Goal: Task Accomplishment & Management: Manage account settings

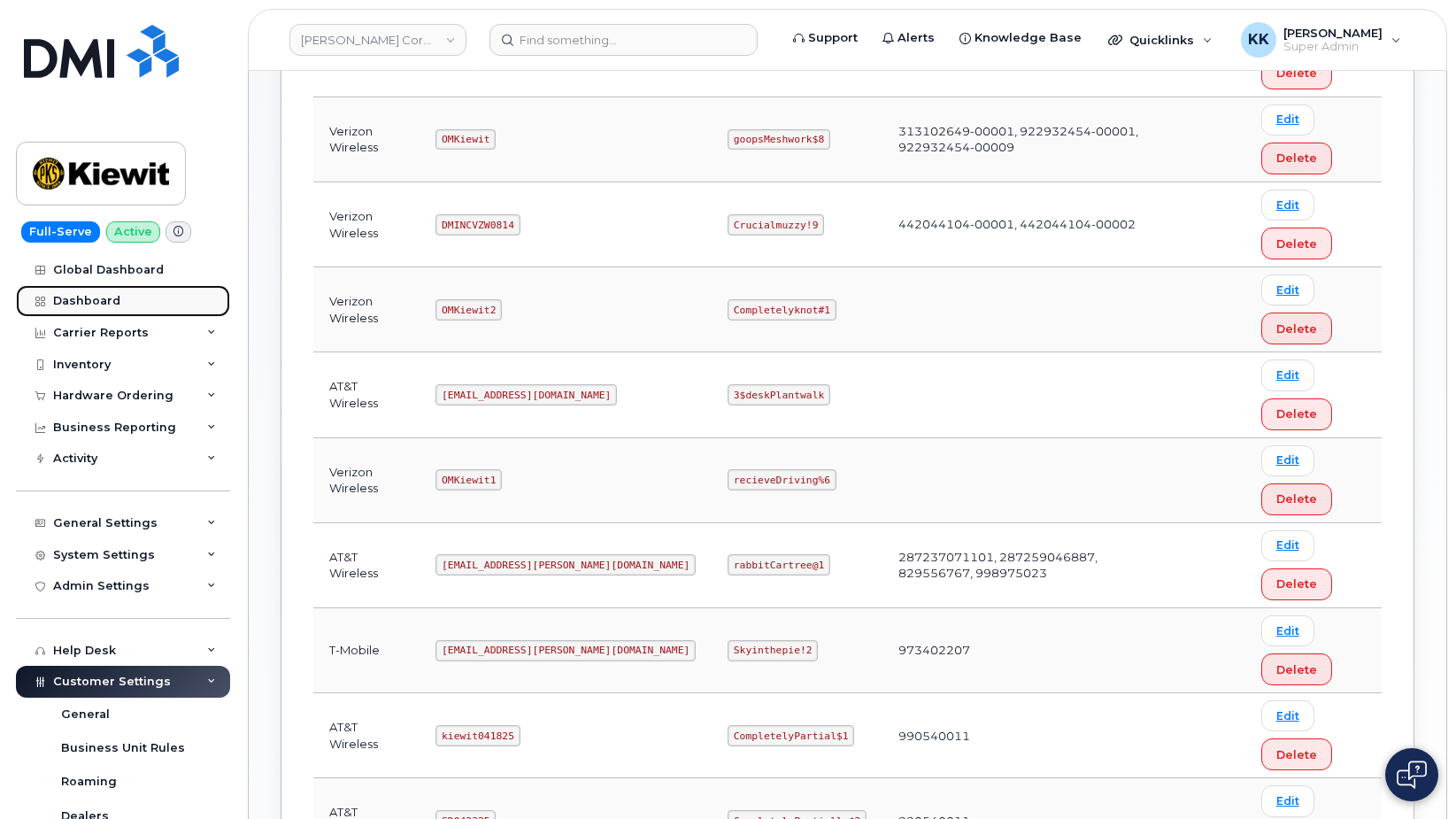
click at [126, 295] on link "Dashboard" at bounding box center [123, 301] width 214 height 32
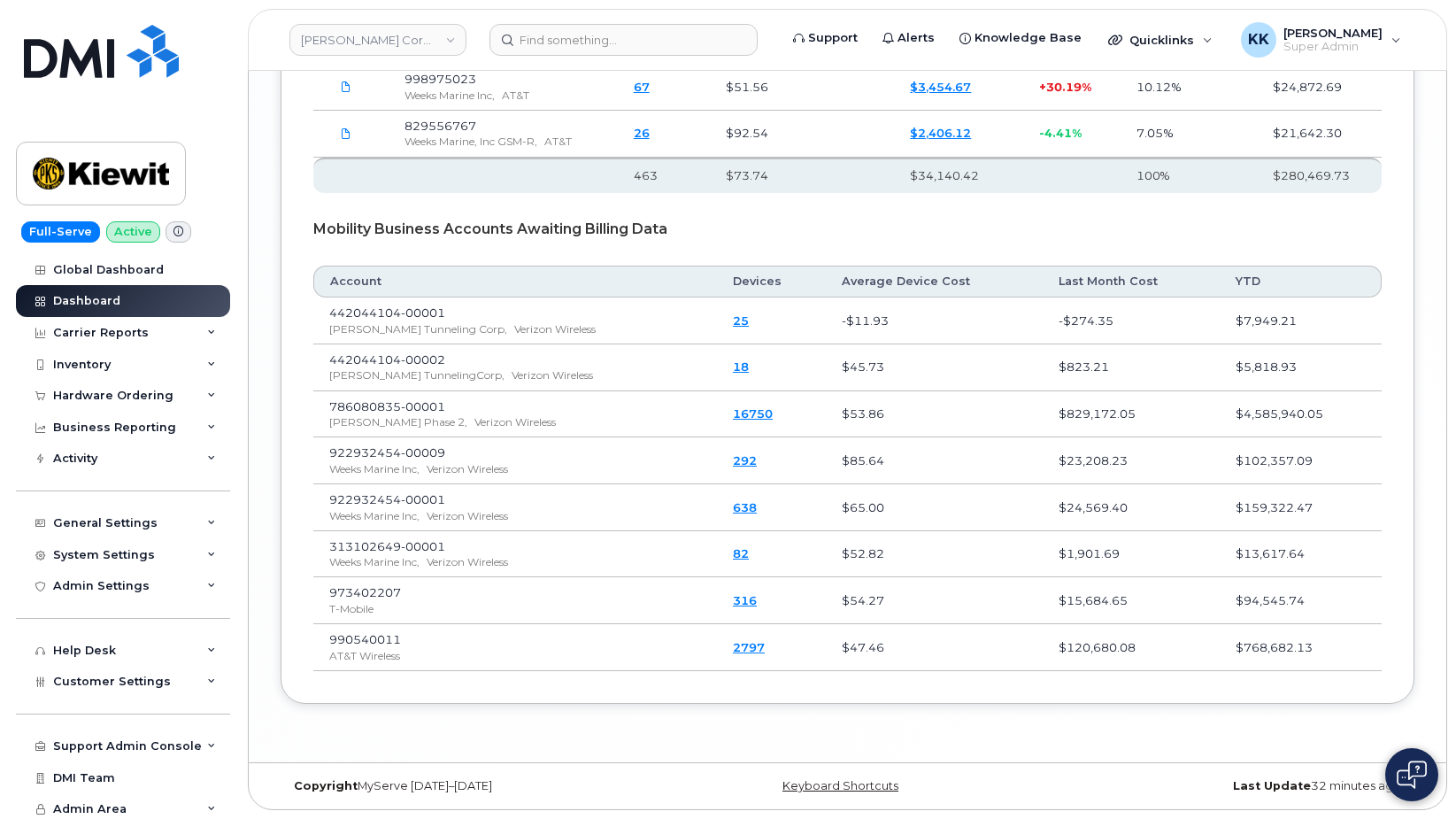
scroll to position [2926, 0]
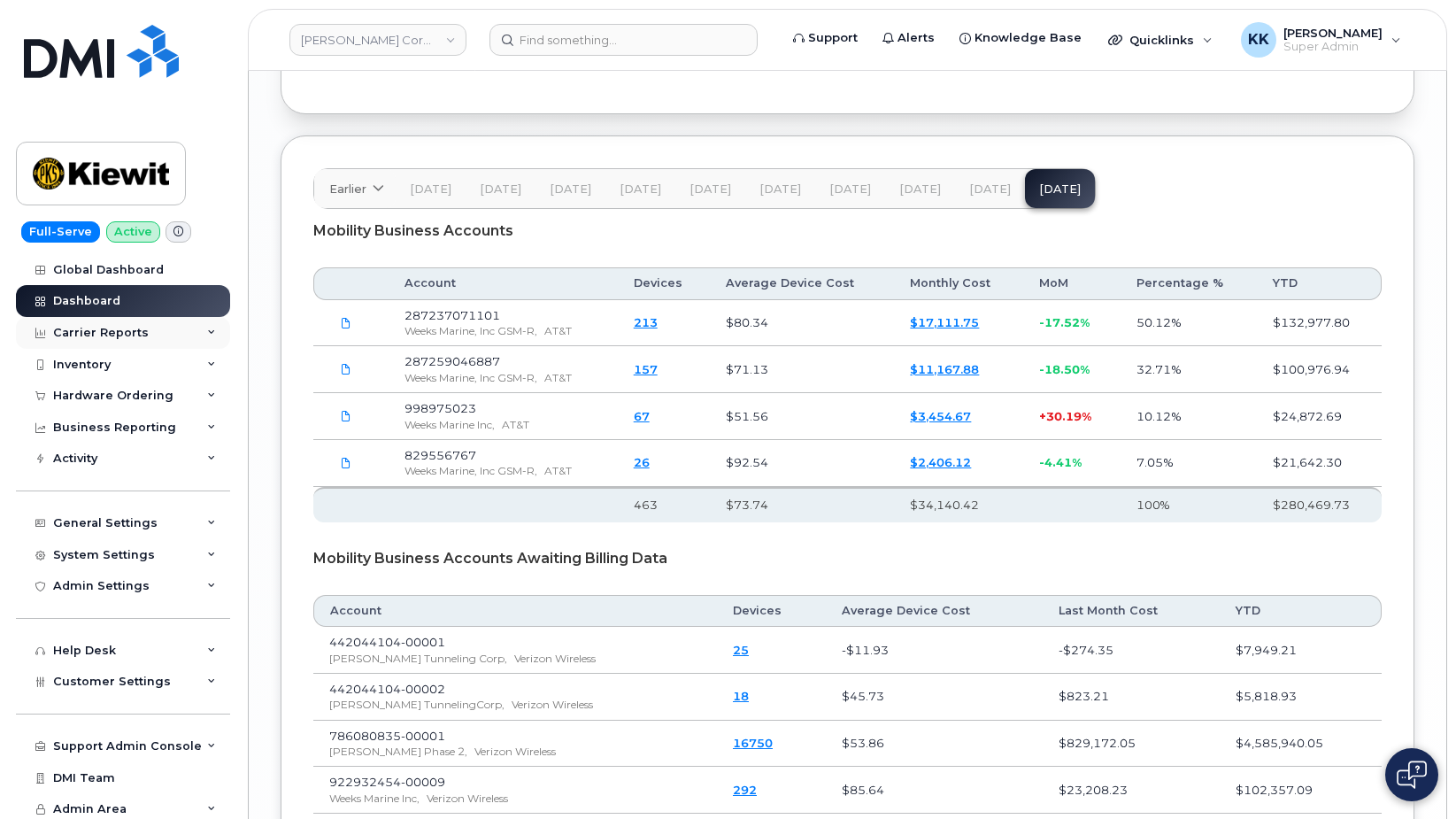
click at [89, 331] on div "Carrier Reports" at bounding box center [101, 333] width 95 height 14
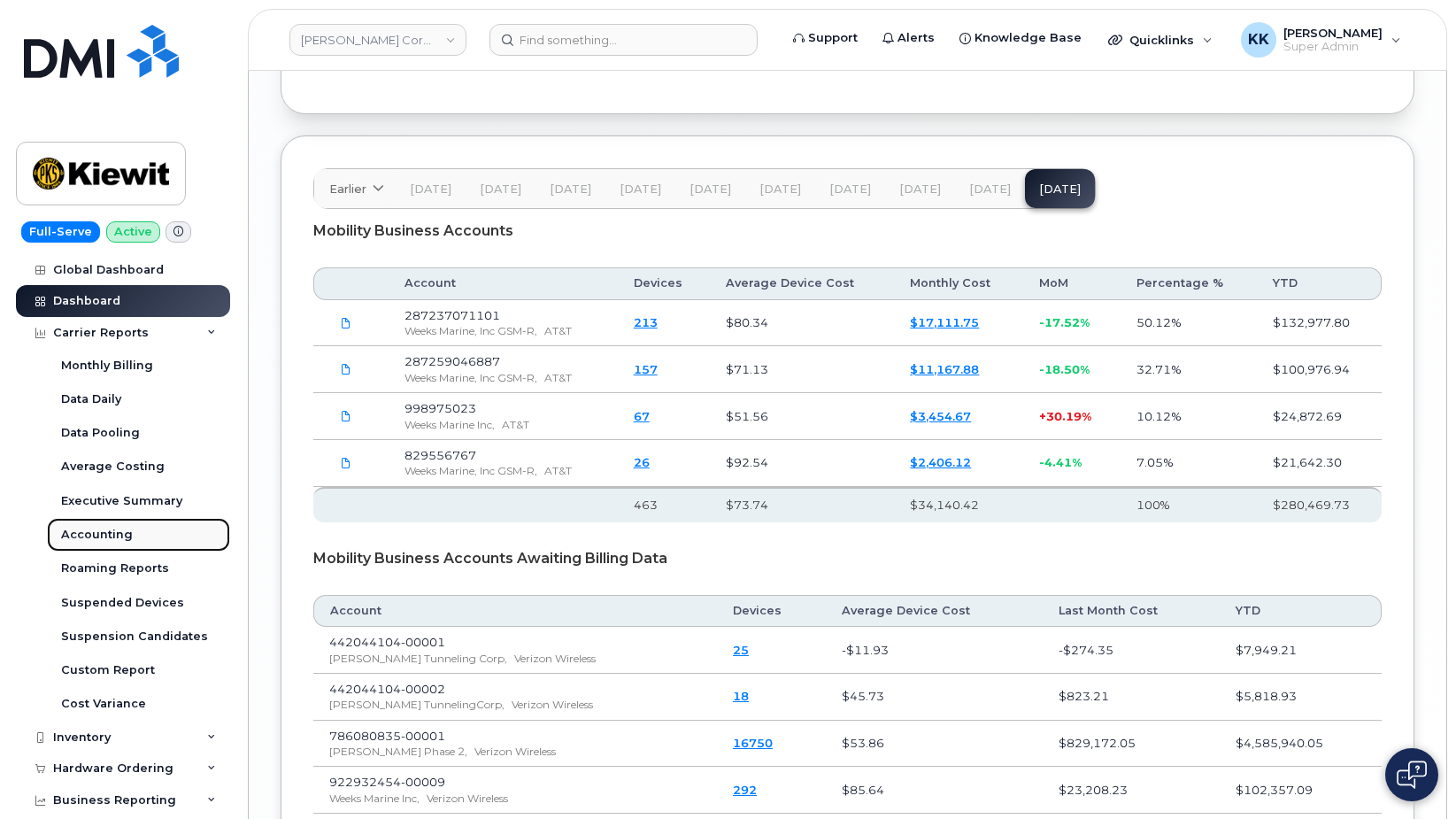
click at [95, 532] on div "Accounting" at bounding box center [96, 534] width 71 height 16
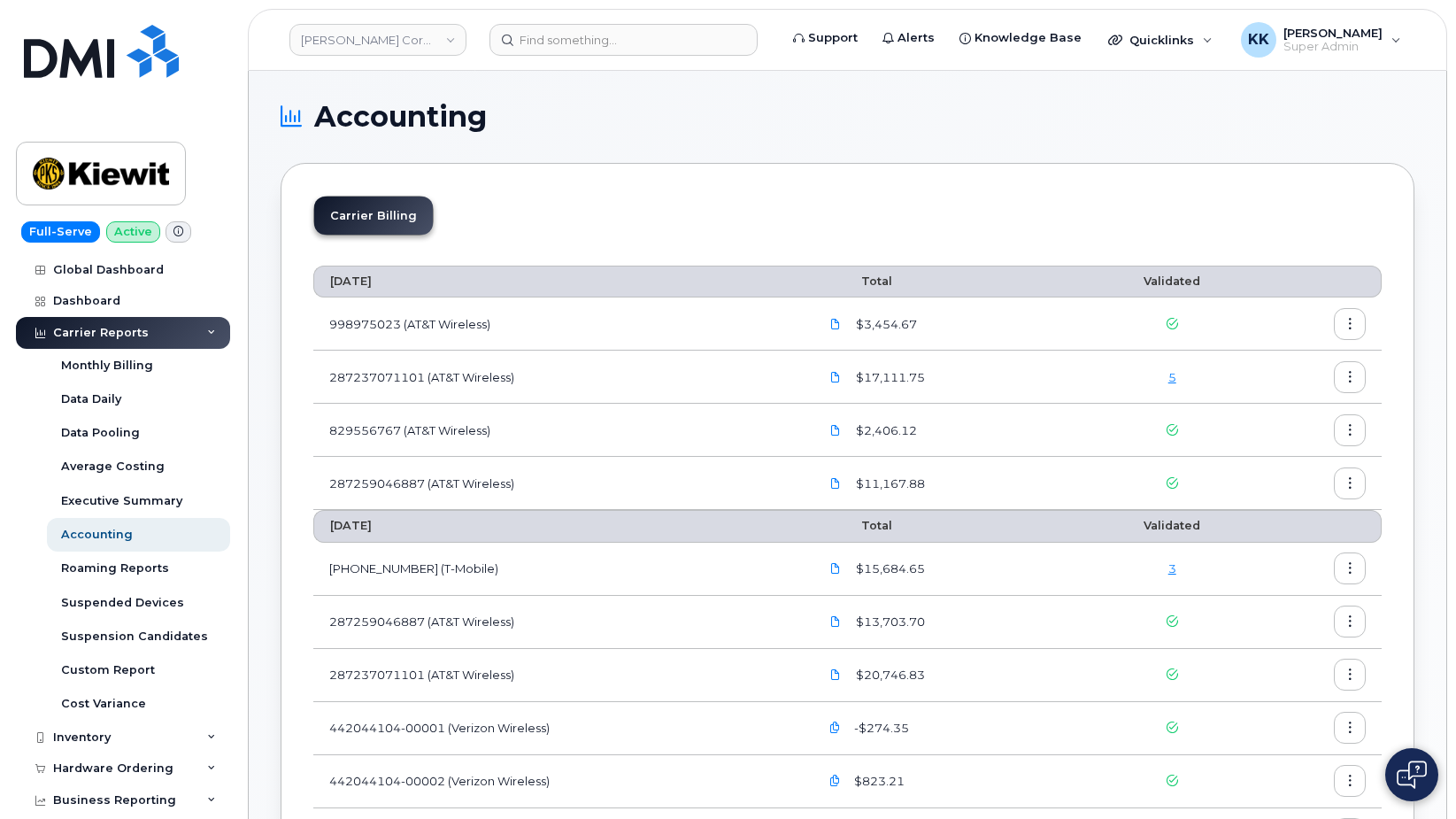
click at [1176, 379] on link "5" at bounding box center [1171, 377] width 8 height 14
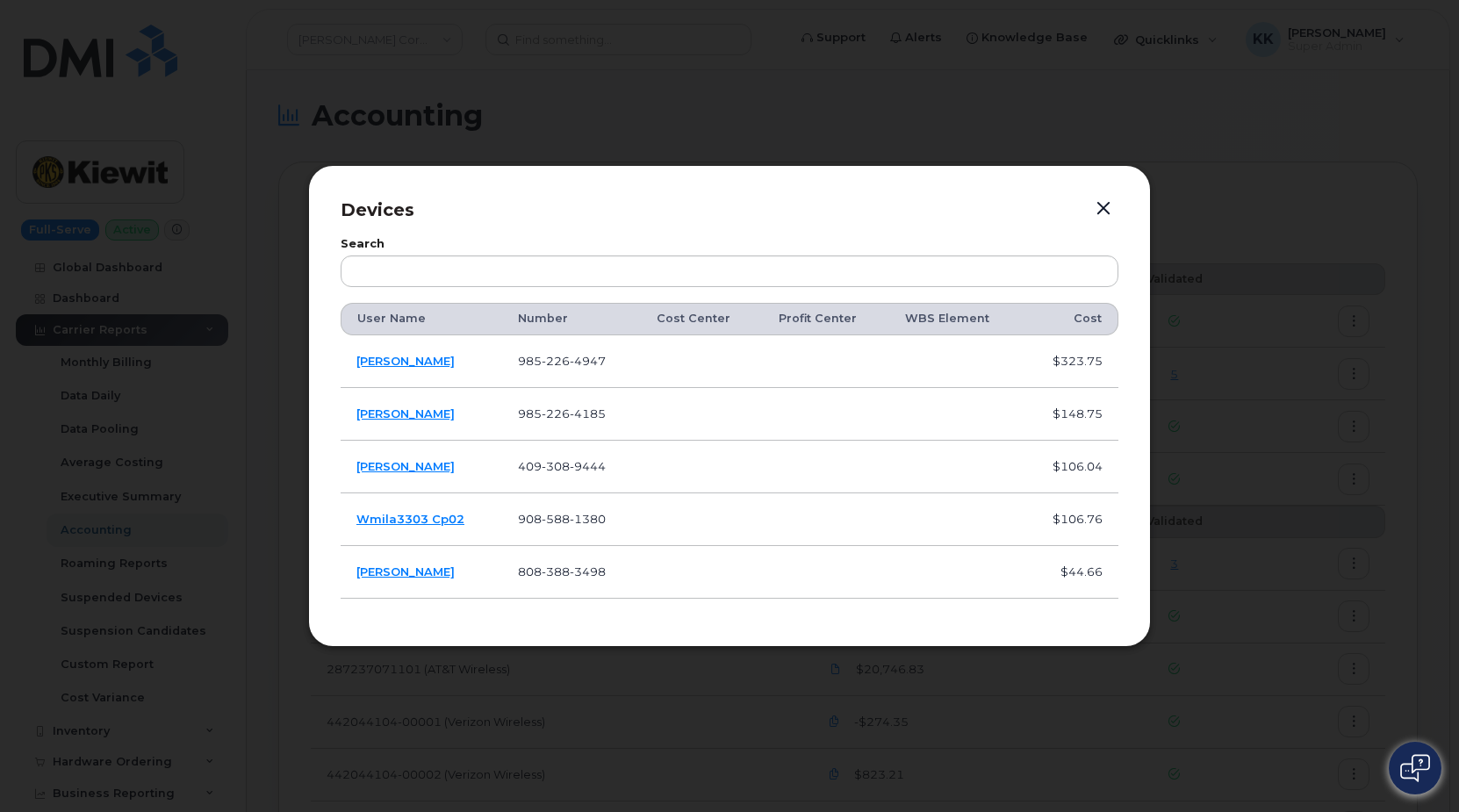
click at [1113, 211] on button "button" at bounding box center [1103, 209] width 27 height 25
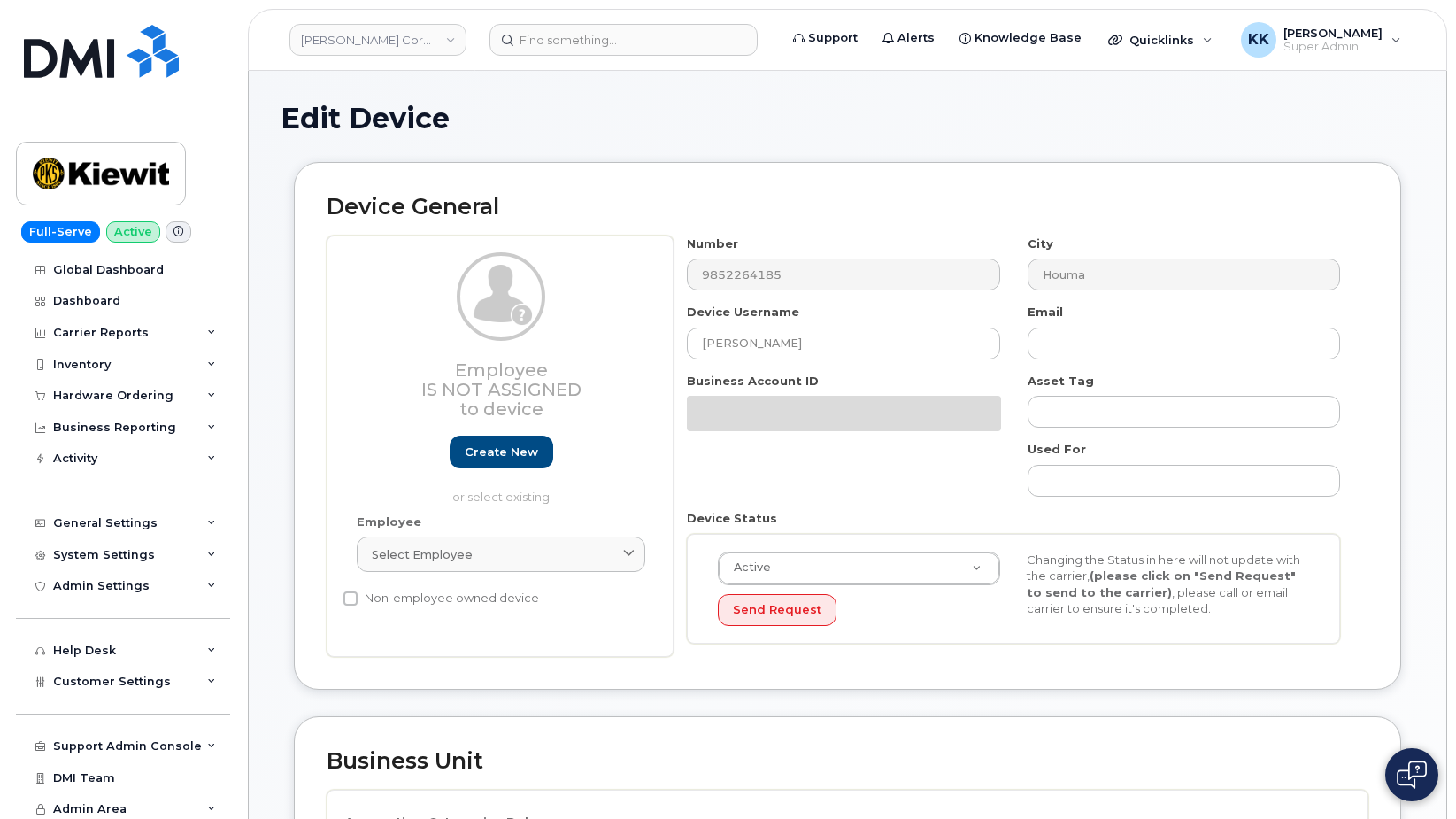
select select "29584743"
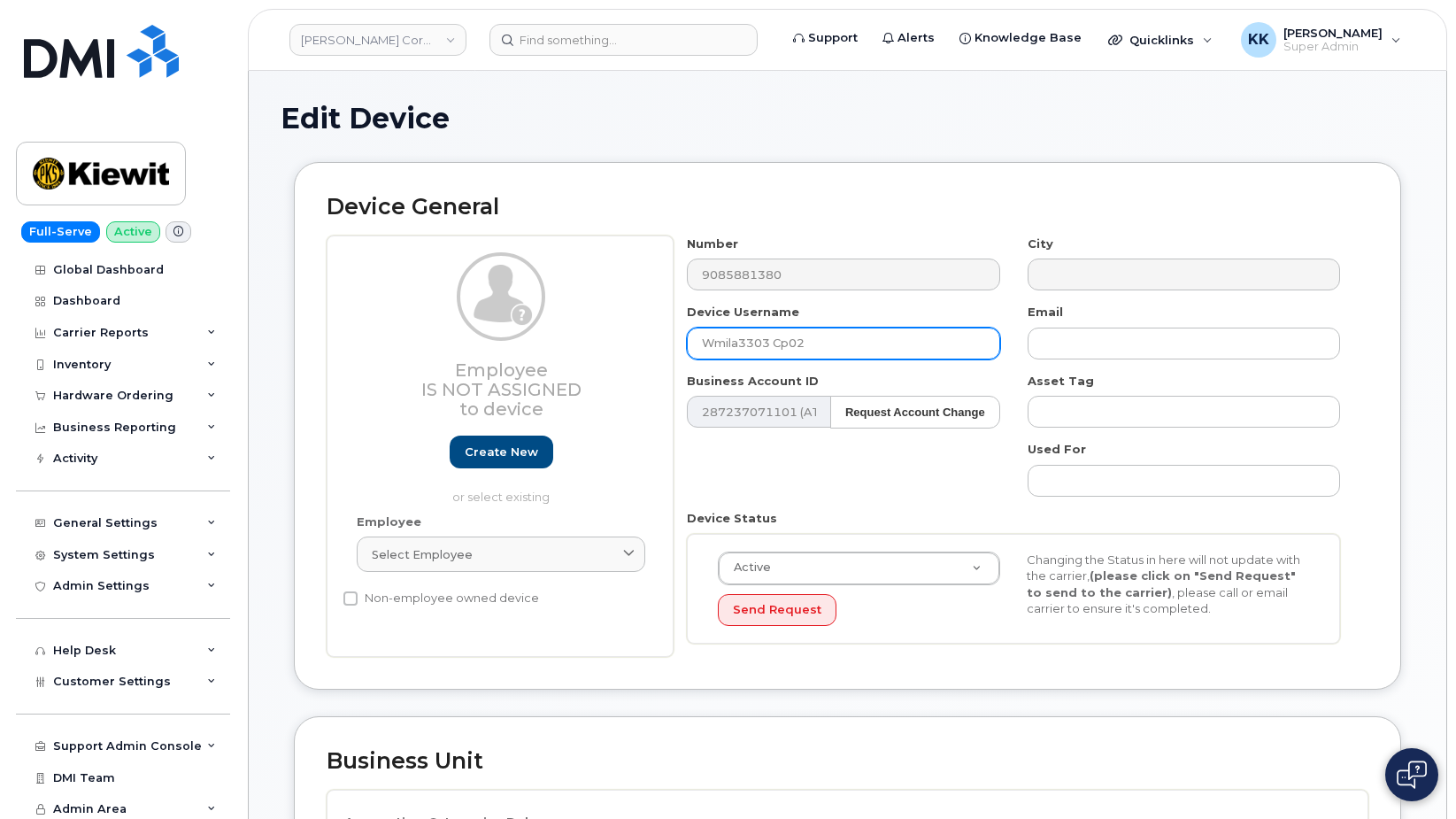
click at [767, 342] on input "Wmila3303 Cp02" at bounding box center [843, 343] width 312 height 32
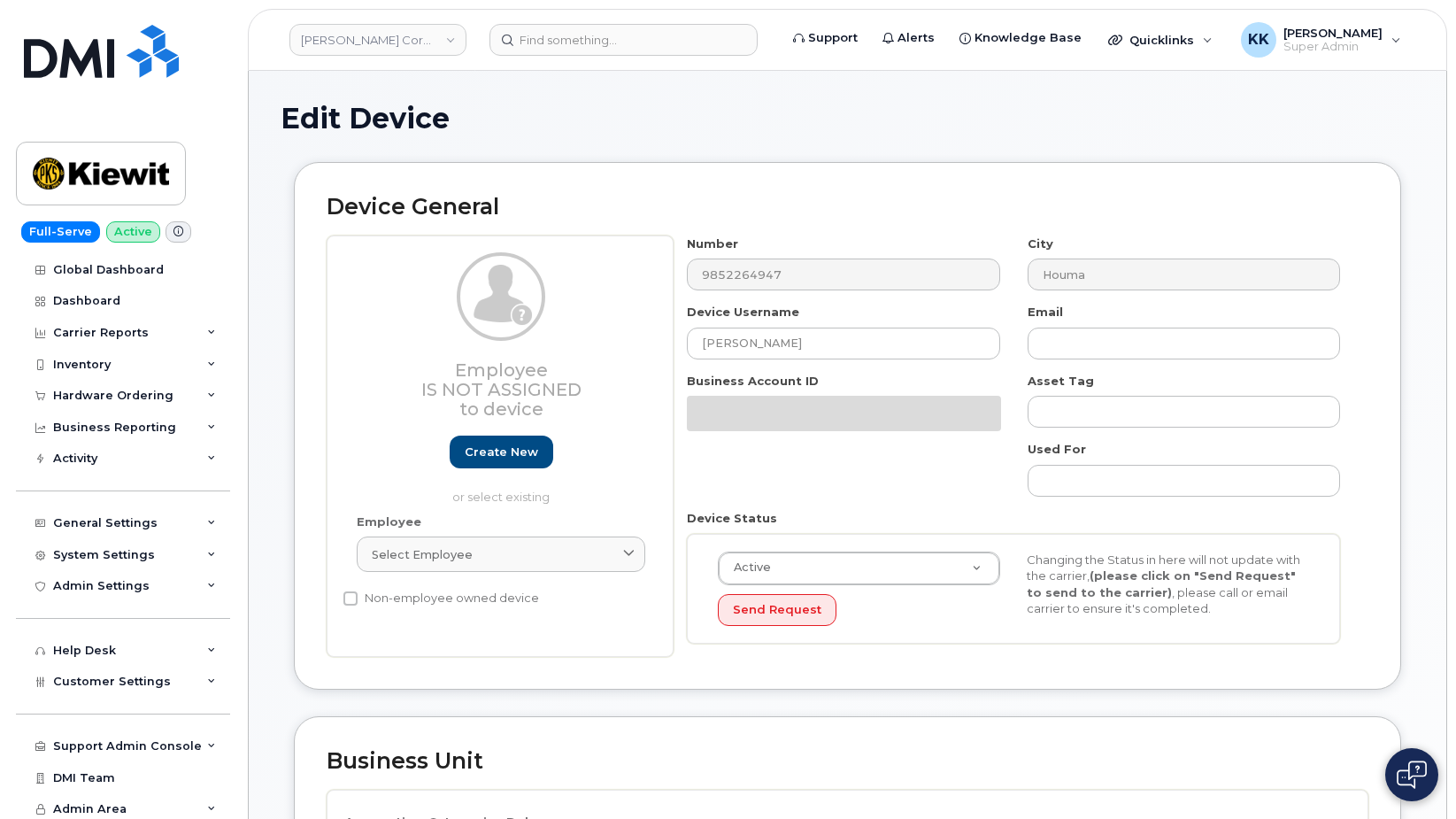
select select "29584743"
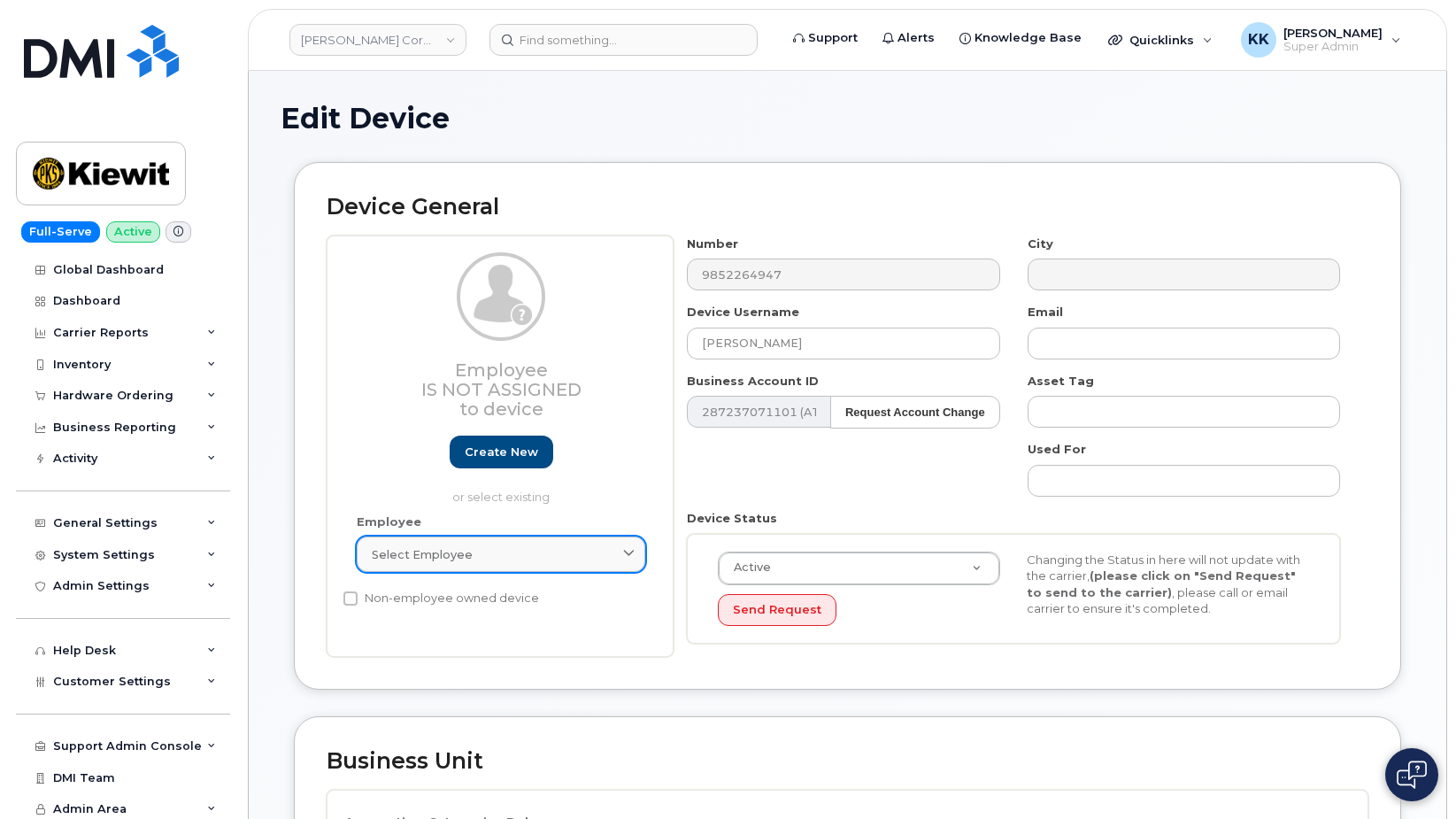
click at [559, 560] on div "Select employee" at bounding box center [501, 554] width 259 height 17
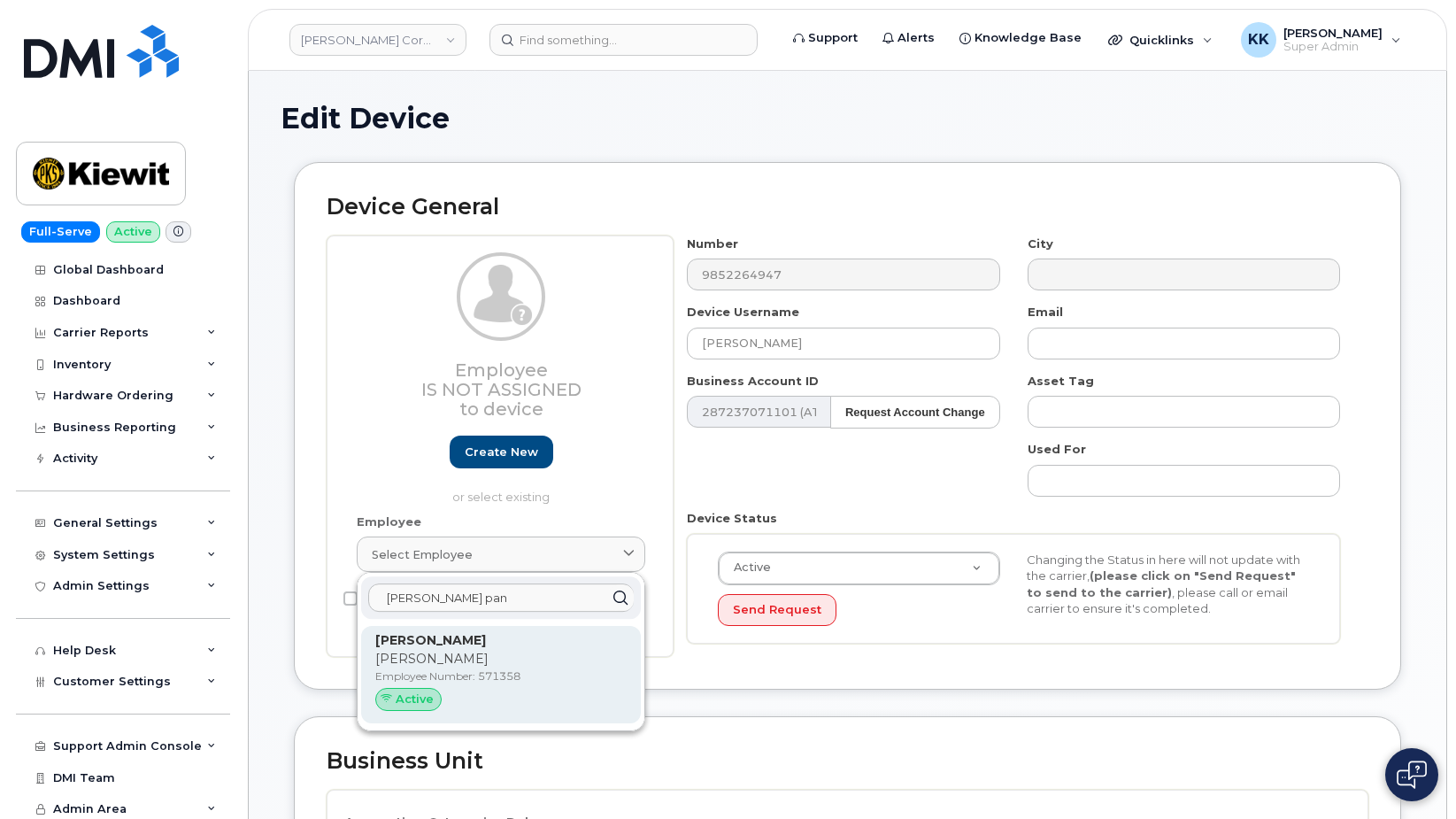
type input "avery pan"
click at [477, 670] on p "Employee Number: 571358" at bounding box center [501, 676] width 252 height 16
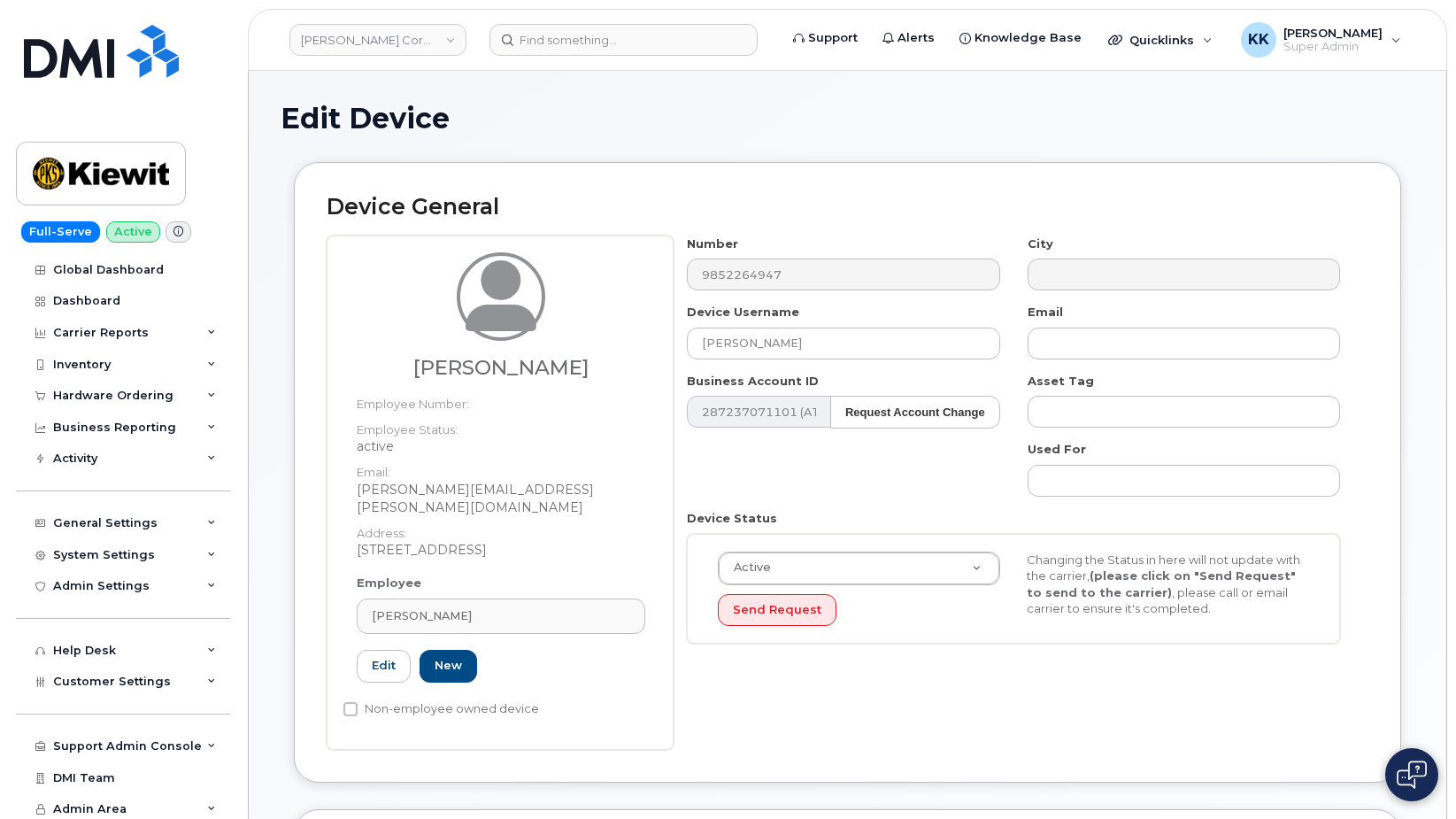
type input "571358"
type input "avery.panks@weeksmarine.com"
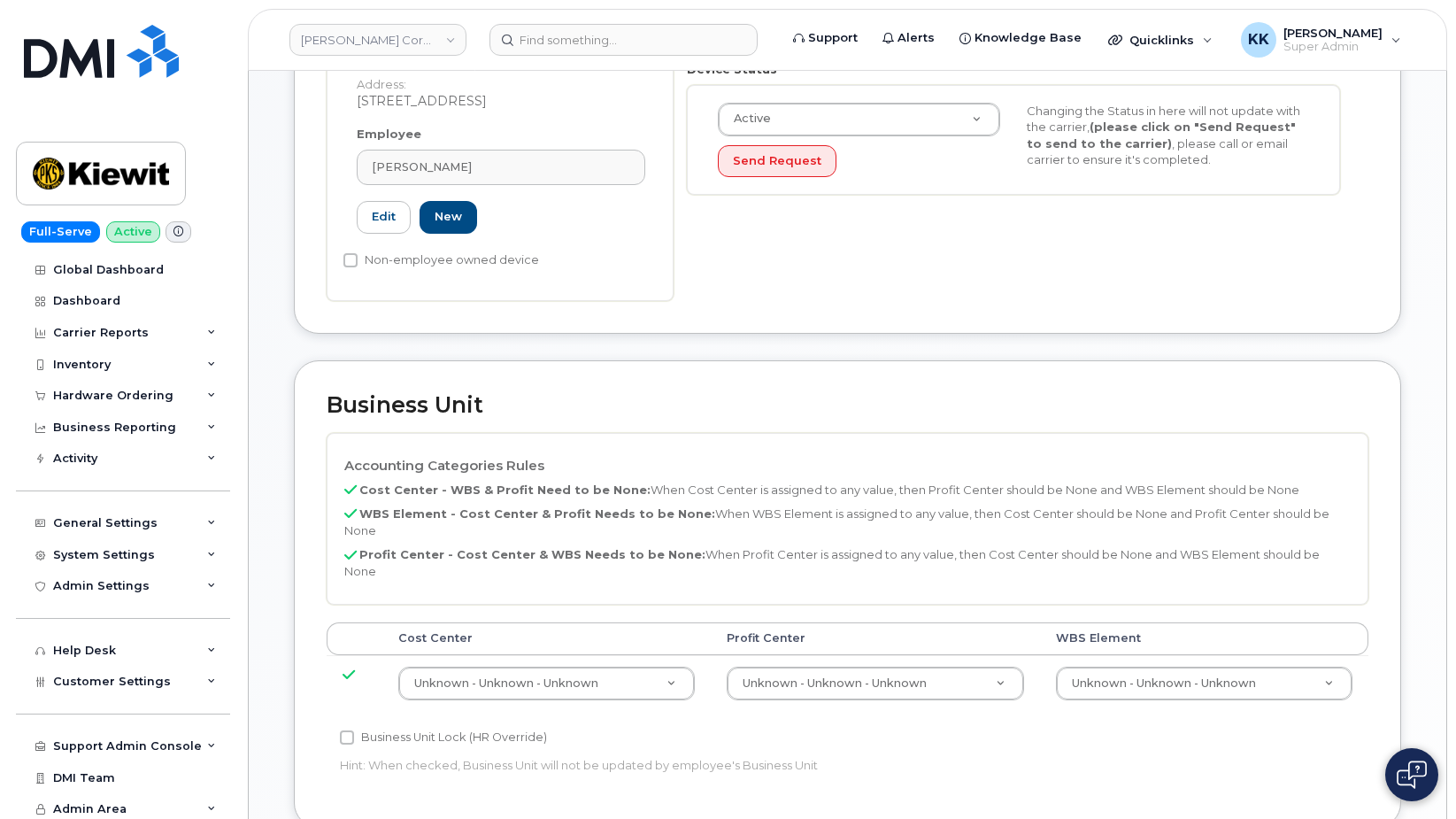
scroll to position [451, 0]
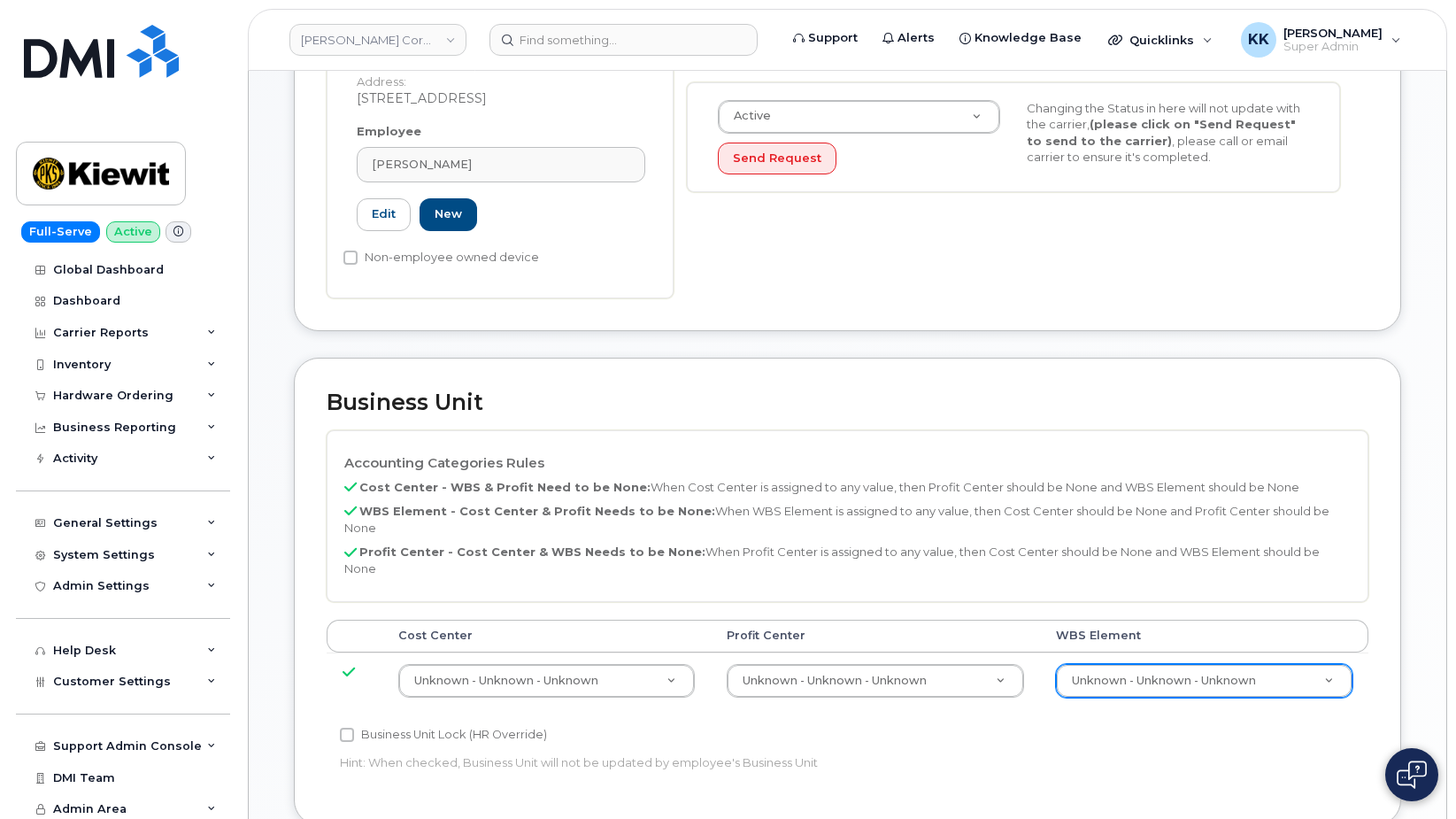
click at [1107, 641] on body "[PERSON_NAME] Corporation Support Alerts Knowledge Base Quicklinks Suspend / Ca…" at bounding box center [728, 464] width 1456 height 1831
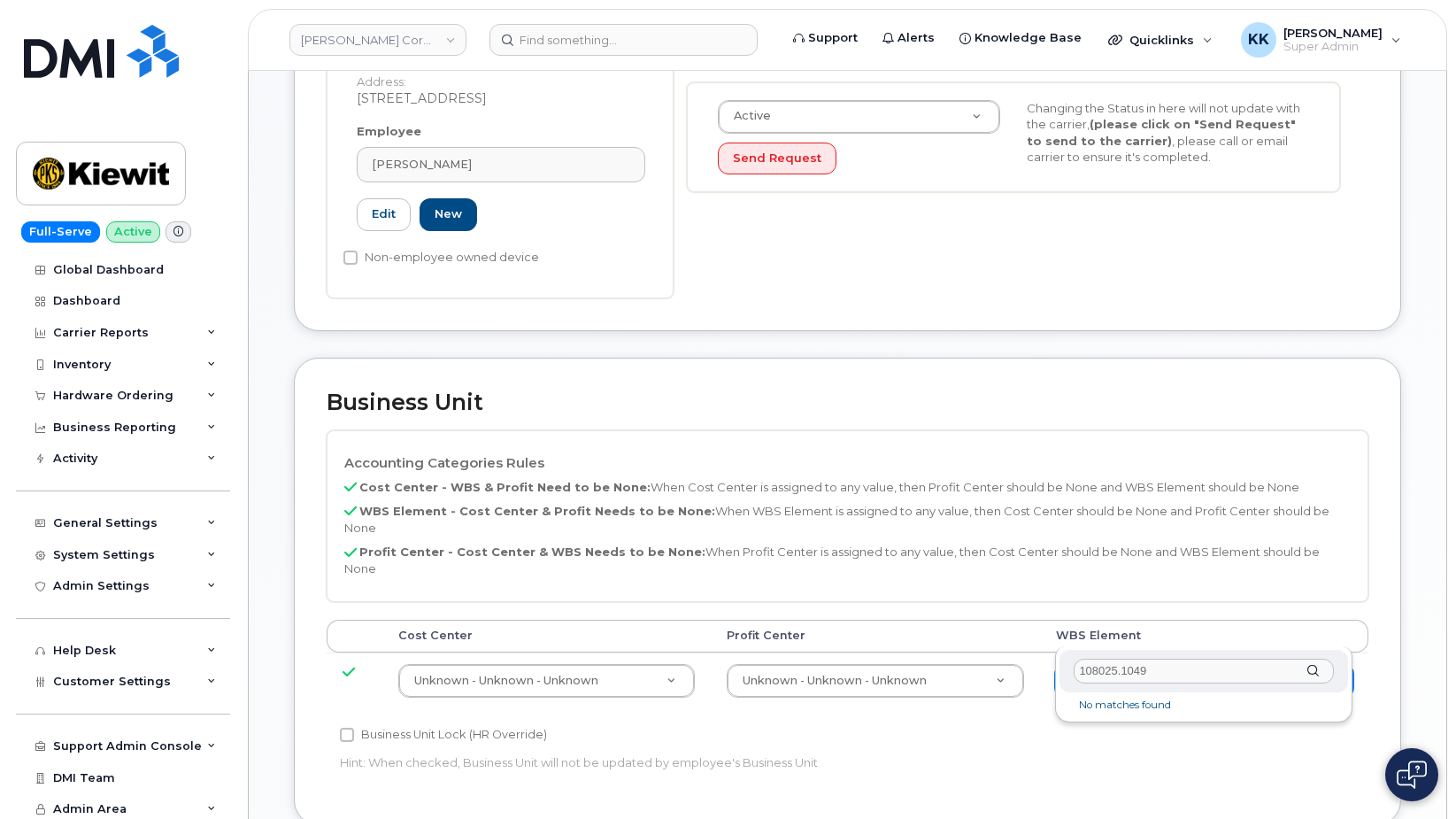
click at [1176, 676] on input "108025.1049" at bounding box center [1204, 671] width 261 height 26
drag, startPoint x: 1195, startPoint y: 669, endPoint x: 947, endPoint y: 661, distance: 248.1
click at [1073, 661] on input "108025.1049" at bounding box center [1204, 671] width 261 height 26
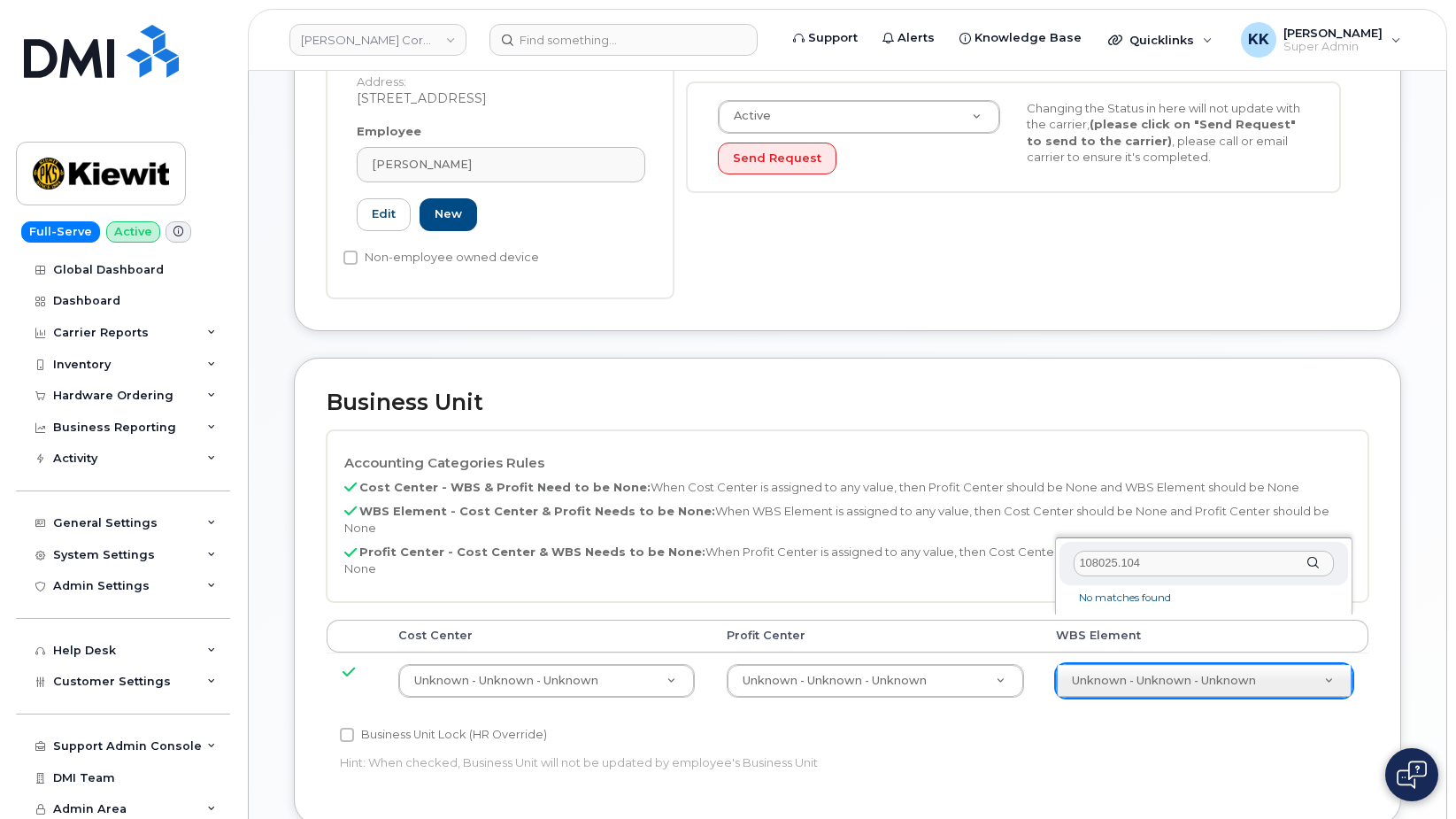
type input "108025.1049"
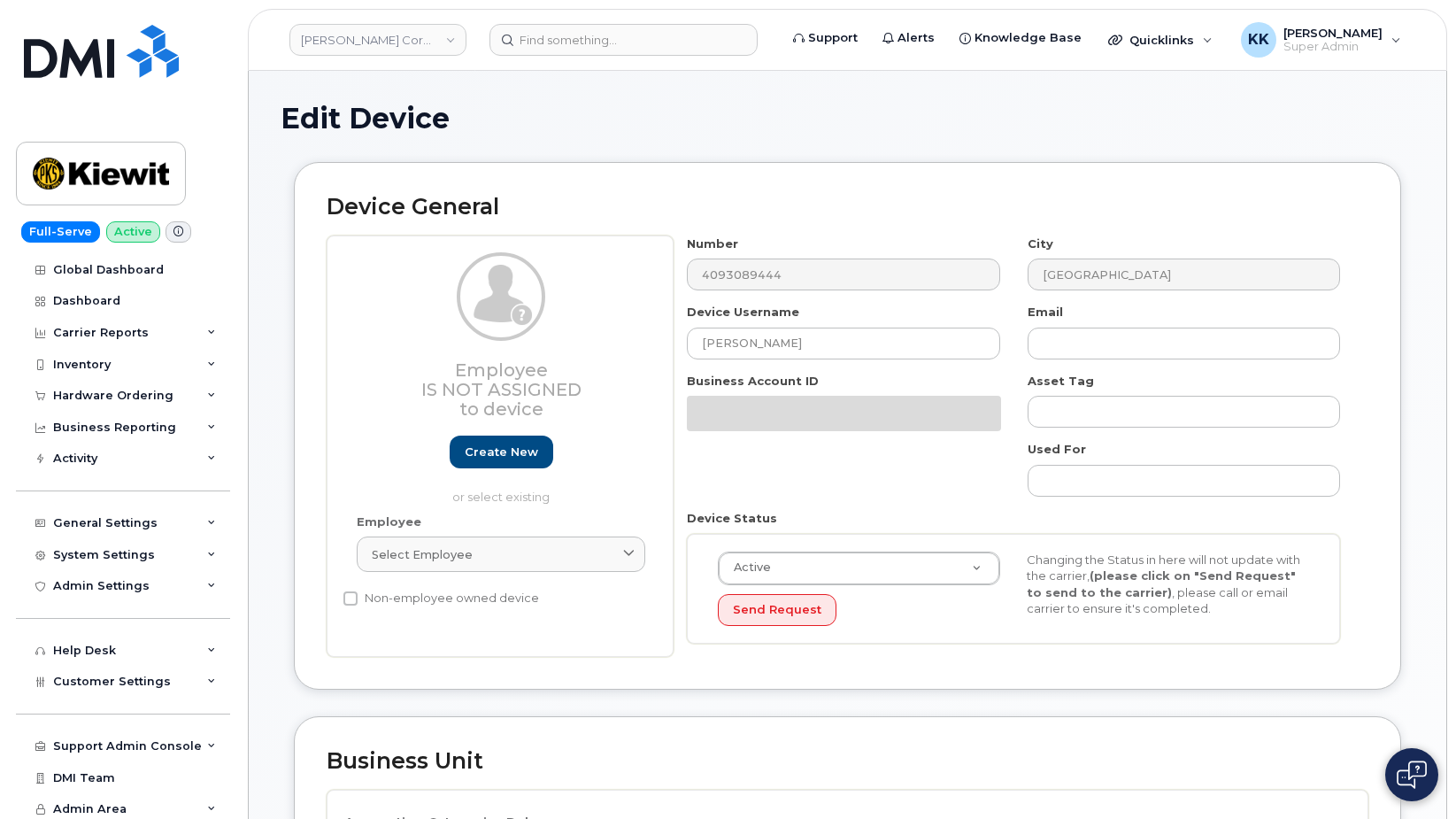
select select "29584743"
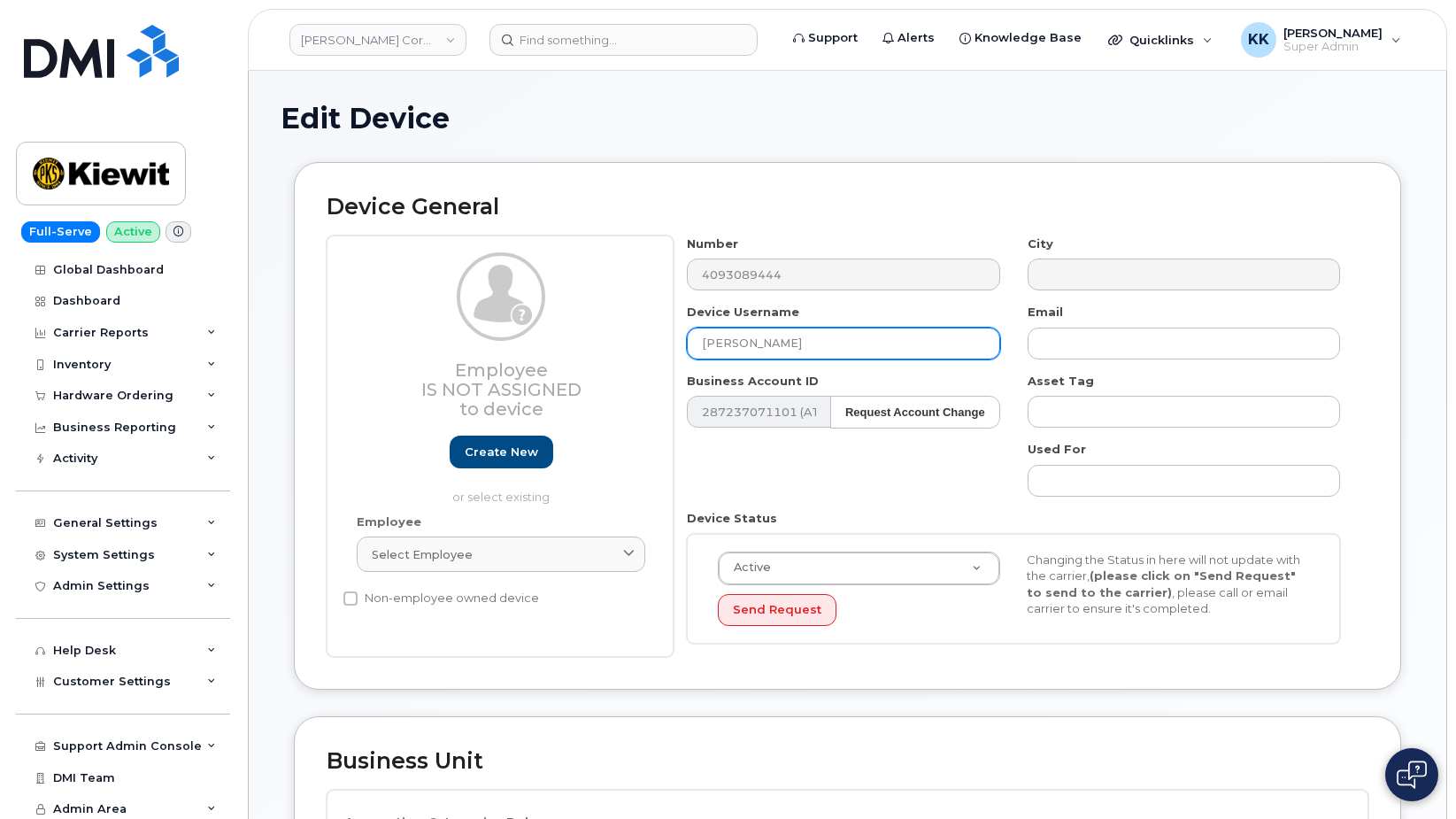
click at [765, 336] on input "[PERSON_NAME]" at bounding box center [843, 343] width 312 height 32
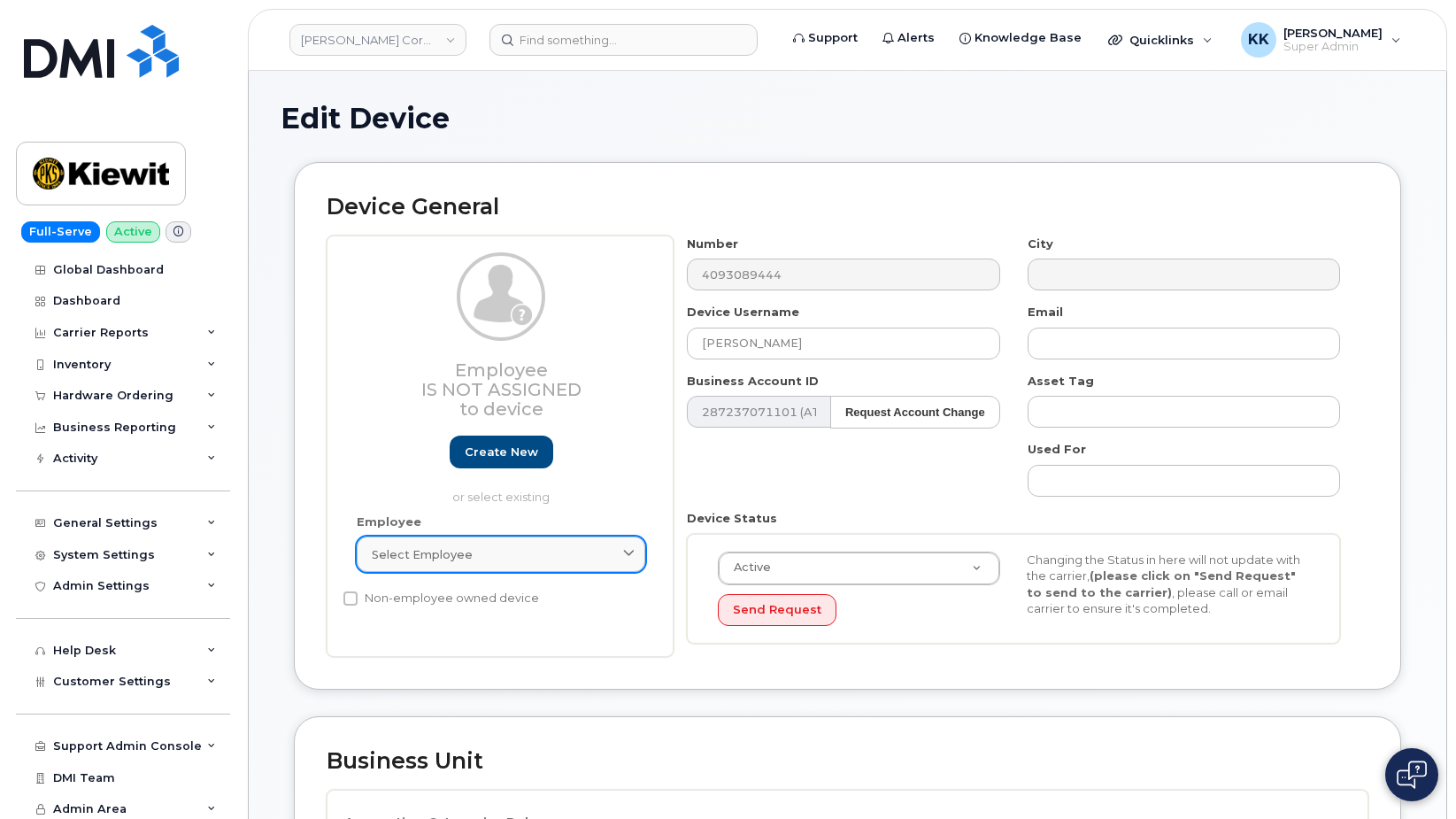
click at [596, 558] on div "Select employee" at bounding box center [501, 554] width 259 height 17
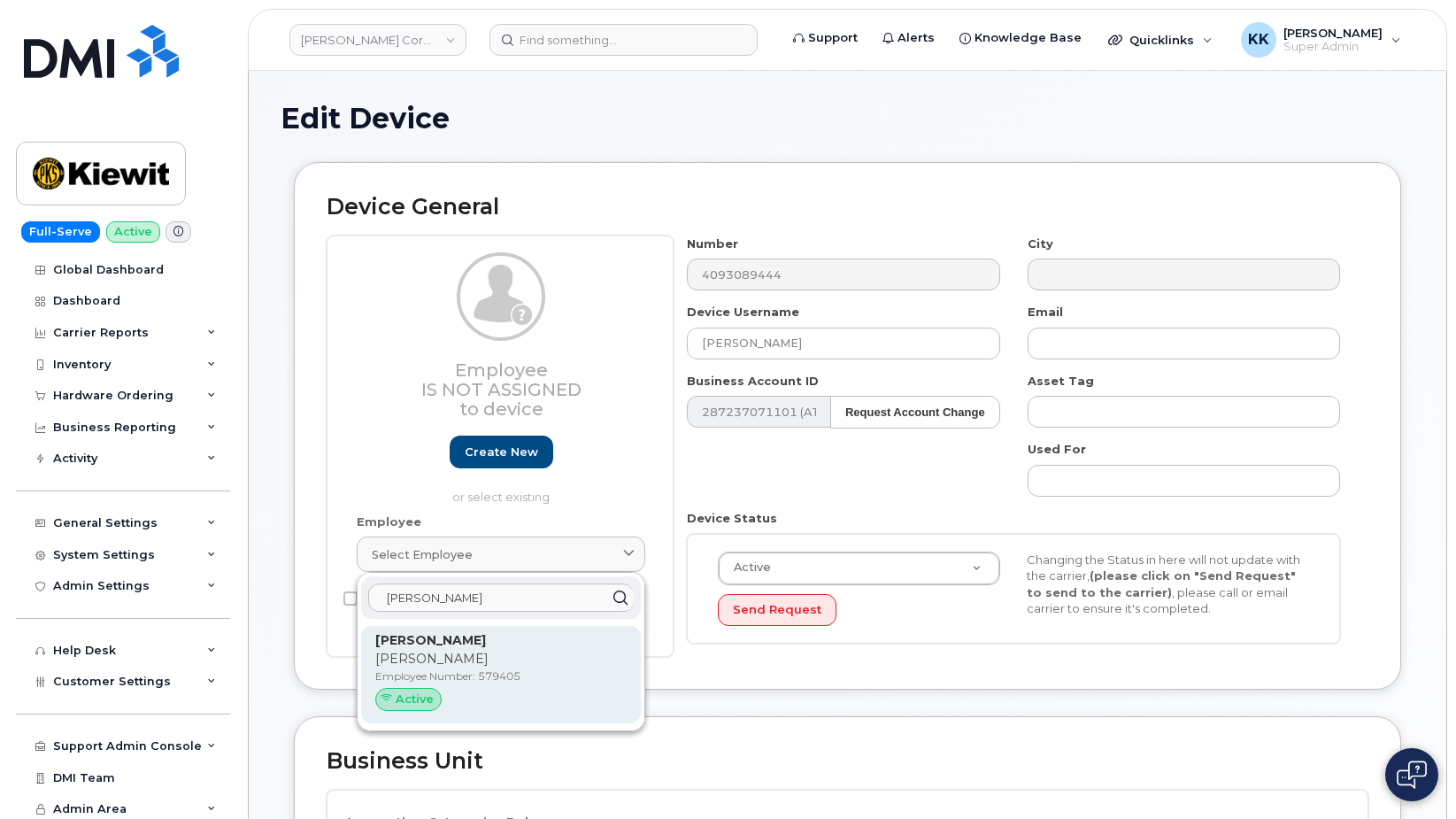
type input "[PERSON_NAME]"
click at [537, 647] on p "[PERSON_NAME]" at bounding box center [501, 640] width 252 height 19
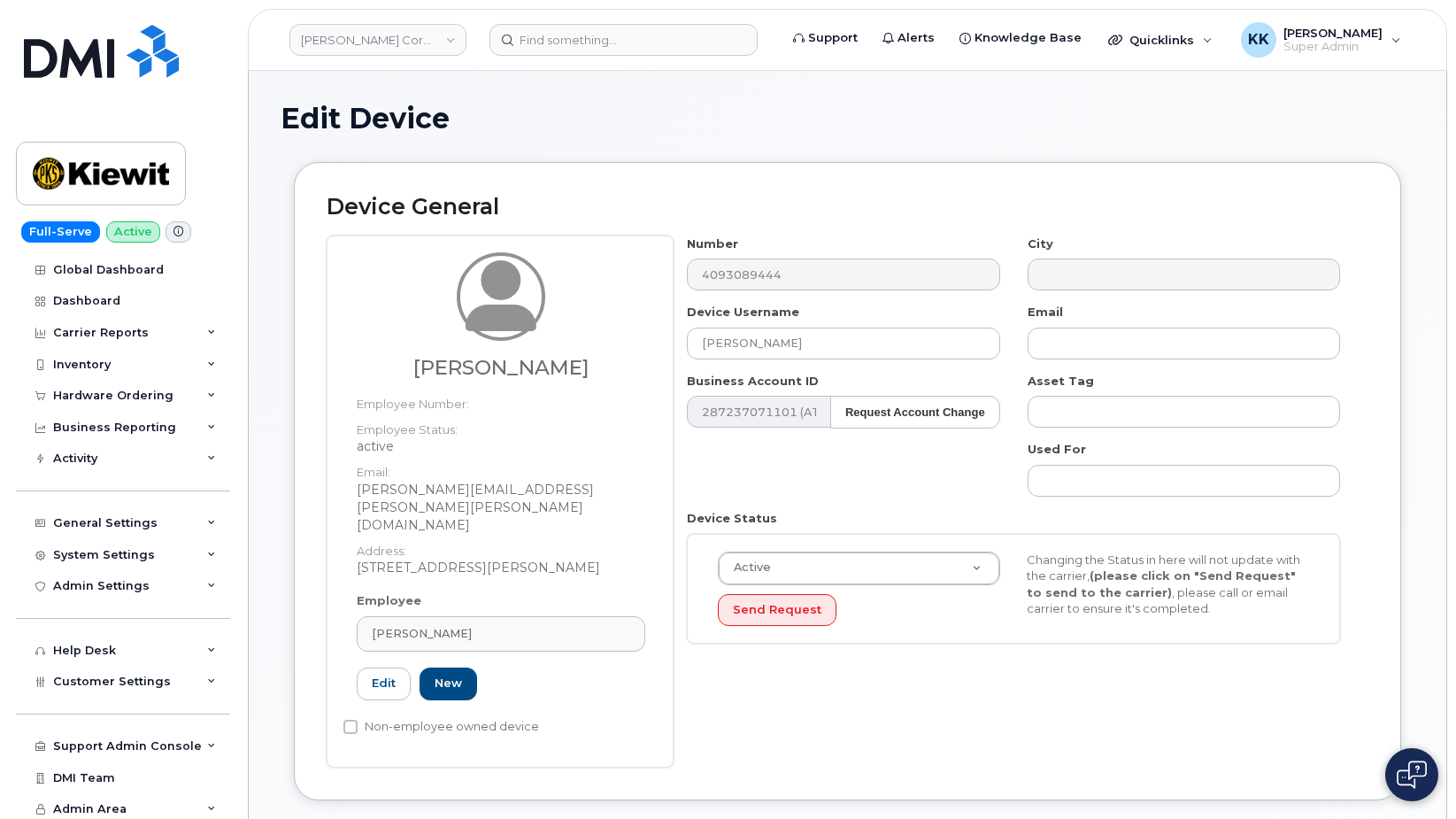
type input "579405"
type input "gavin.berkley@kiewit.com"
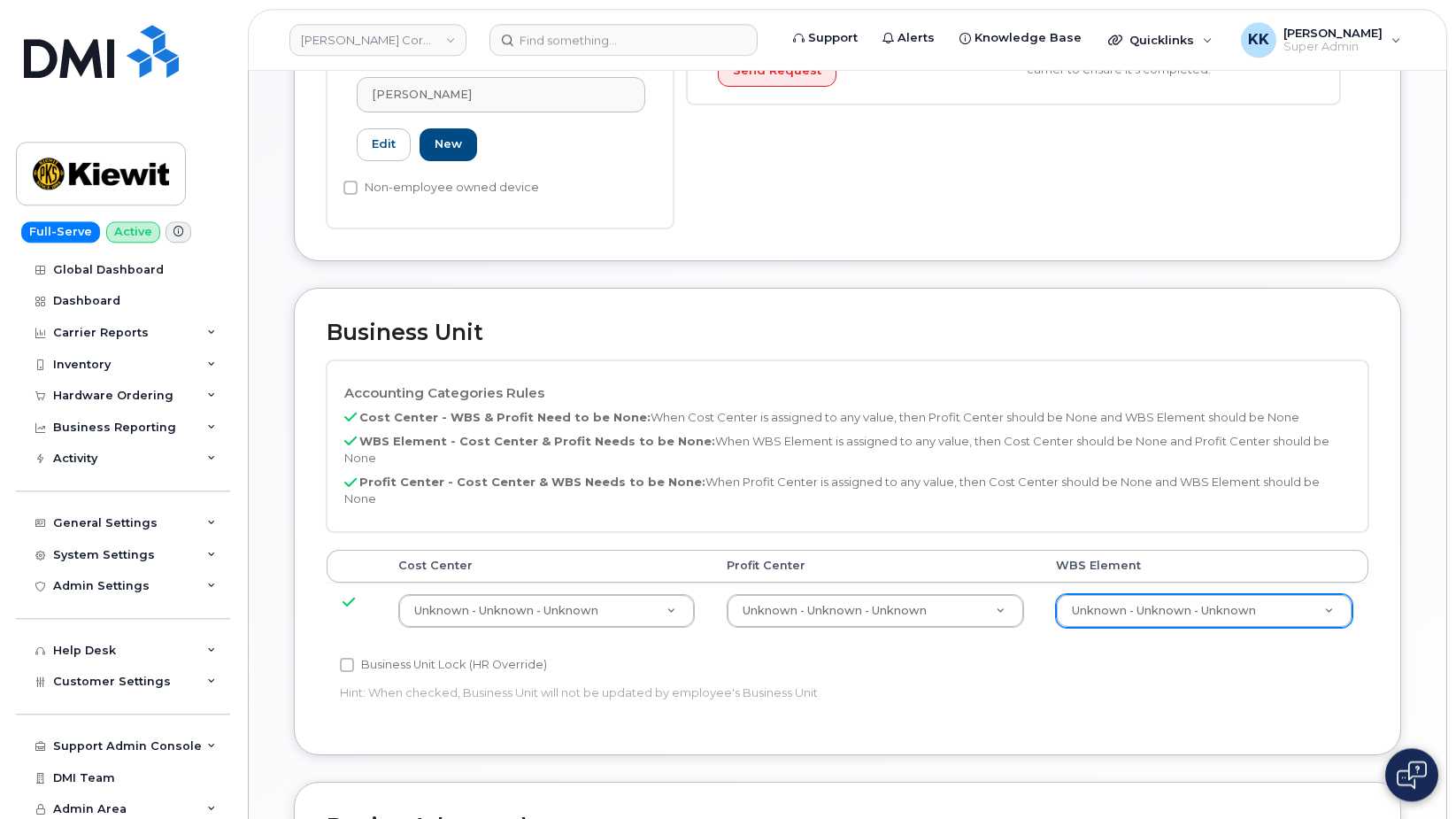
scroll to position [542, 0]
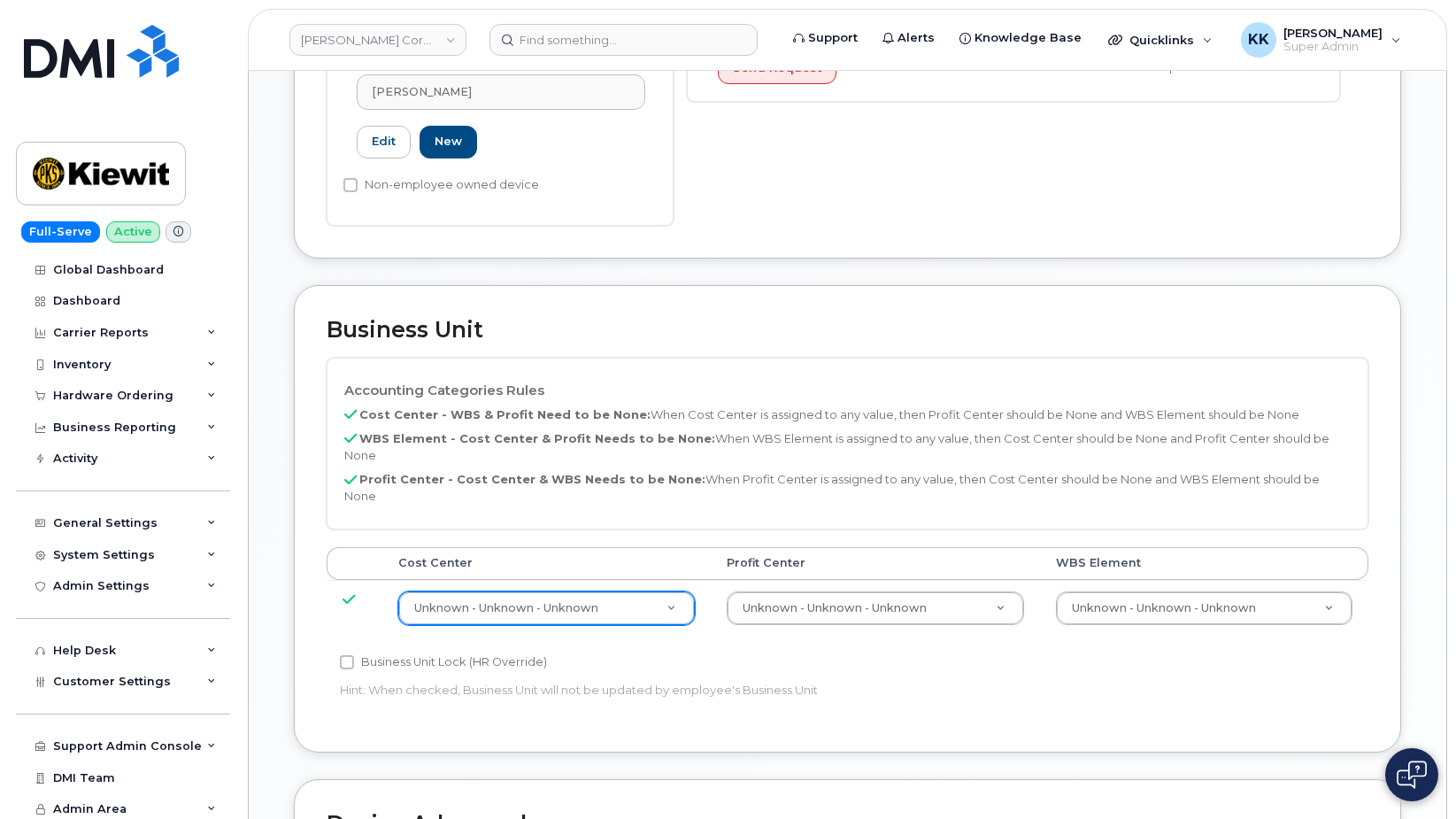
click at [619, 534] on body "[PERSON_NAME] Corporation Support Alerts Knowledge Base Quicklinks Suspend / Ca…" at bounding box center [728, 383] width 1456 height 1849
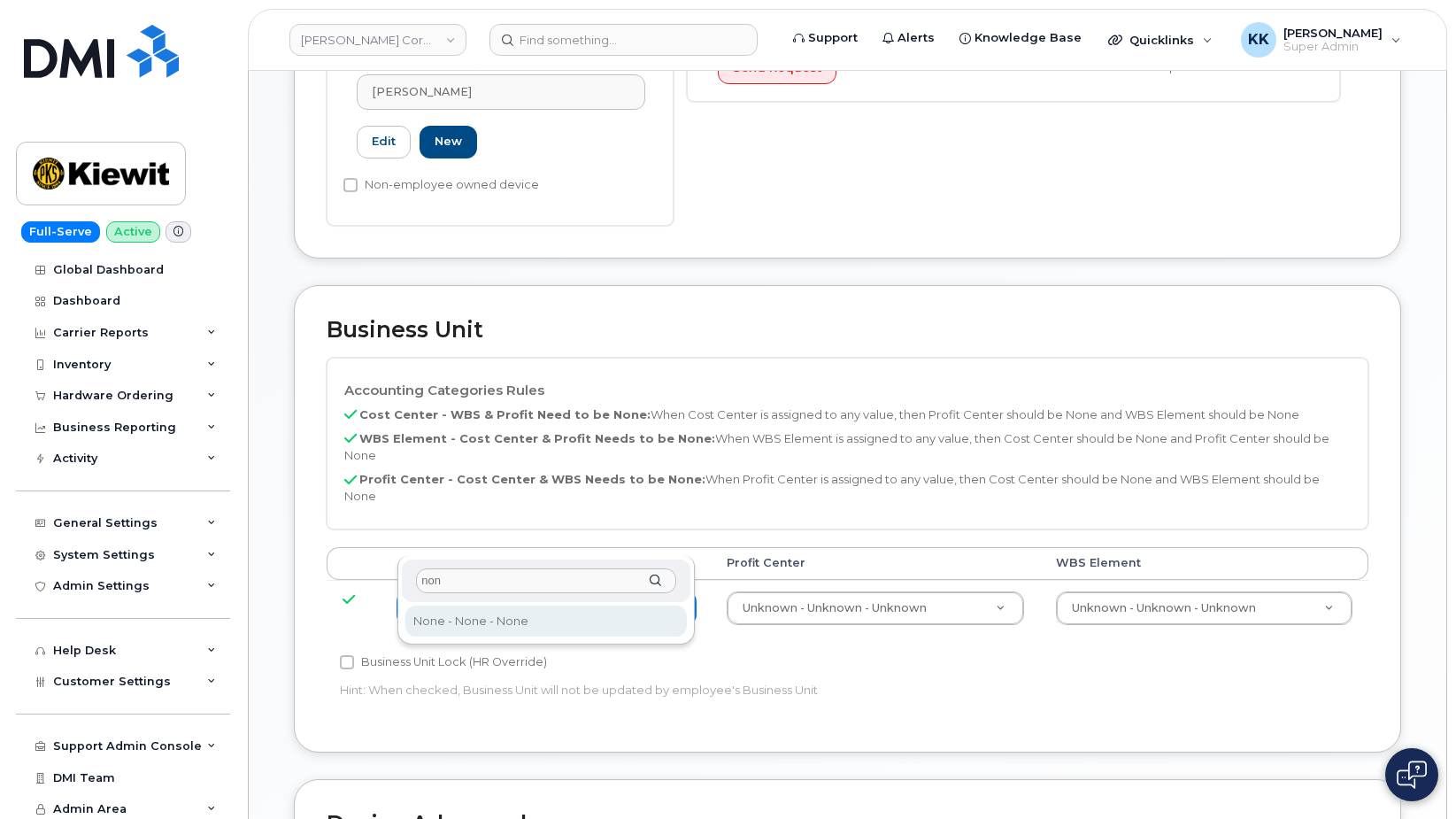
type input "non"
type input "29629358"
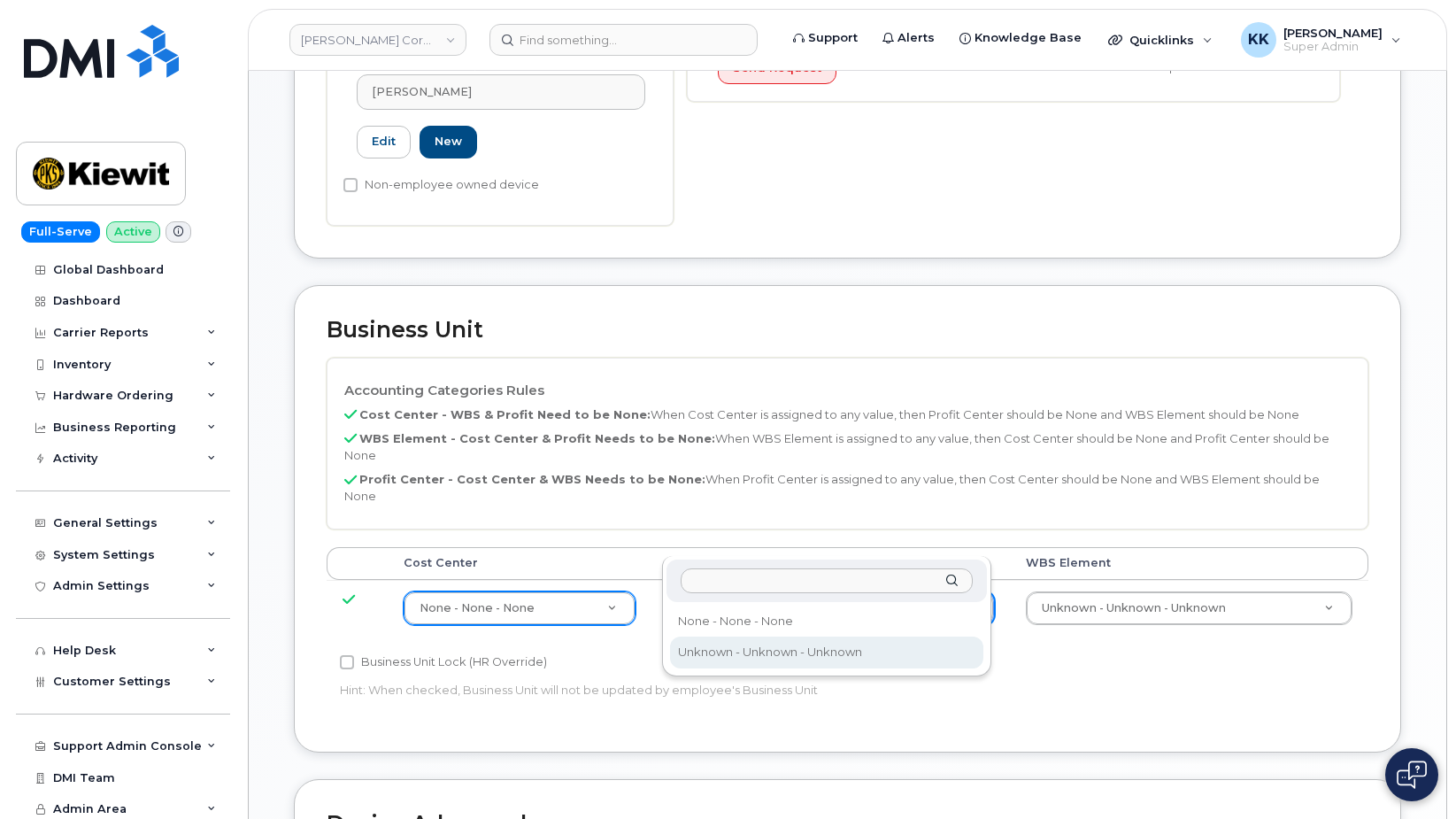
click at [839, 543] on body "[PERSON_NAME] Corporation Support Alerts Knowledge Base Quicklinks Suspend / Ca…" at bounding box center [728, 383] width 1456 height 1849
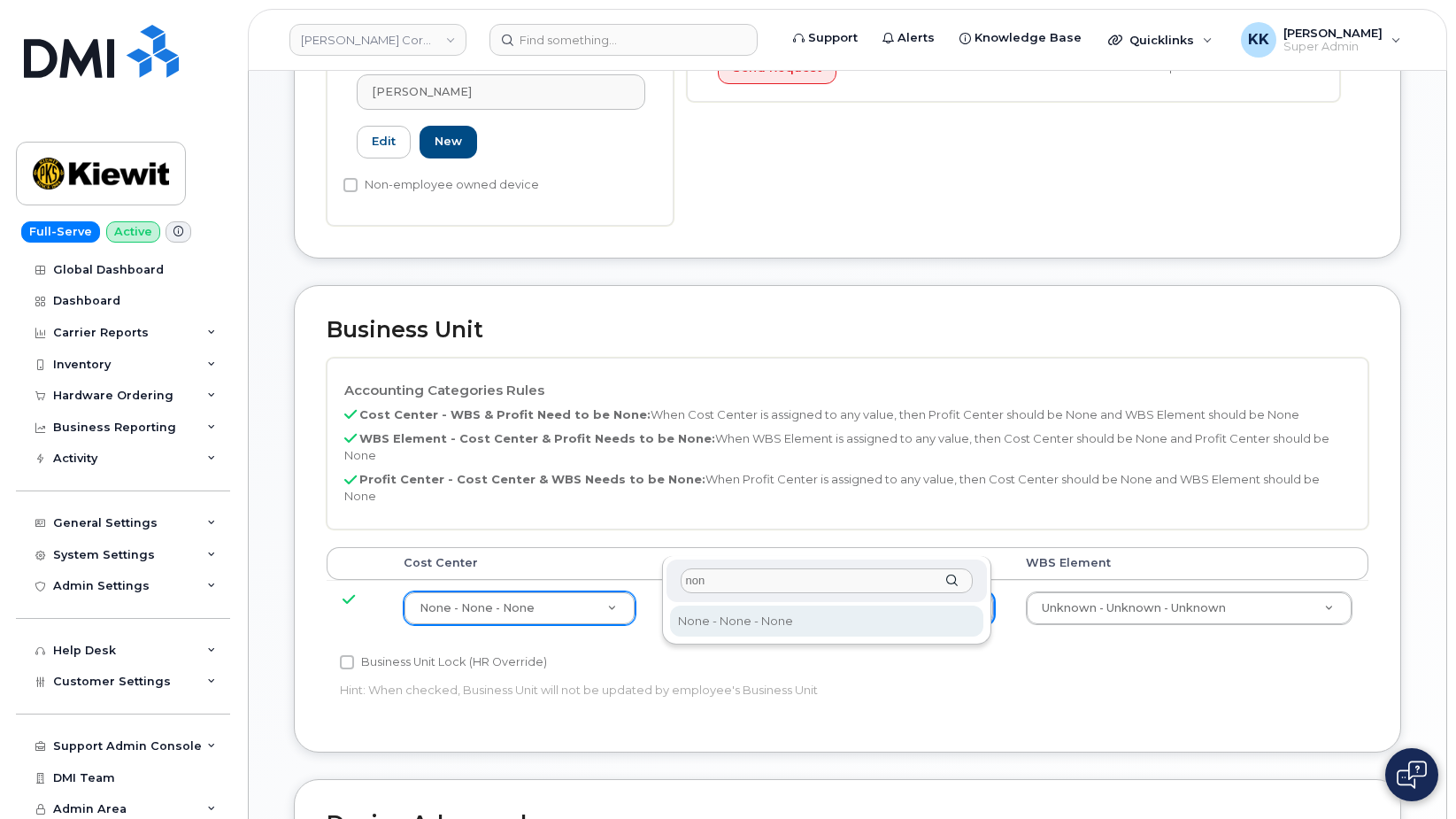
type input "non"
select select "29629357"
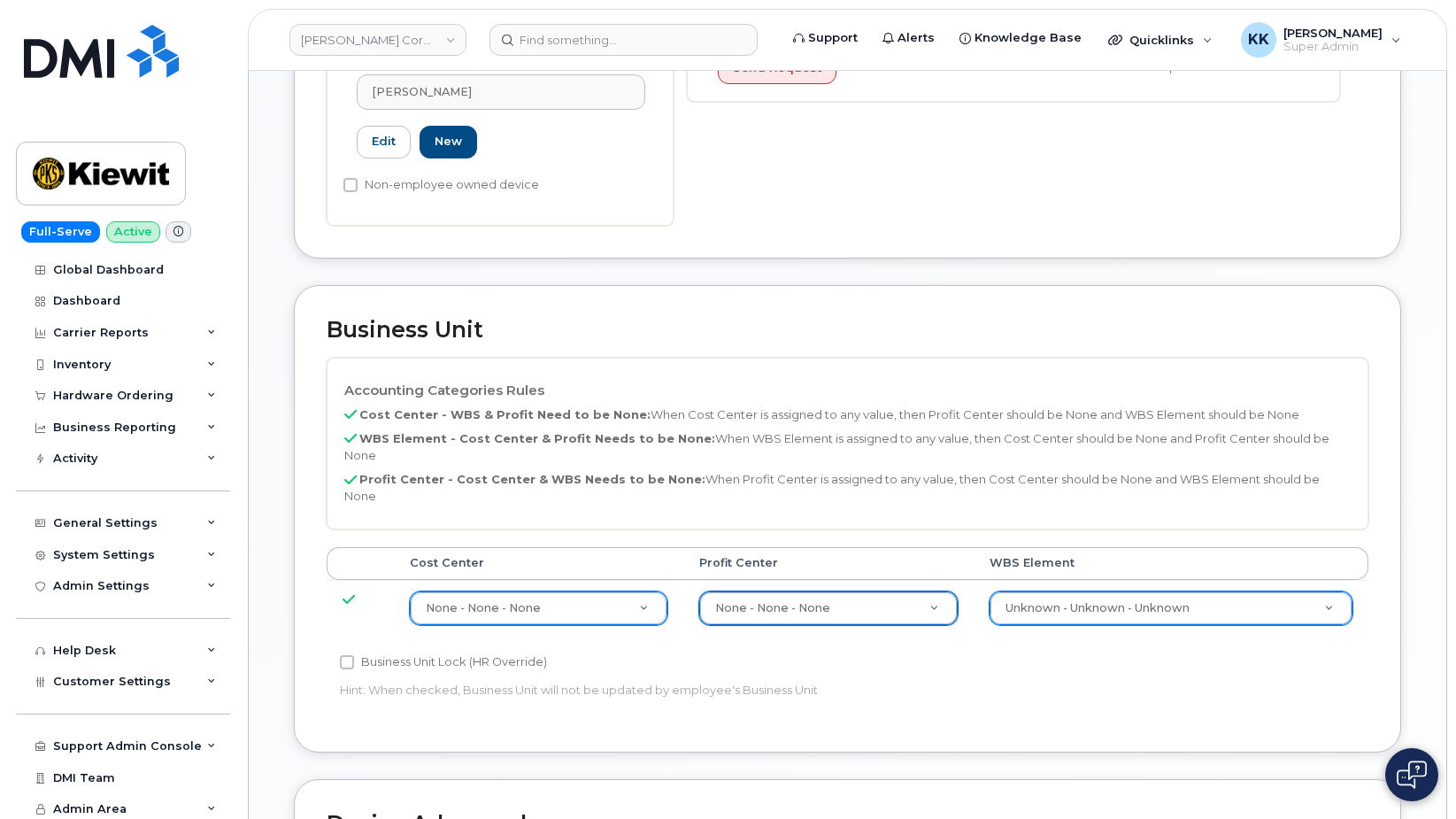
click at [1075, 547] on body "Kiewit Corporation Support Alerts Knowledge Base Quicklinks Suspend / Cancel De…" at bounding box center [728, 383] width 1456 height 1849
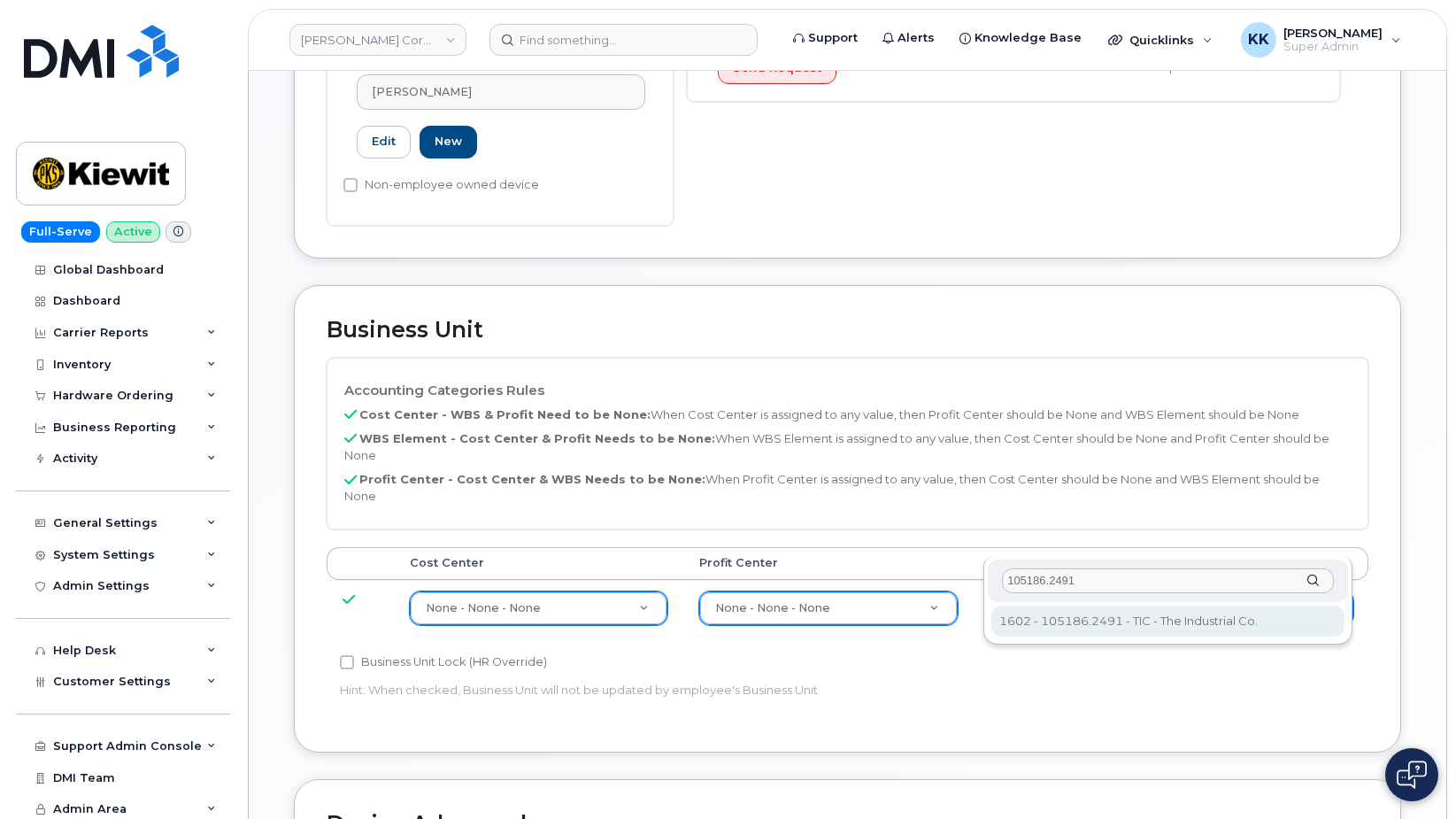
type input "105186.2491"
type input "30139203"
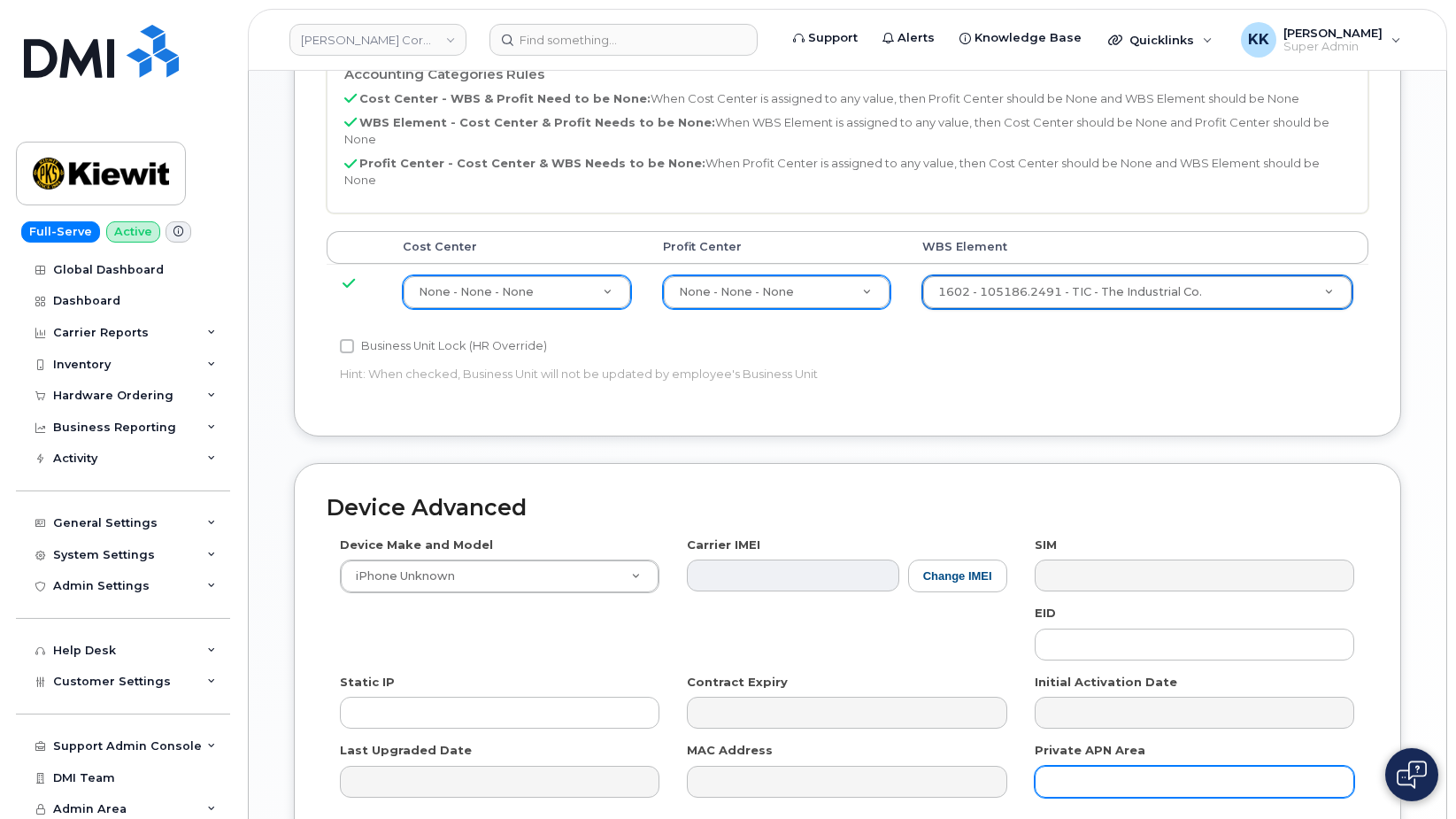
scroll to position [903, 0]
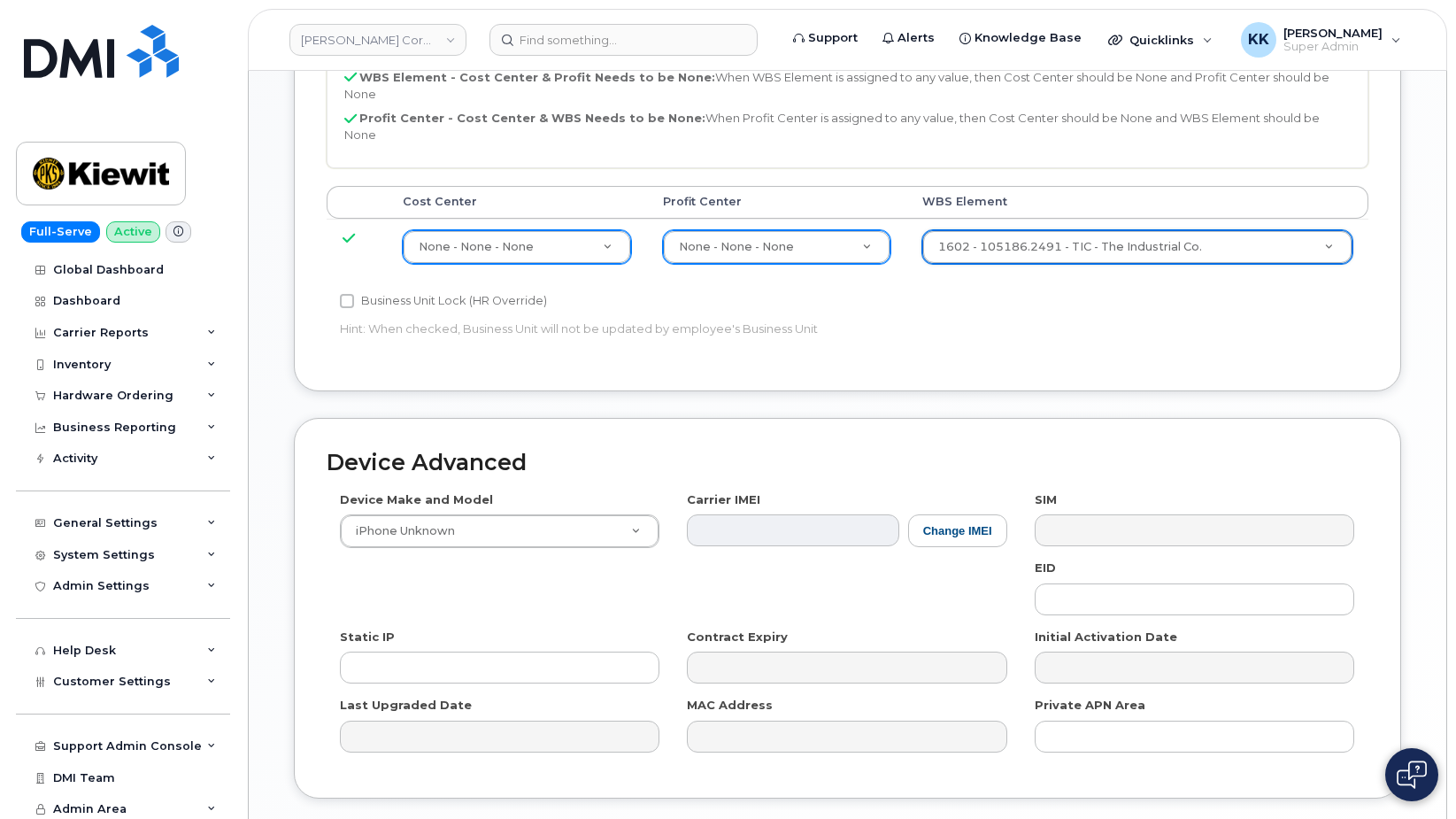
type input "Saving..."
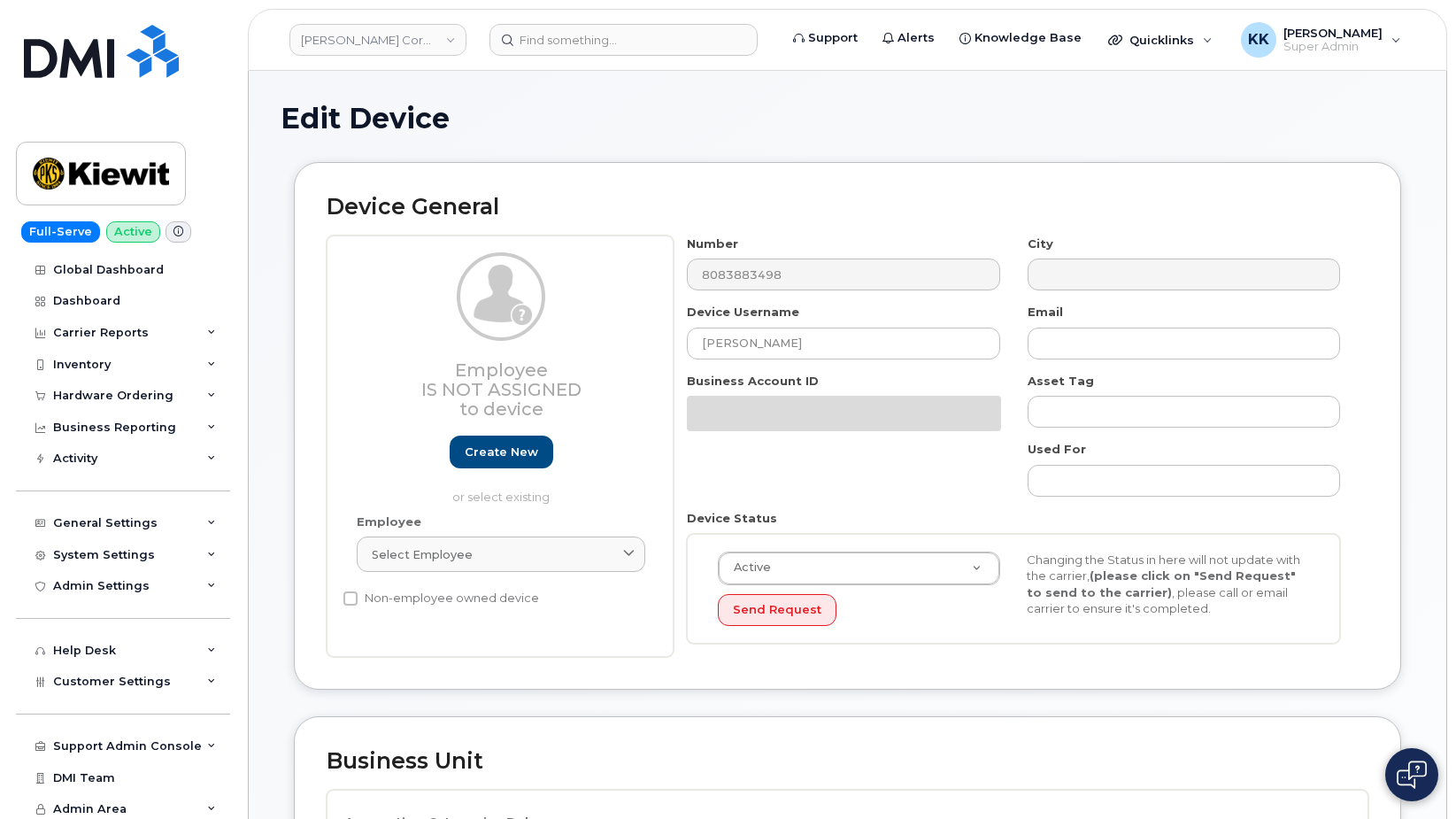
select select "29584743"
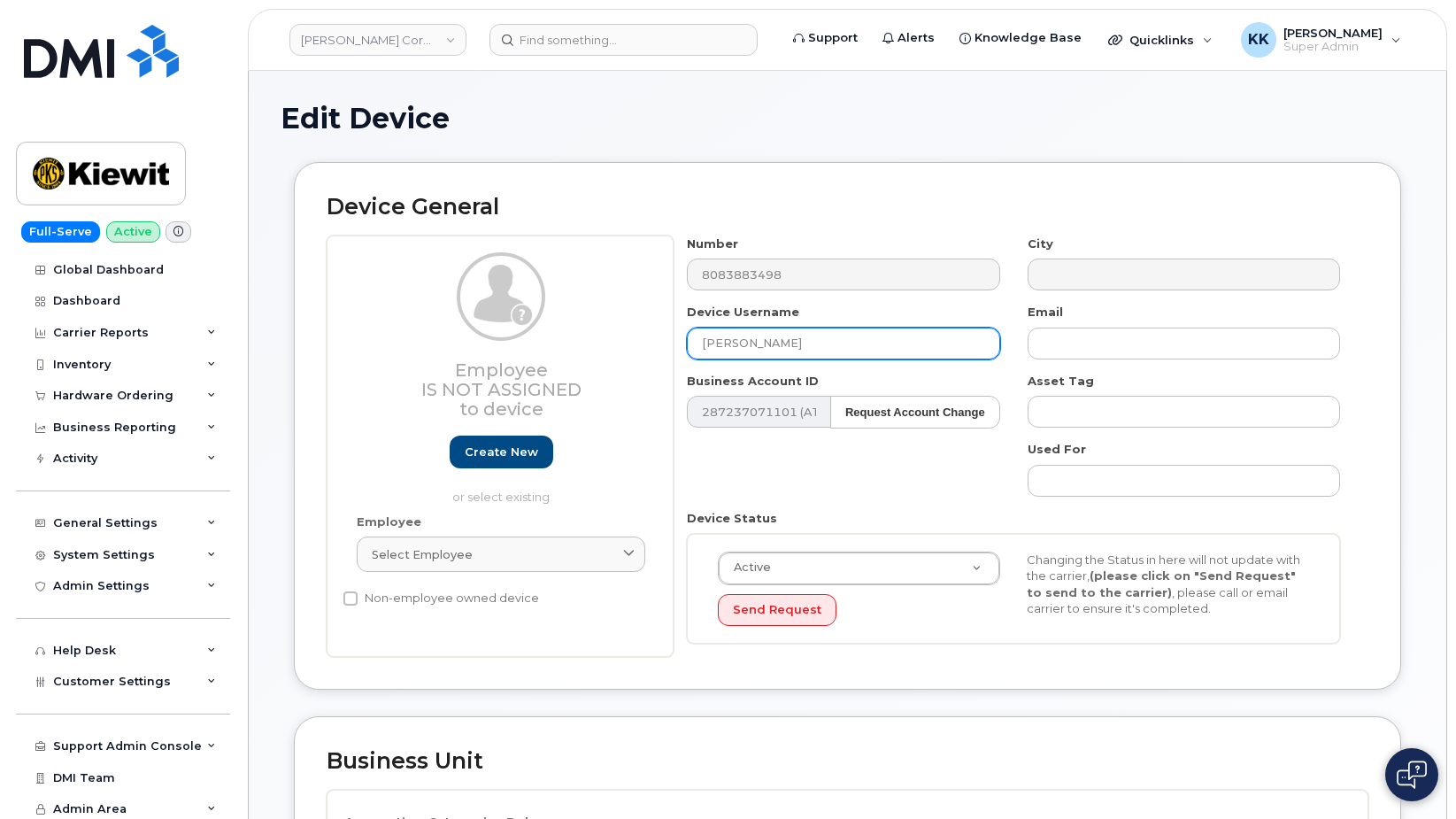
click at [735, 343] on input "Matthew Fredrick" at bounding box center [843, 343] width 312 height 32
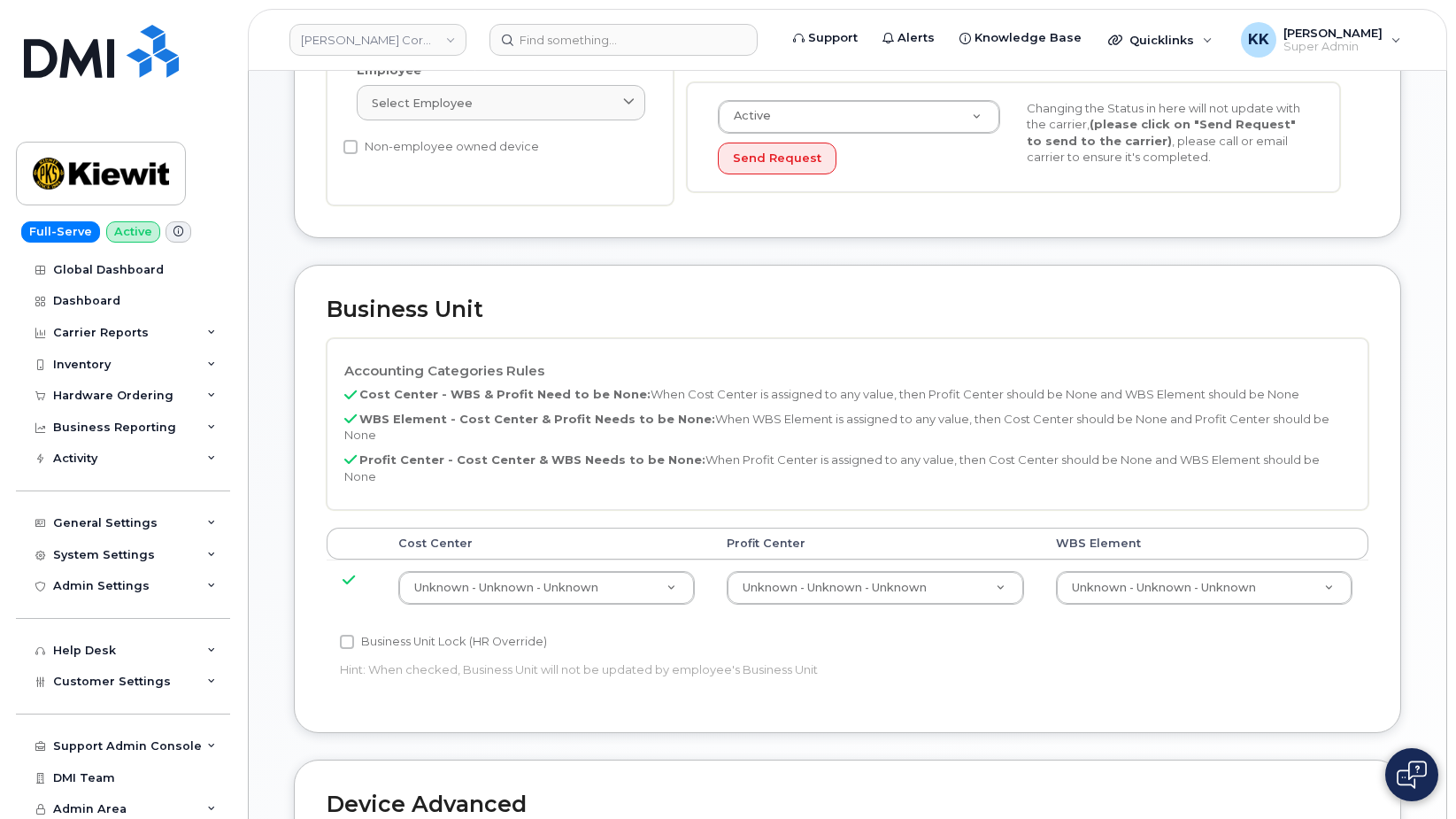
scroll to position [888, 0]
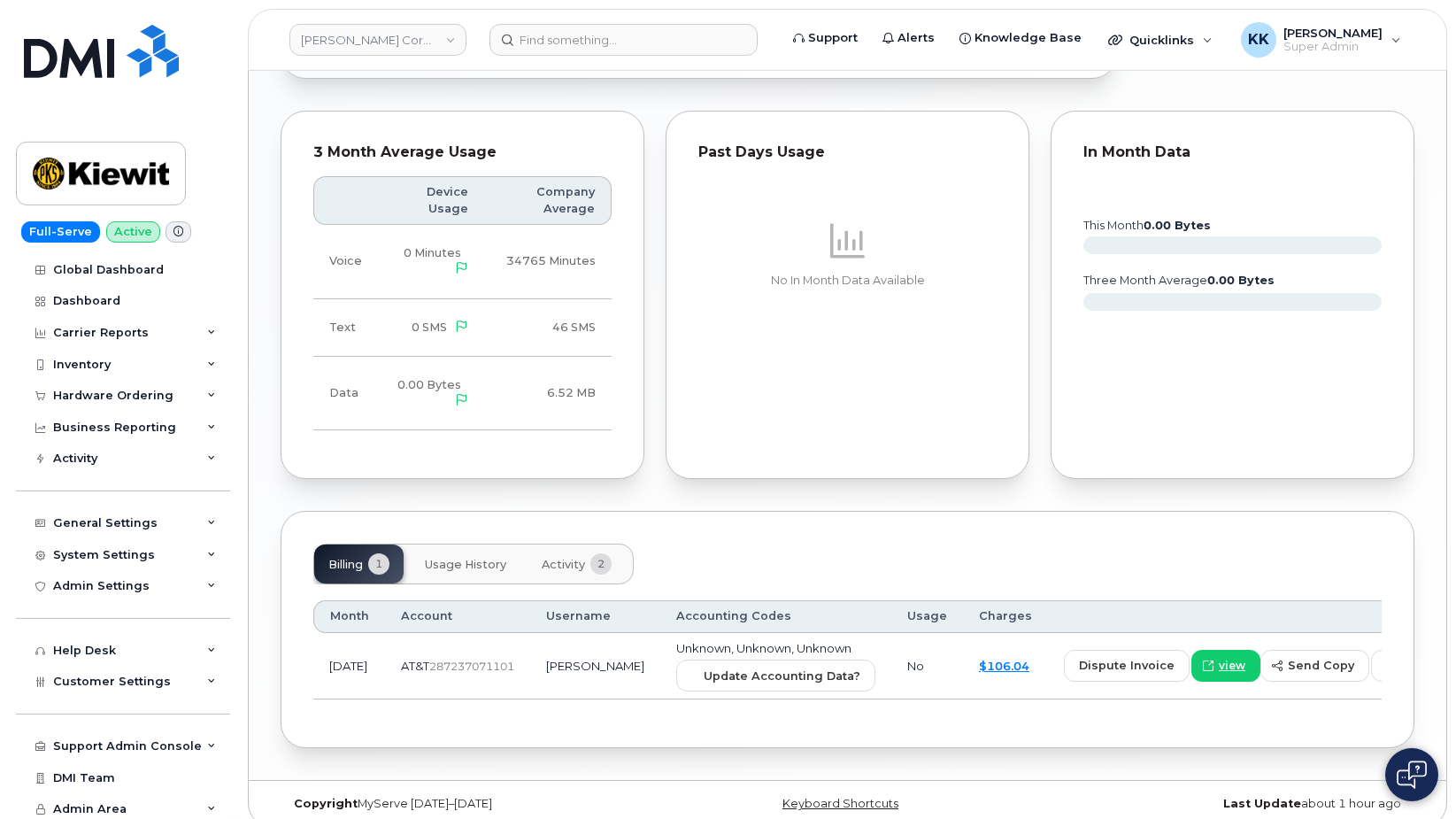
scroll to position [1329, 0]
click at [704, 666] on span "Update Accounting Data?" at bounding box center [782, 674] width 157 height 17
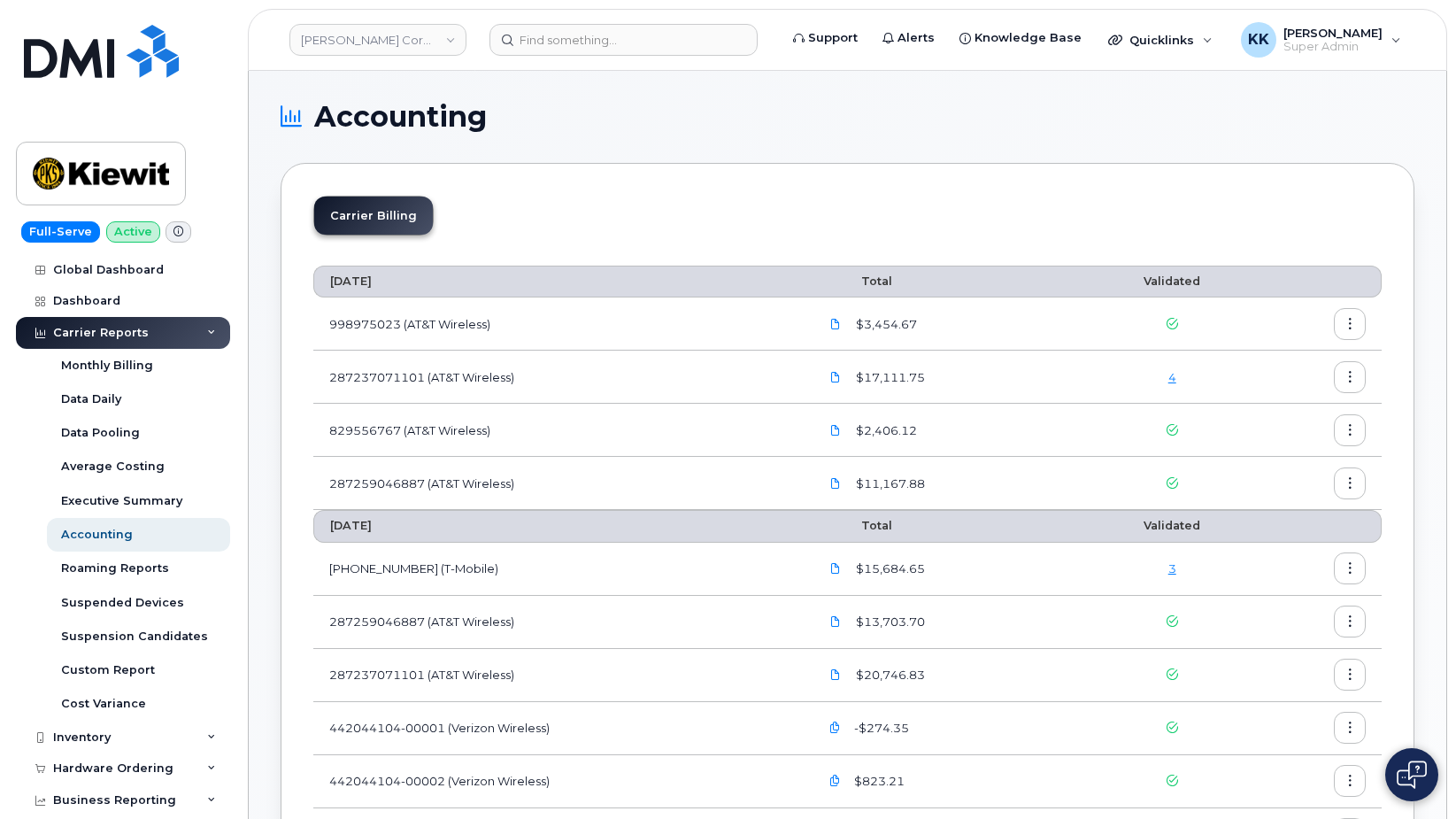
click at [108, 321] on div "Carrier Reports" at bounding box center [123, 333] width 214 height 32
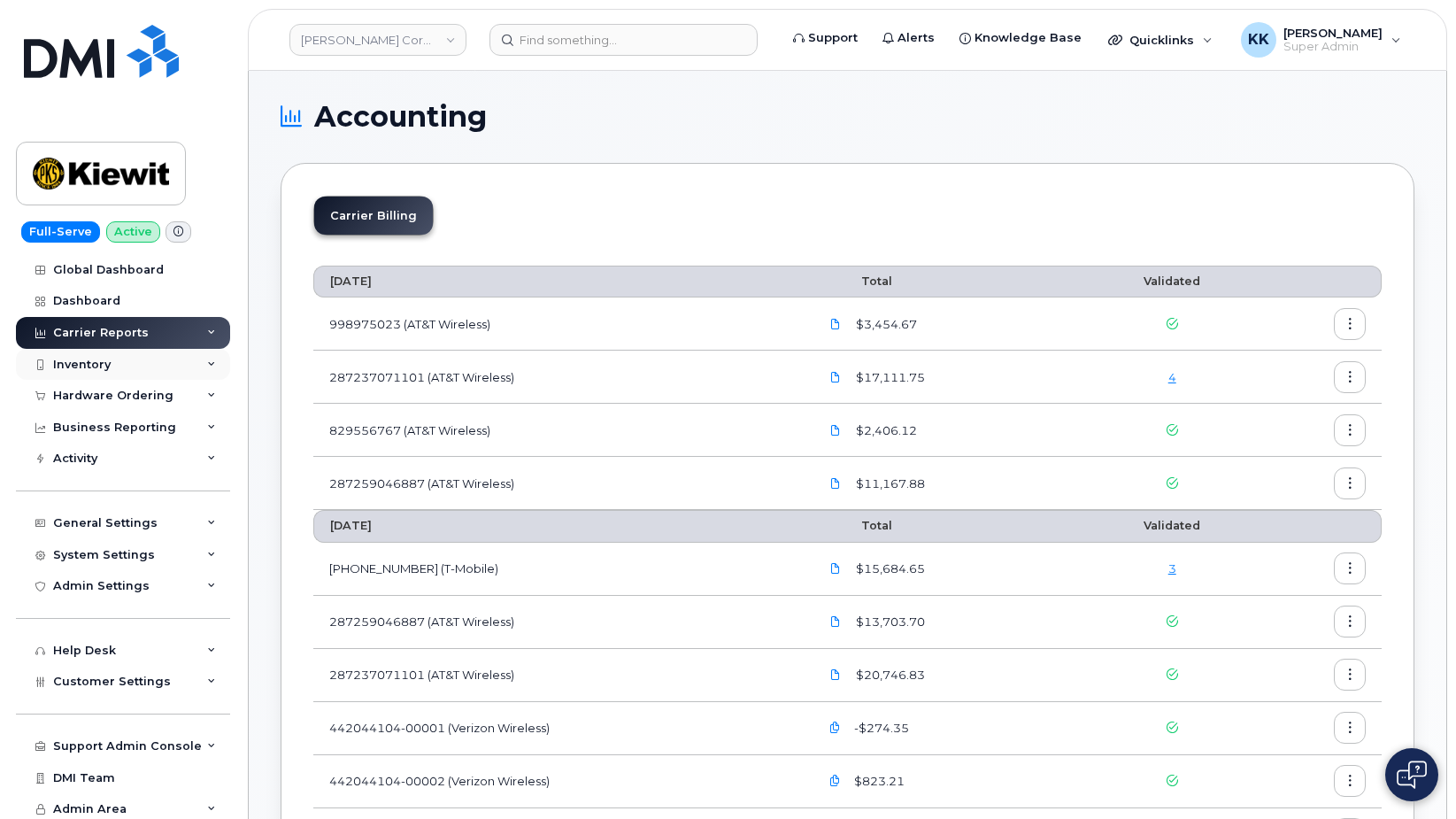
click at [91, 363] on div "Inventory" at bounding box center [82, 365] width 57 height 14
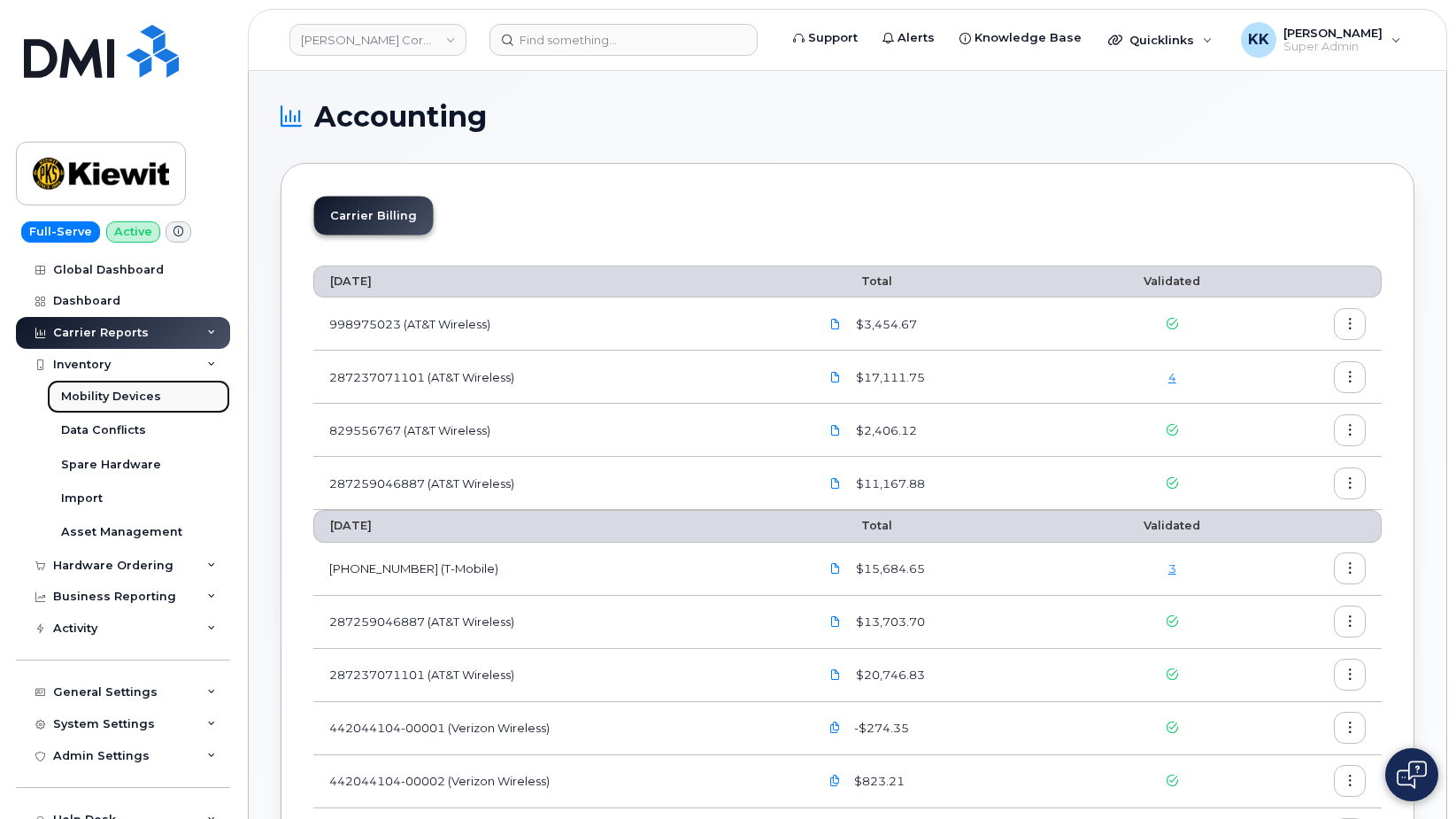
click at [103, 399] on div "Mobility Devices" at bounding box center [111, 396] width 100 height 16
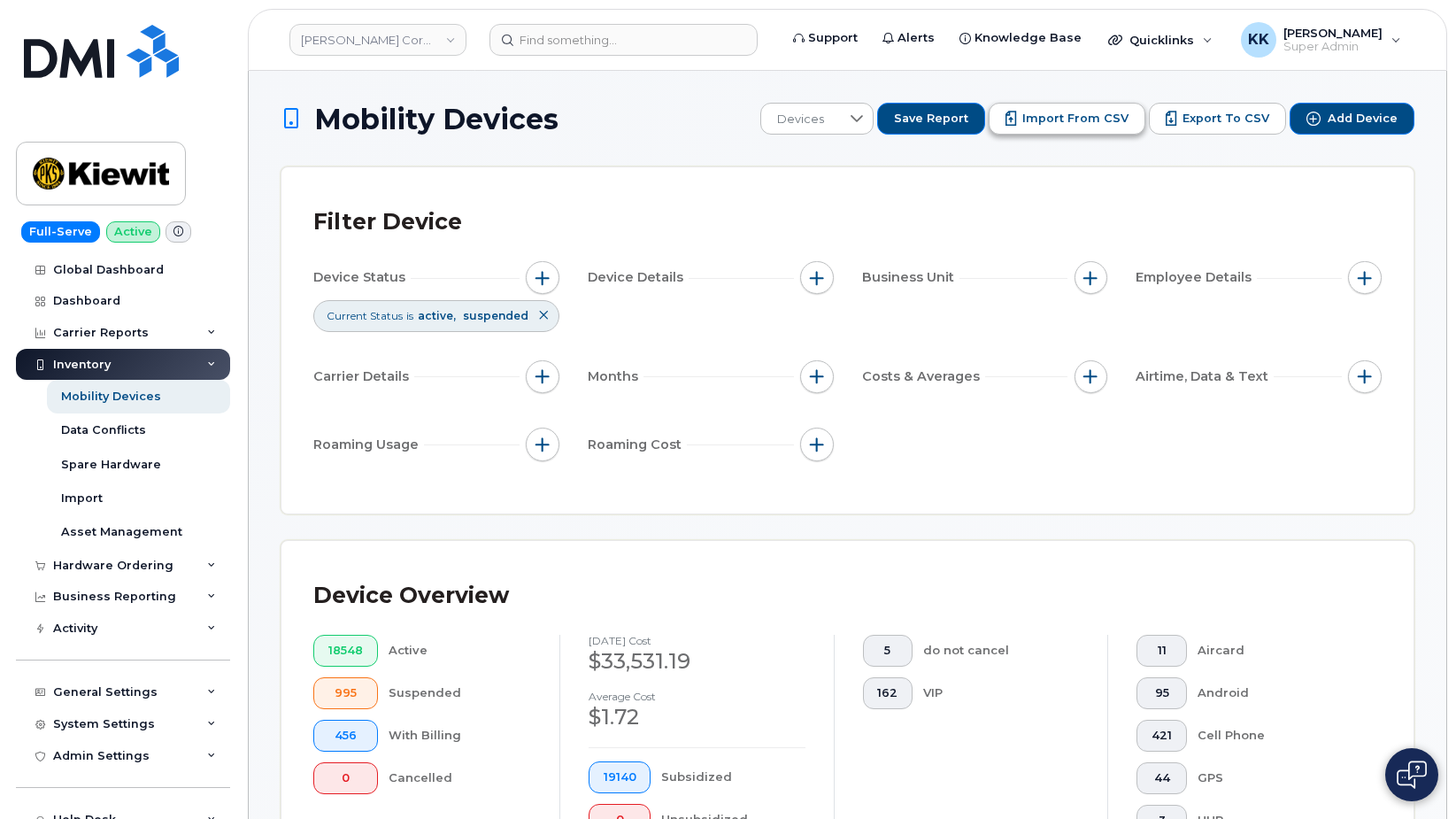
click at [1057, 120] on span "Import from CSV" at bounding box center [1075, 119] width 106 height 16
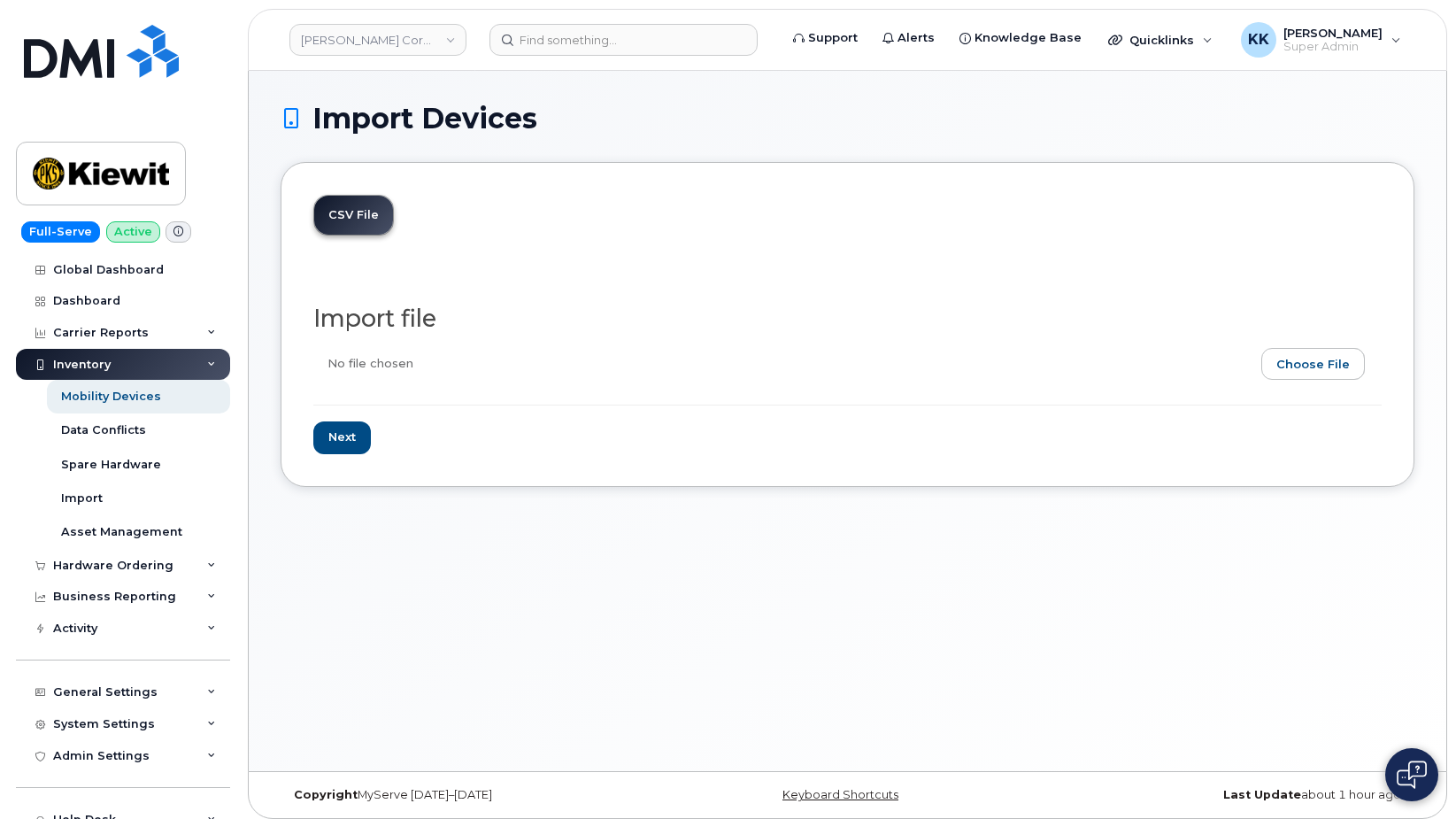
click at [1324, 368] on input "file" at bounding box center [840, 368] width 1054 height 41
type input "C:\fakepath\Kiewit AT&T Inventory August 2025.csv"
click at [347, 448] on input "Next" at bounding box center [342, 437] width 57 height 33
type input "Loading..."
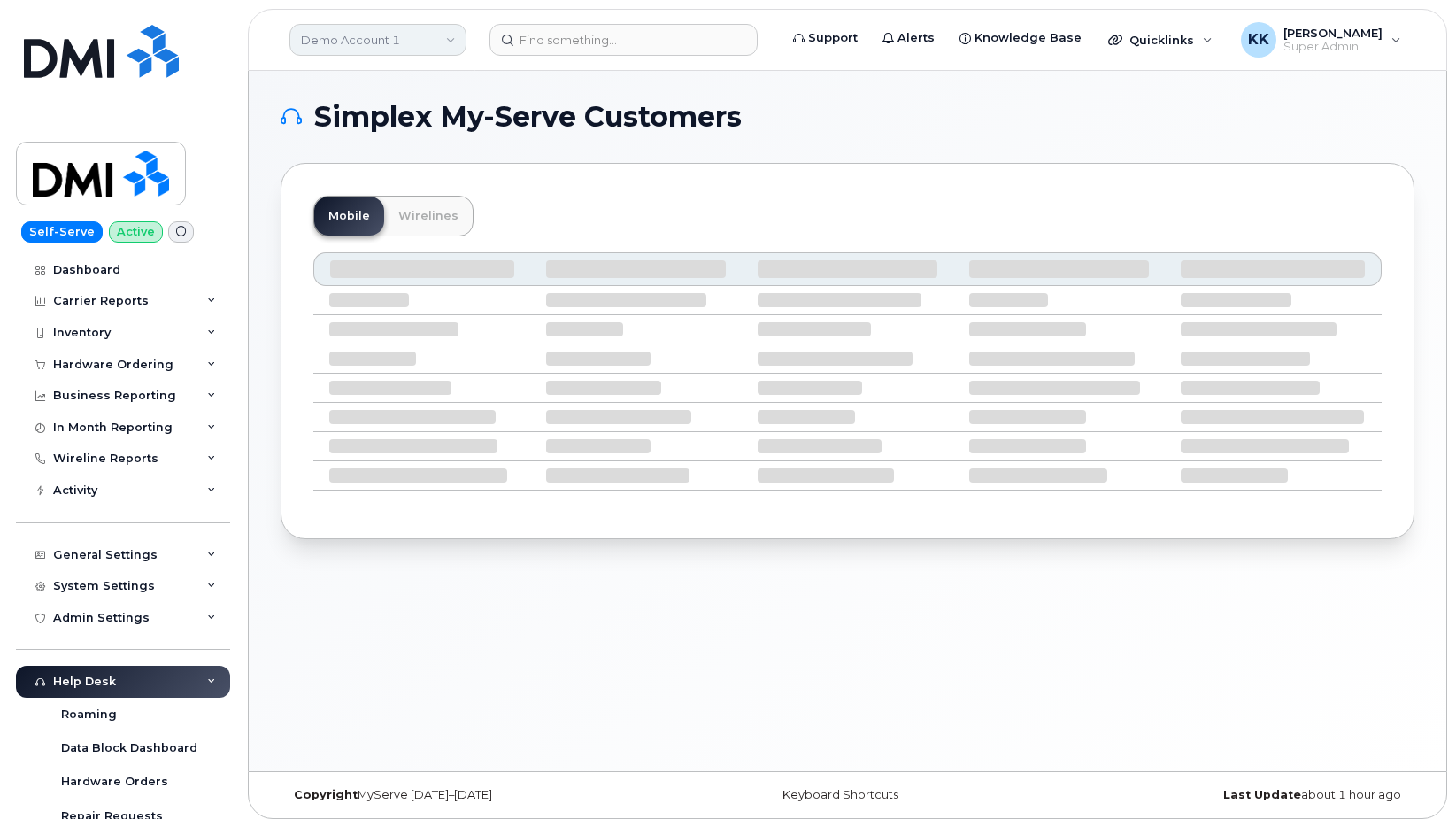
click at [395, 52] on link "Demo Account 1" at bounding box center [377, 40] width 177 height 32
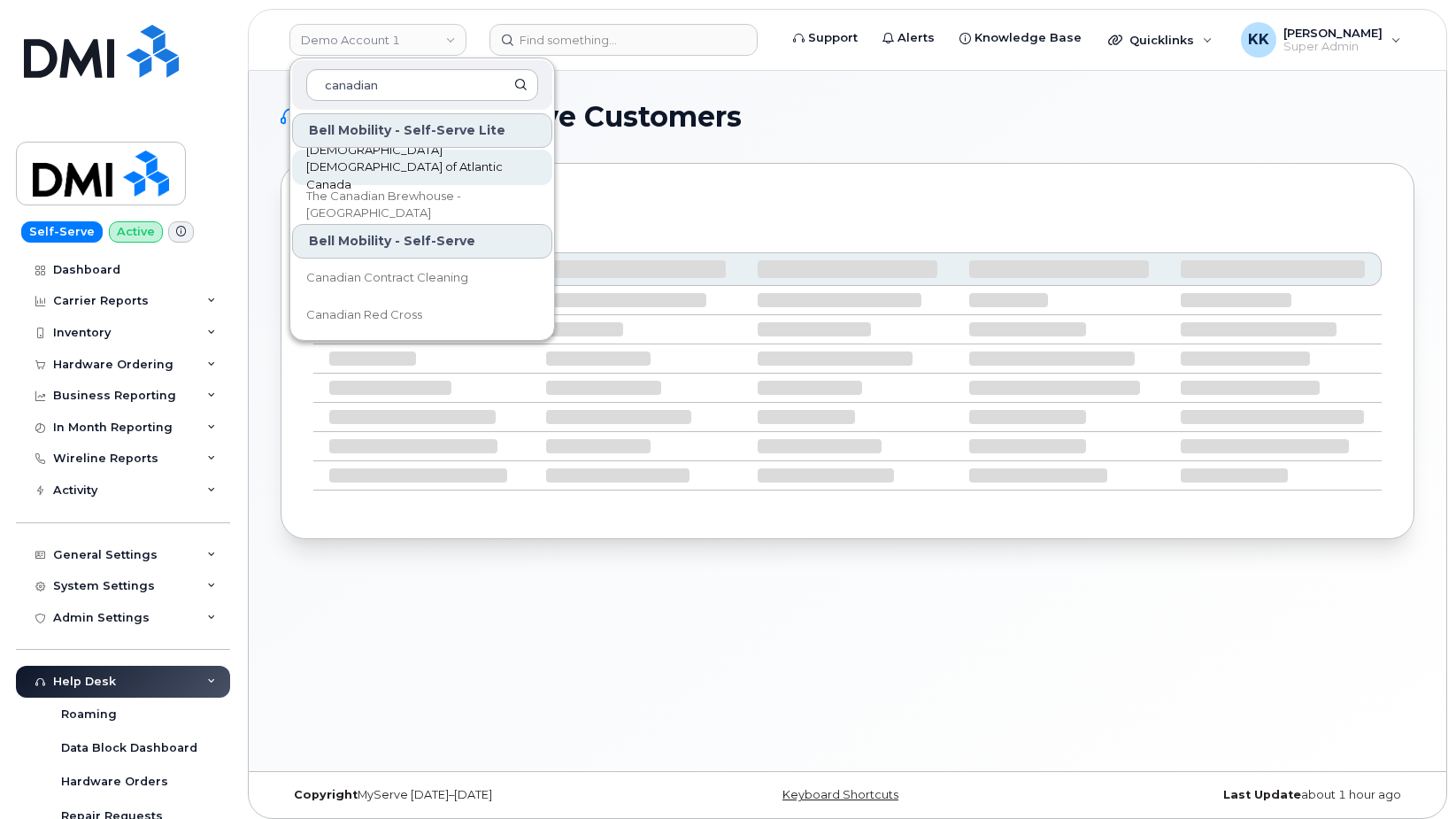
type input "canadian"
click at [365, 166] on span "[DEMOGRAPHIC_DATA] [DEMOGRAPHIC_DATA] of Atlantic Canada" at bounding box center [408, 168] width 203 height 53
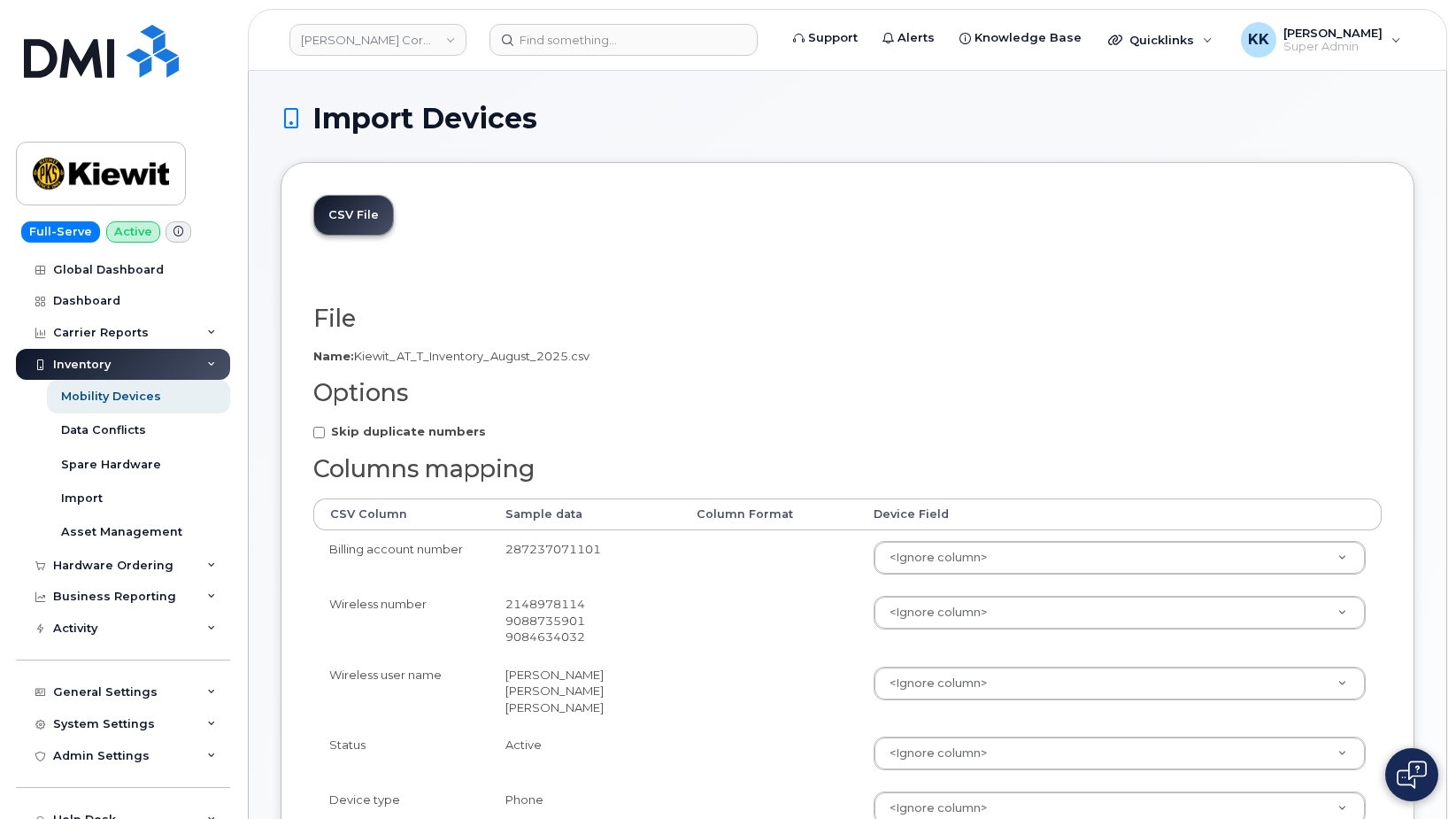
click at [415, 440] on label "Skip duplicate numbers" at bounding box center [399, 431] width 172 height 17
click at [325, 438] on input "Skip duplicate numbers" at bounding box center [318, 432] width 12 height 12
checkbox input "true"
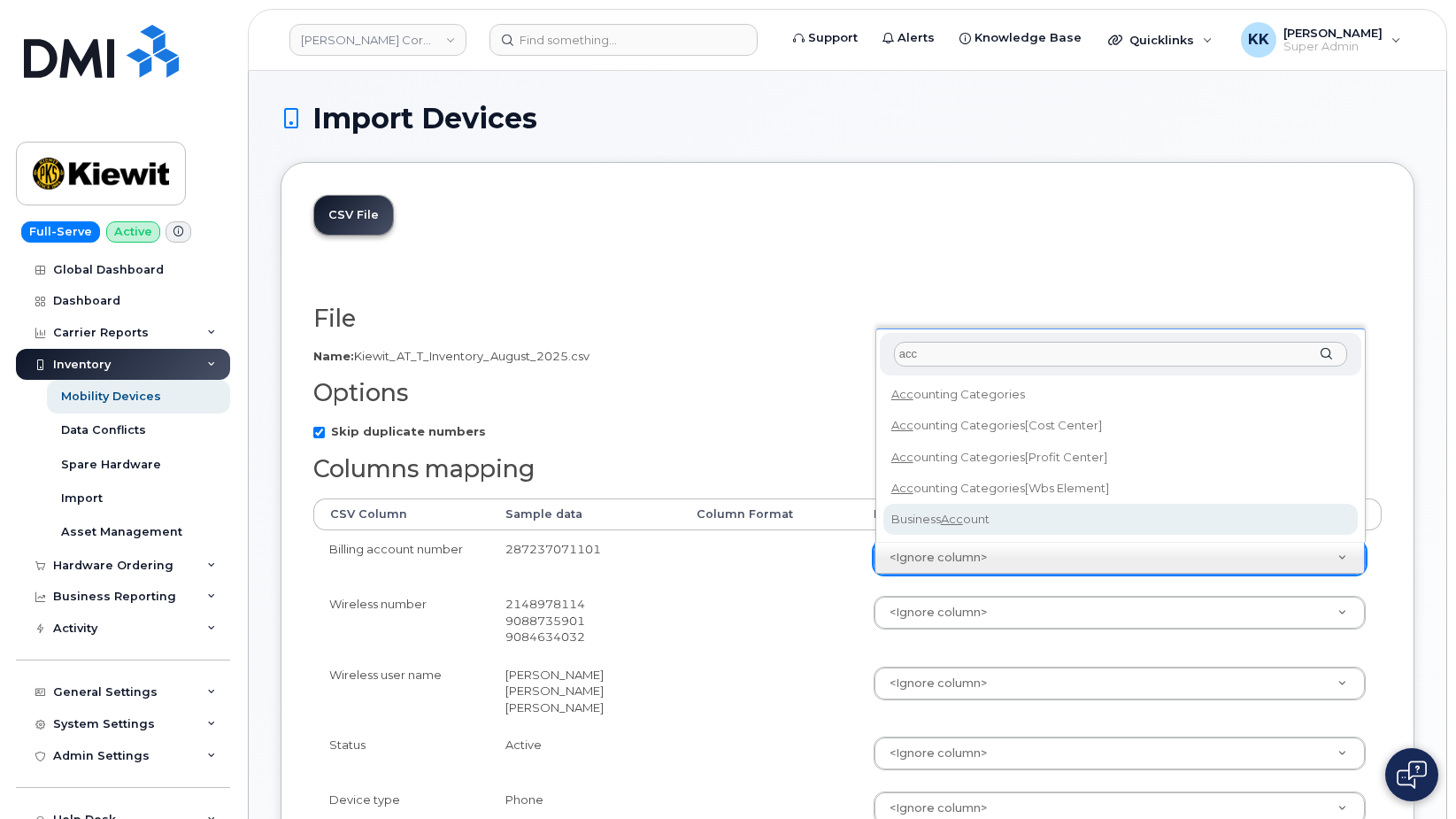
type input "acc"
select select "business_account_id"
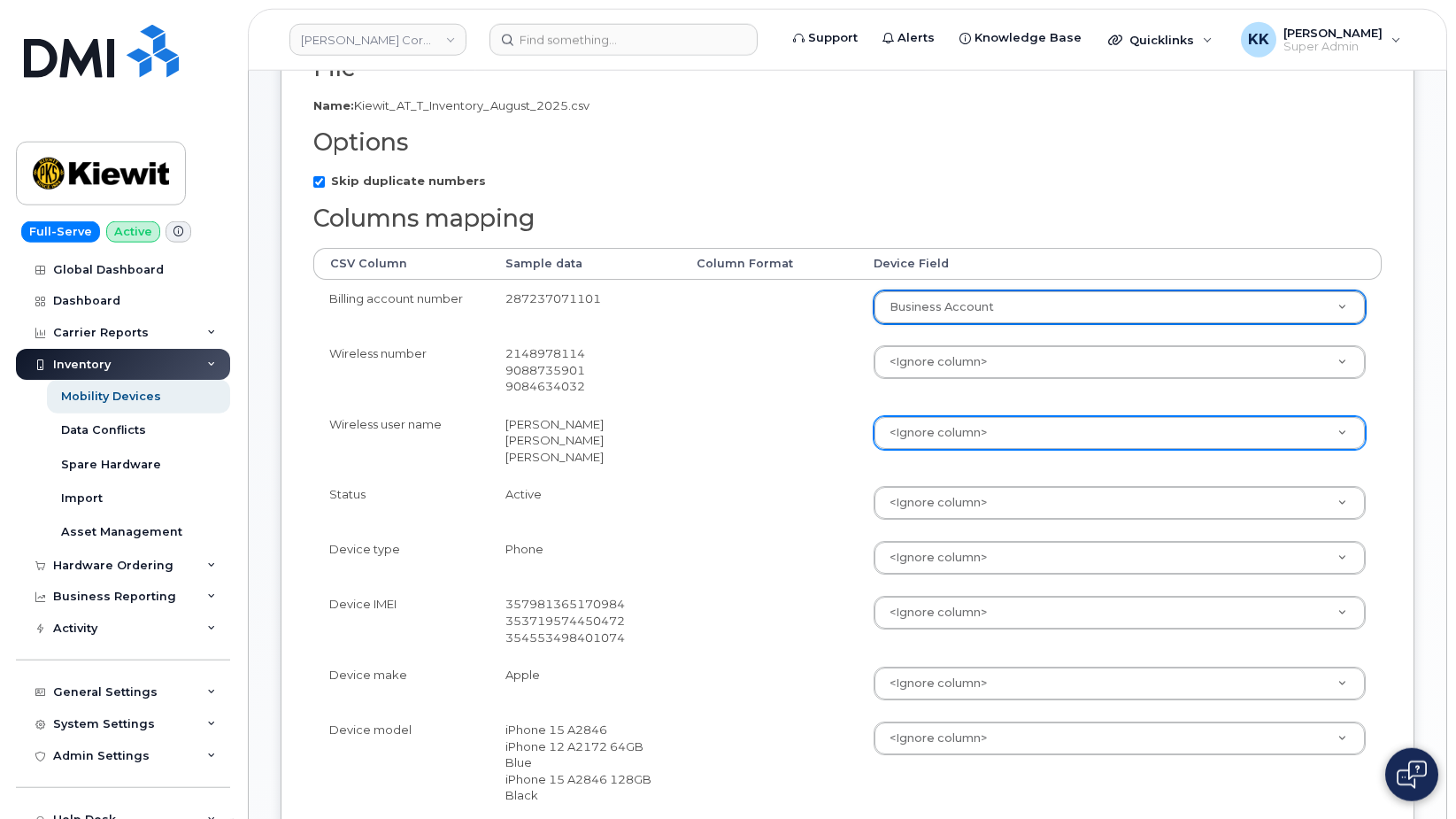
scroll to position [271, 0]
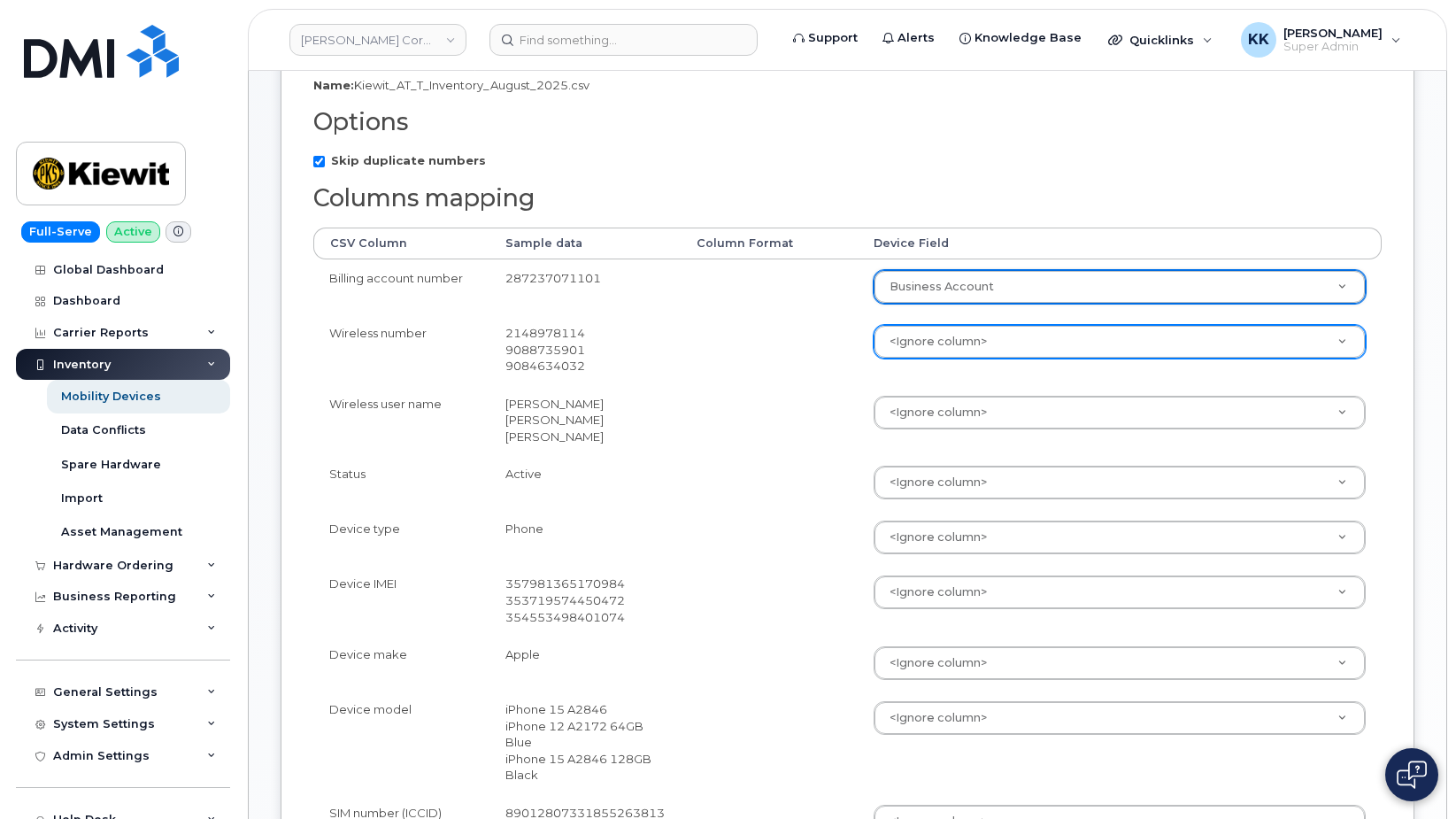
click at [971, 341] on body "Kiewit Corporation Support Alerts Knowledge Base Quicklinks Suspend / Cancel De…" at bounding box center [728, 571] width 1456 height 1685
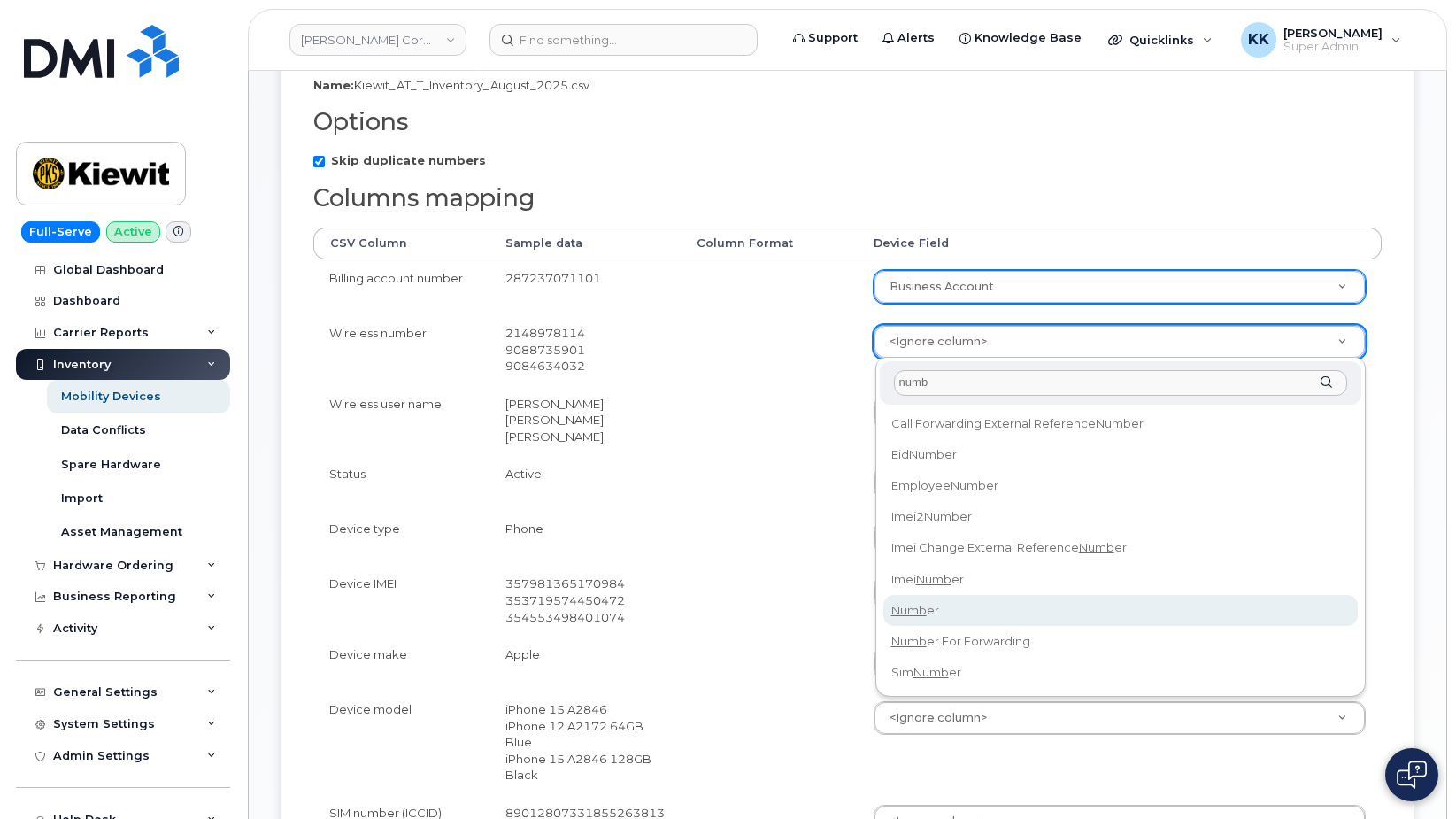
type input "numb"
select select "number"
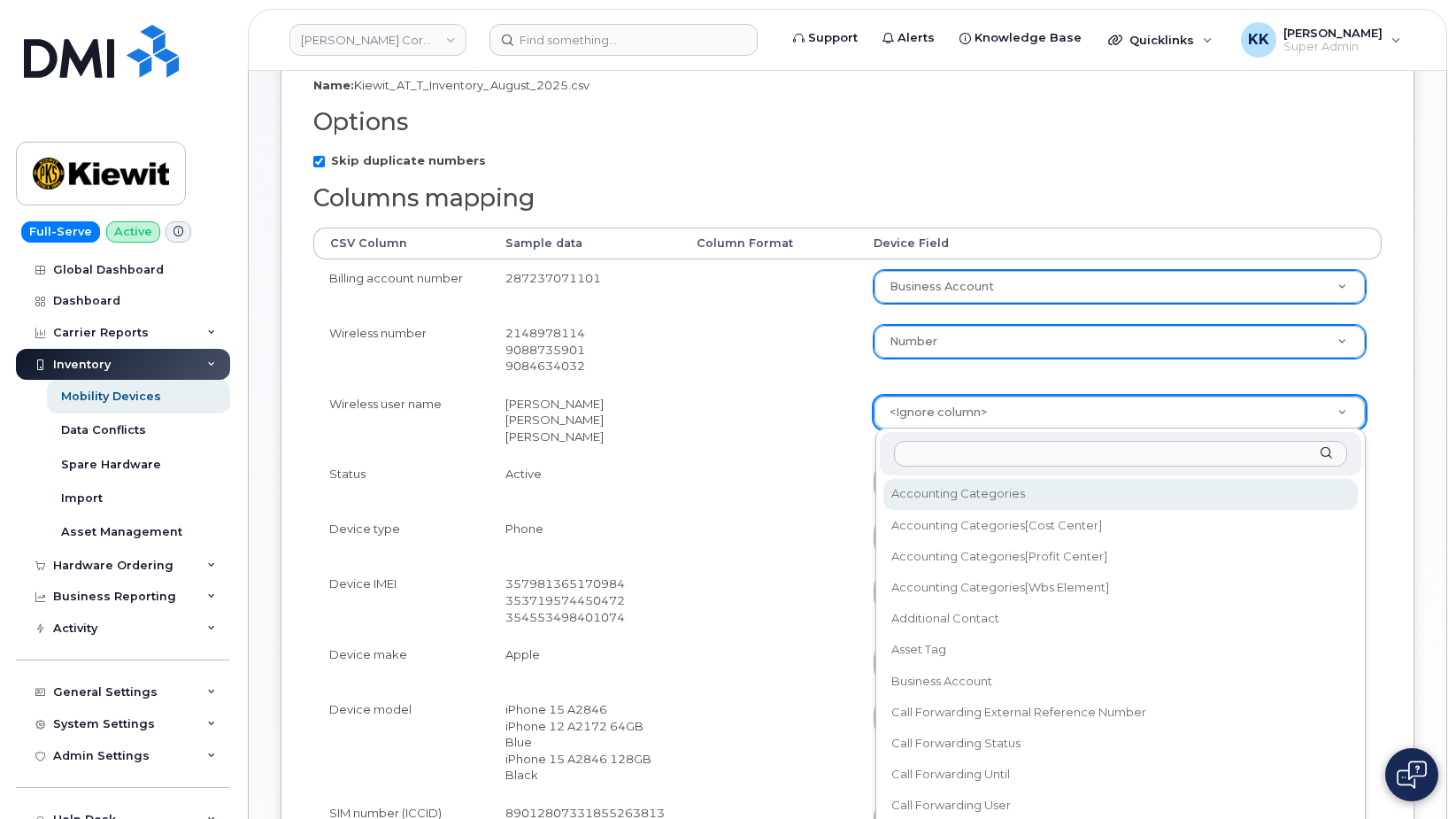
click at [927, 409] on body "Kiewit Corporation Support Alerts Knowledge Base Quicklinks Suspend / Cancel De…" at bounding box center [728, 571] width 1456 height 1685
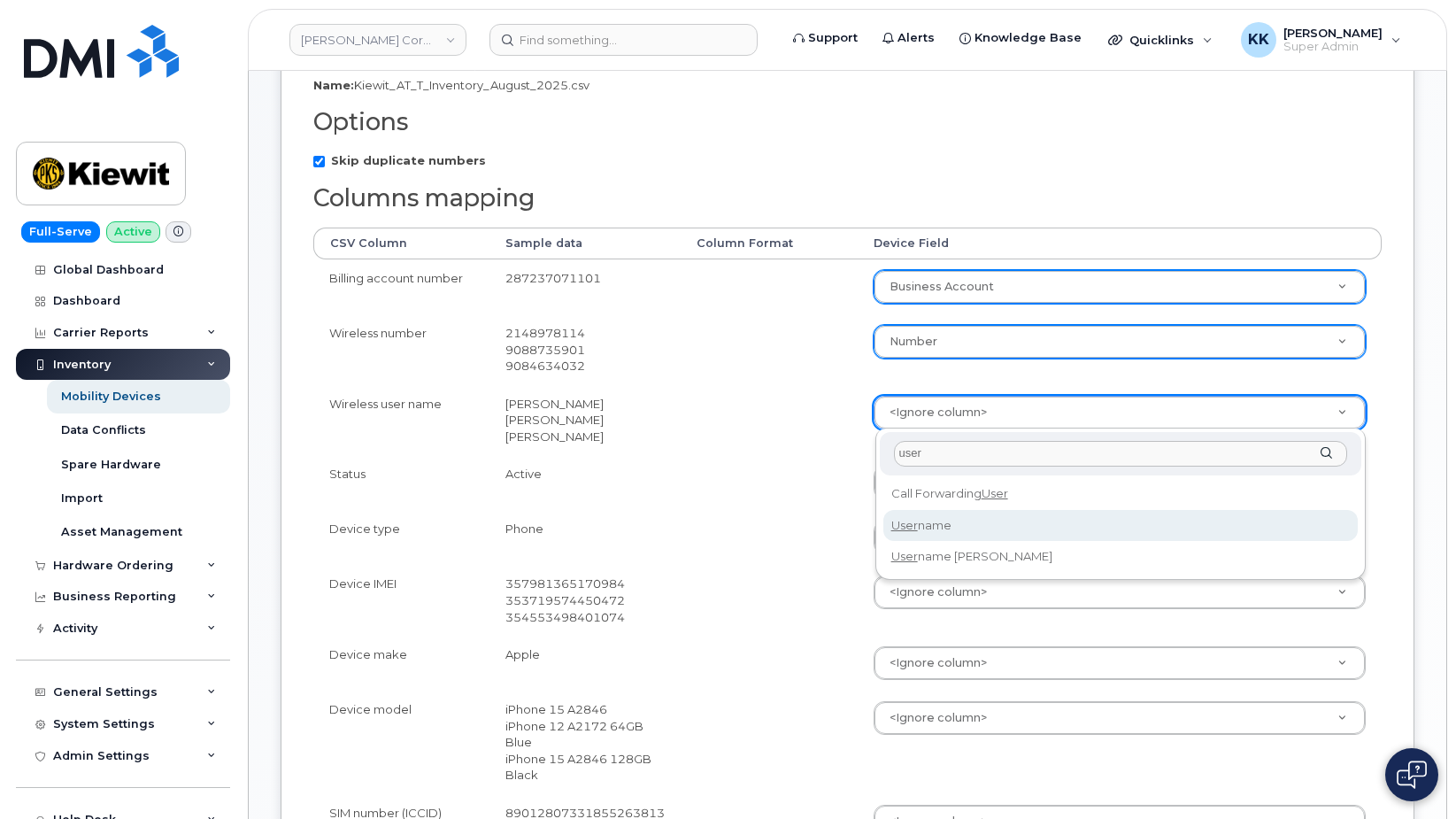
type input "user"
select select "username"
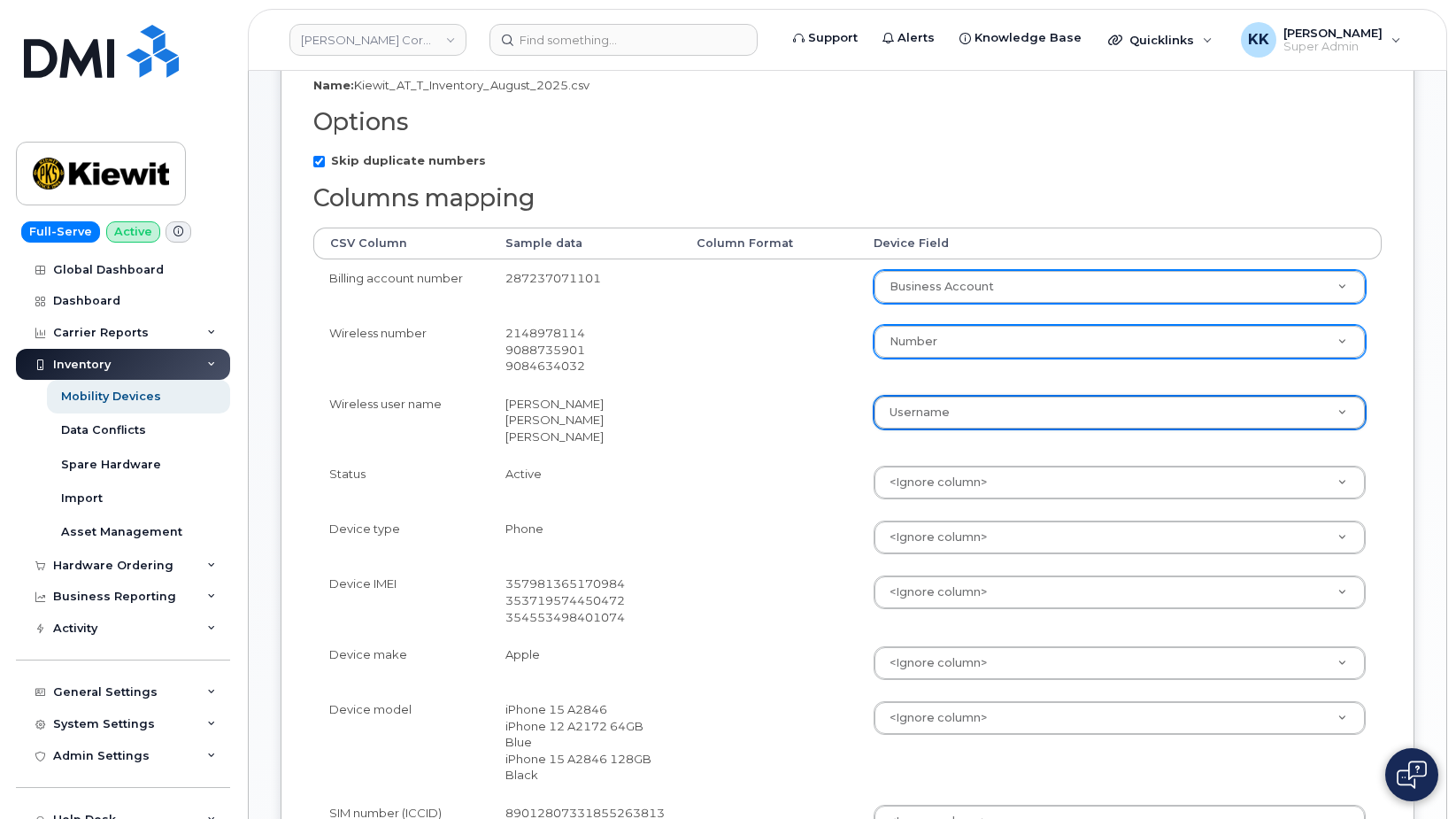
scroll to position [361, 0]
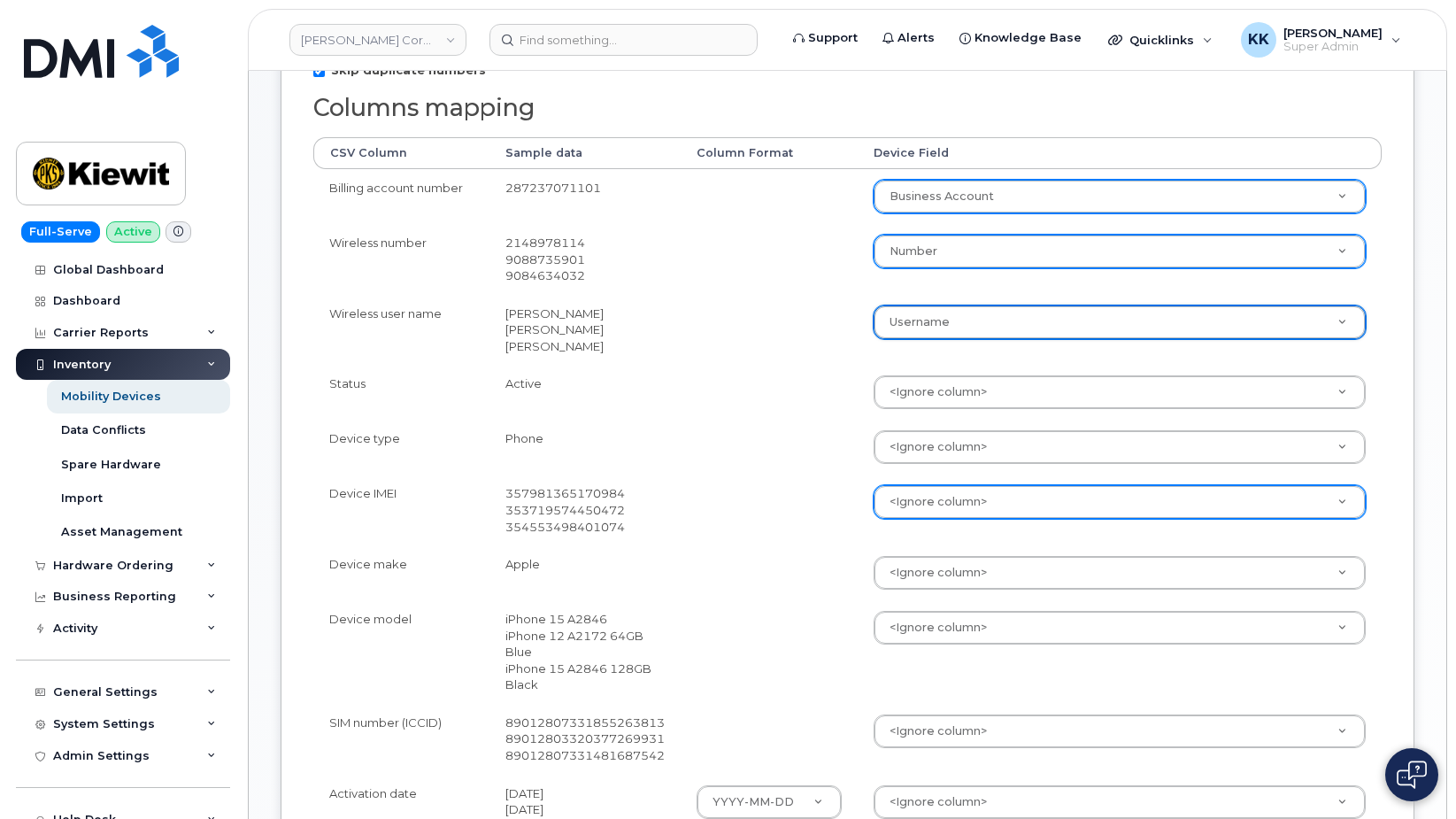
click at [925, 513] on body "Kiewit Corporation Support Alerts Knowledge Base Quicklinks Suspend / Cancel De…" at bounding box center [728, 481] width 1456 height 1685
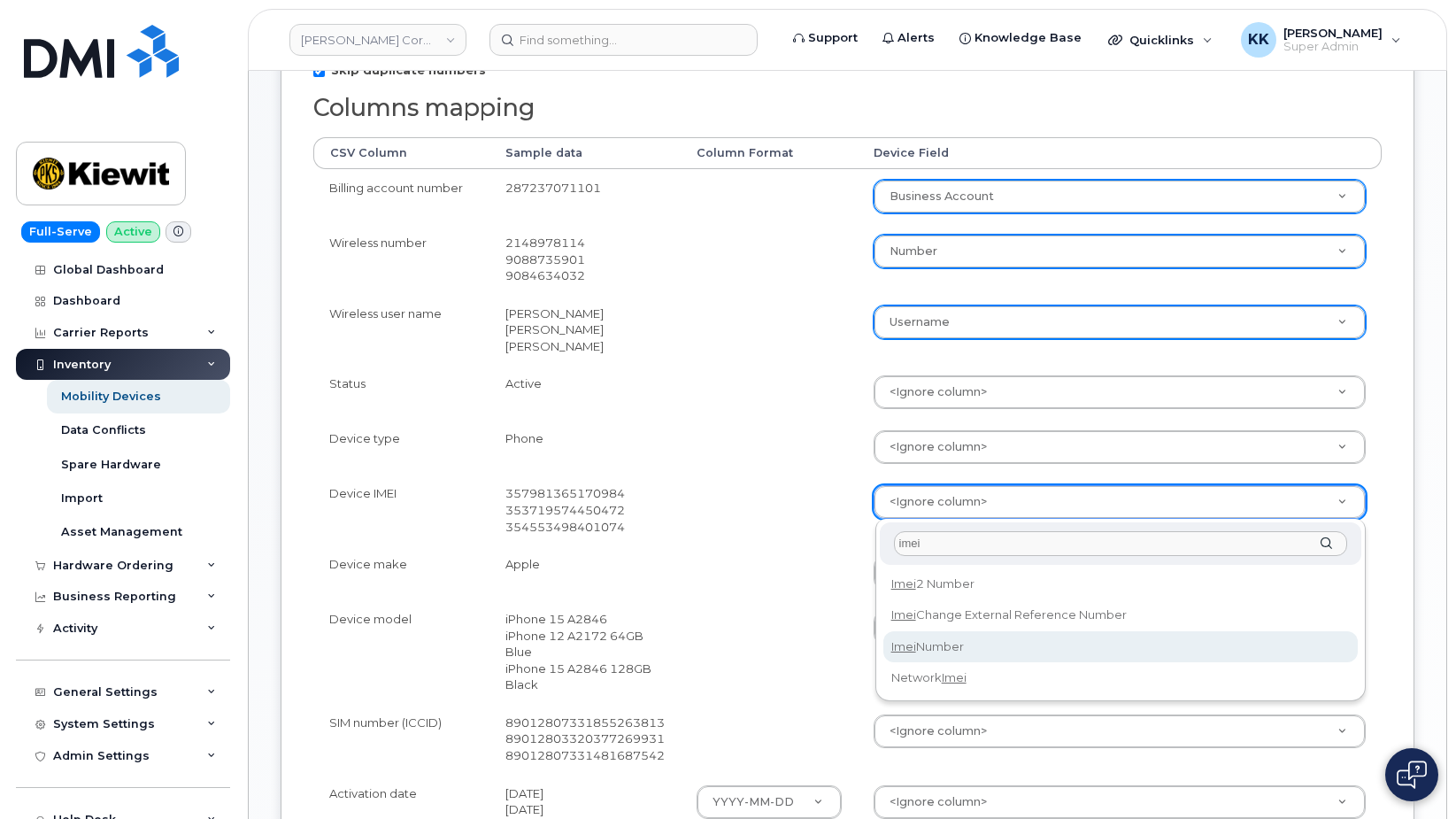
type input "imei"
select select "imei_number"
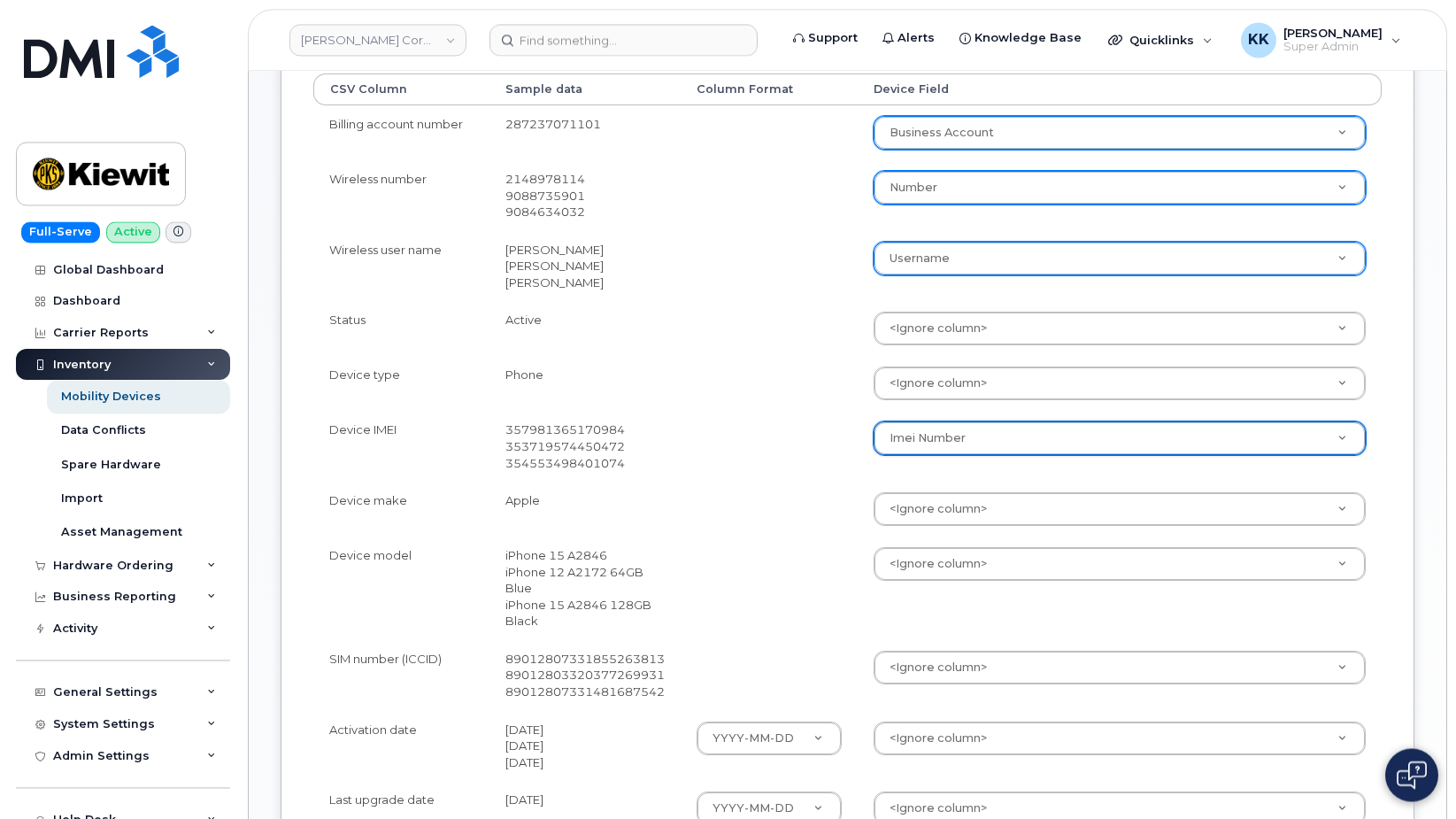
scroll to position [451, 0]
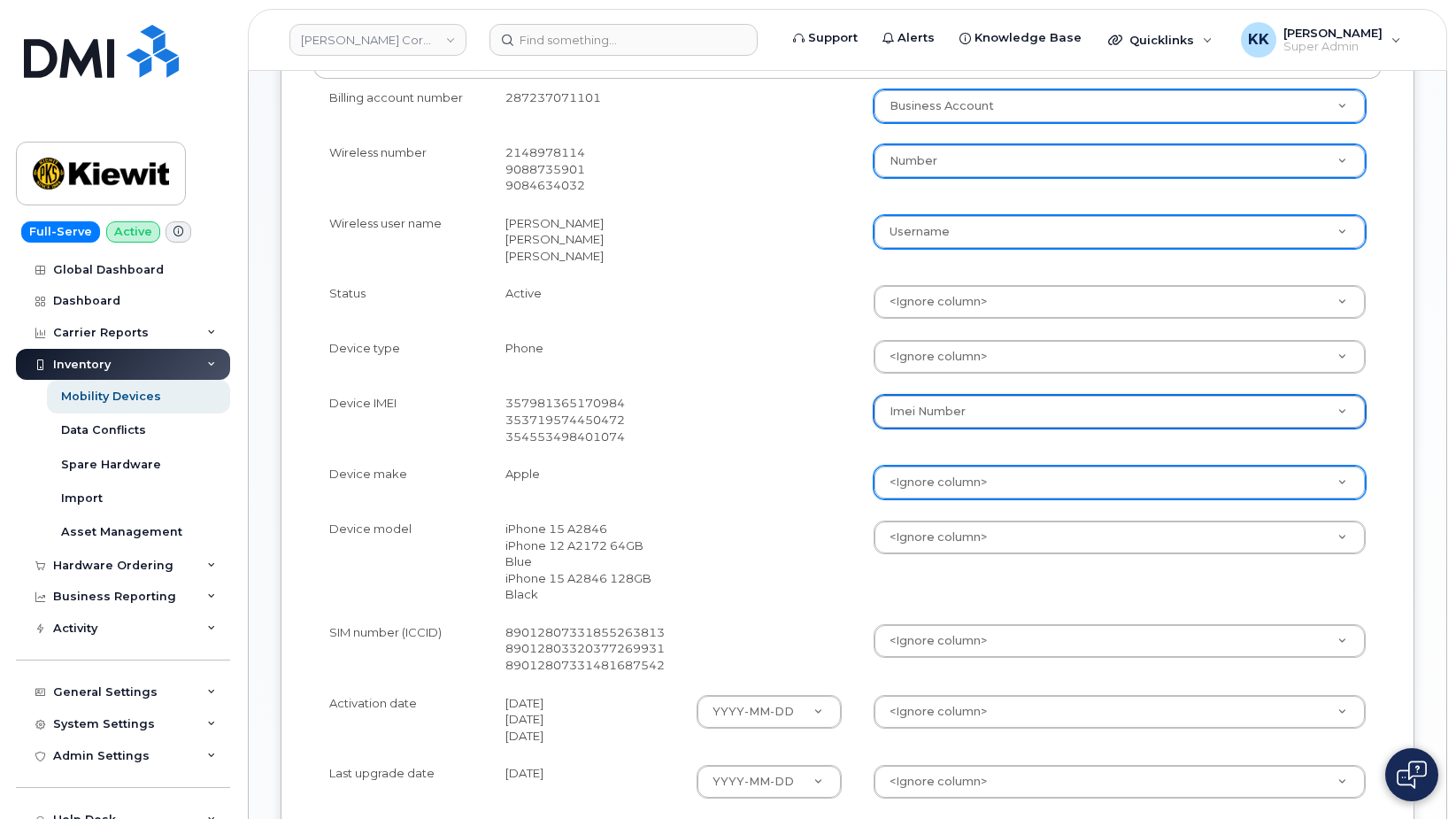
click at [913, 495] on body "[PERSON_NAME] Corporation Support Alerts Knowledge Base Quicklinks Suspend / Ca…" at bounding box center [728, 391] width 1456 height 1685
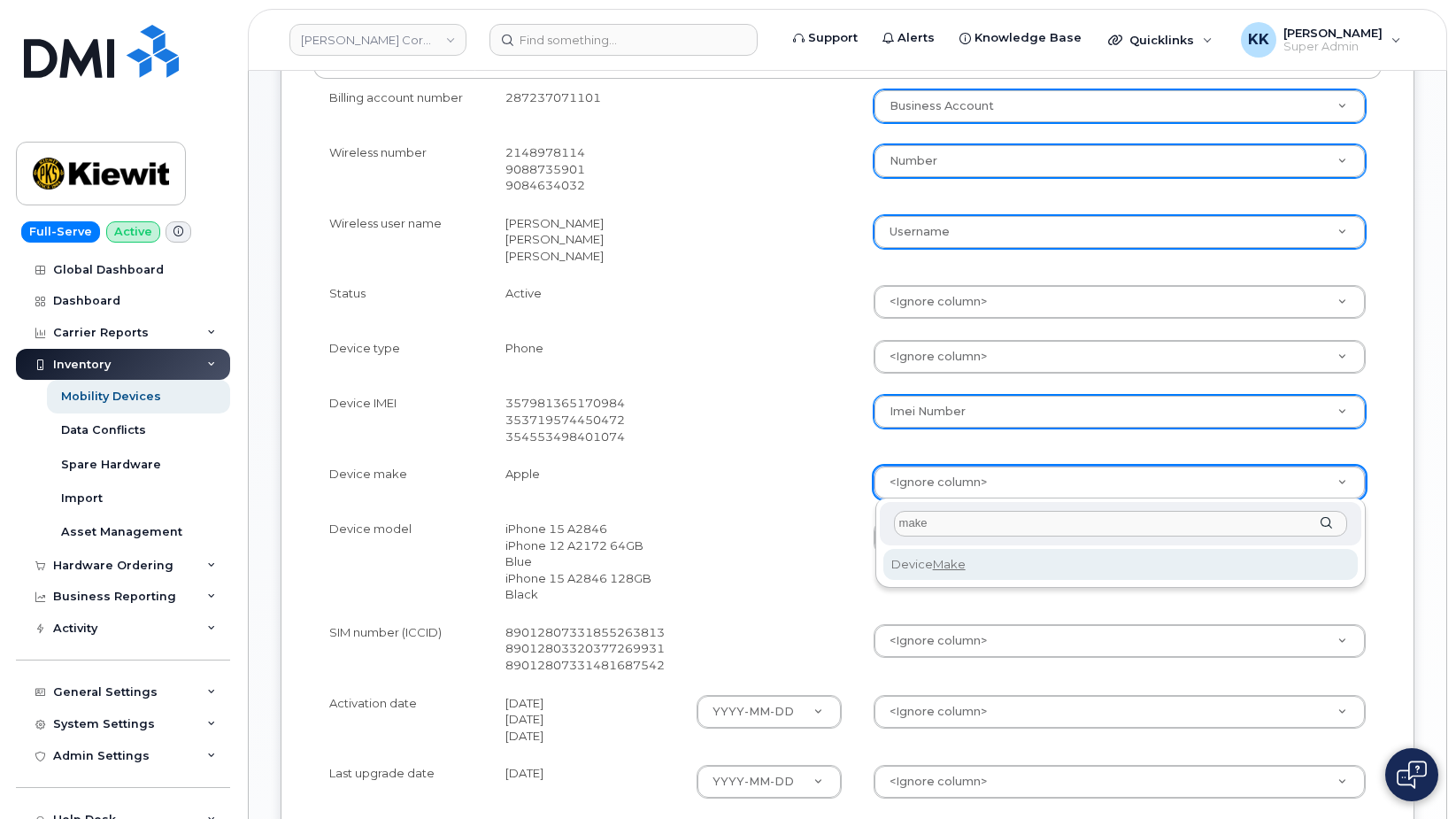
type input "make"
select select "device_make_id"
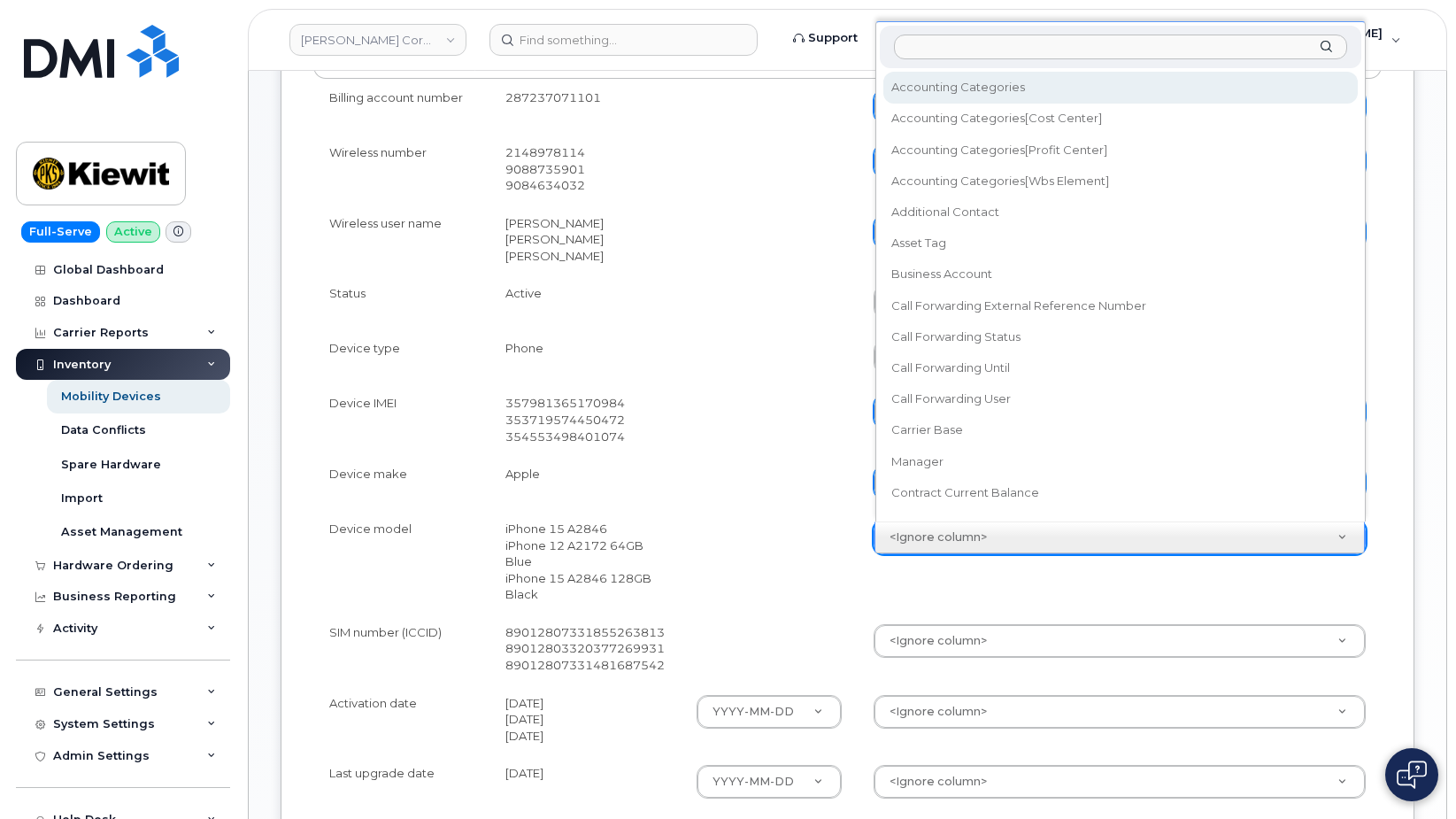
click at [964, 547] on body "[PERSON_NAME] Corporation Support Alerts Knowledge Base Quicklinks Suspend / Ca…" at bounding box center [728, 391] width 1456 height 1685
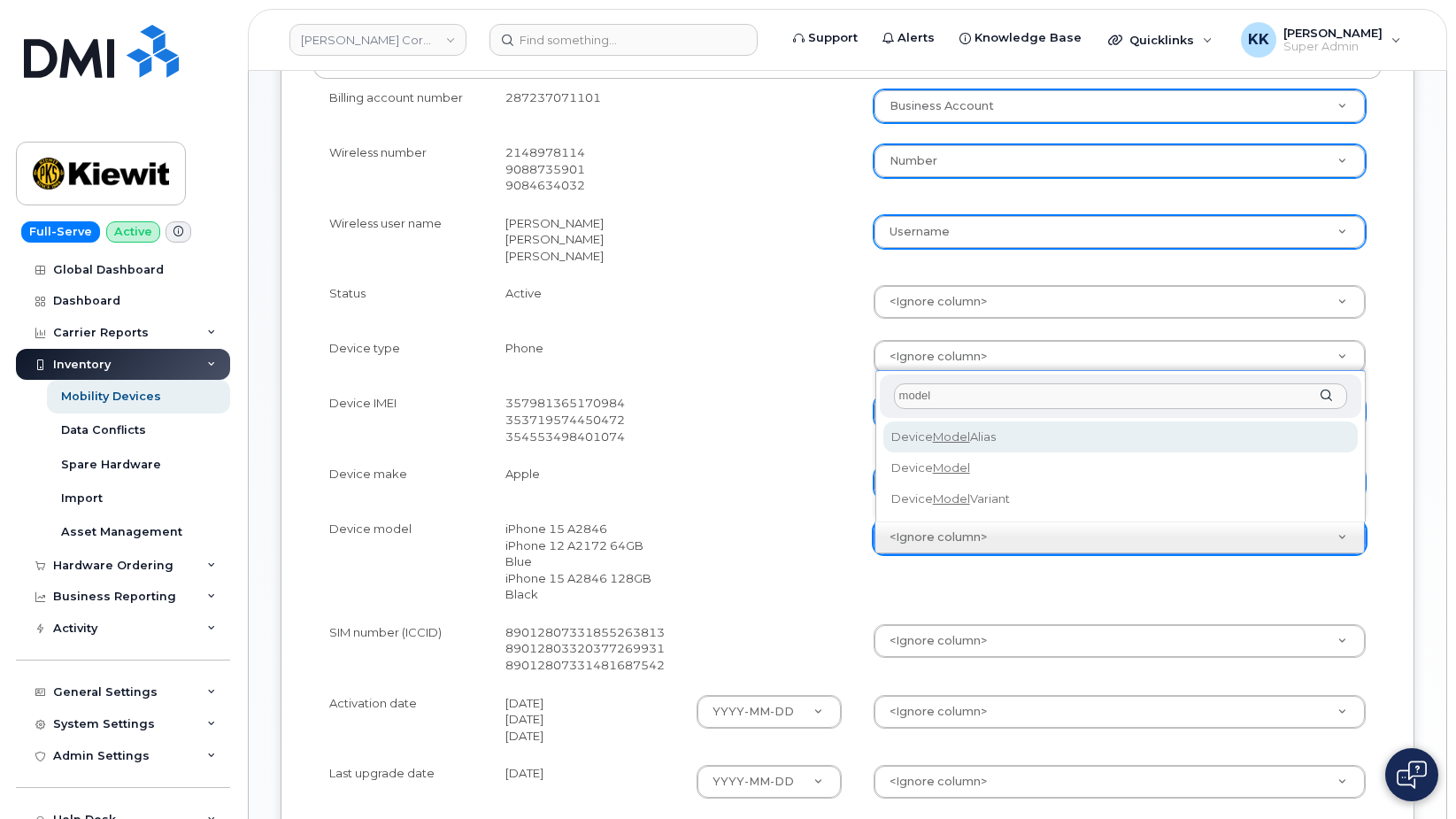
type input "model"
select select "device_model_alias"
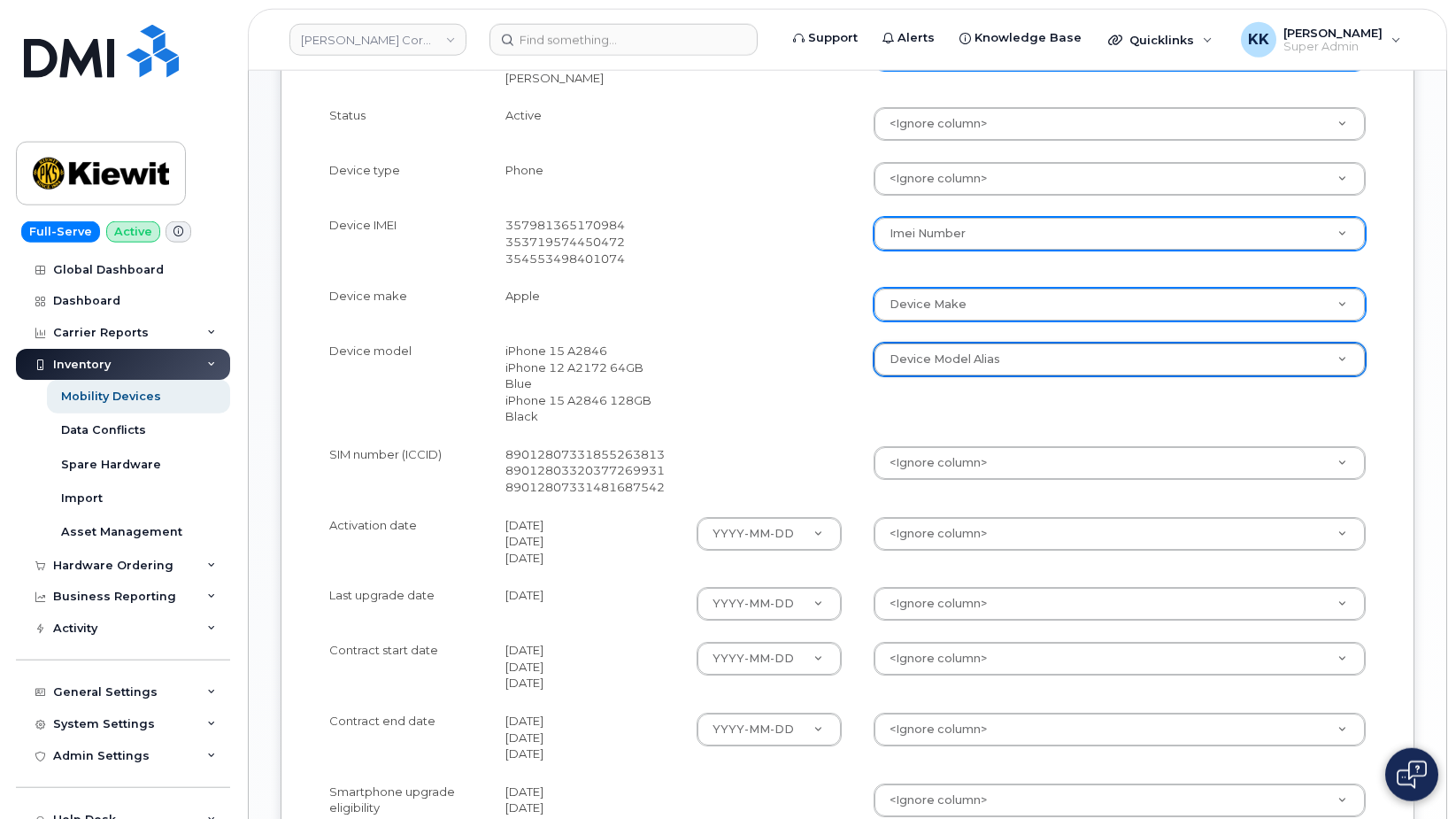
scroll to position [632, 0]
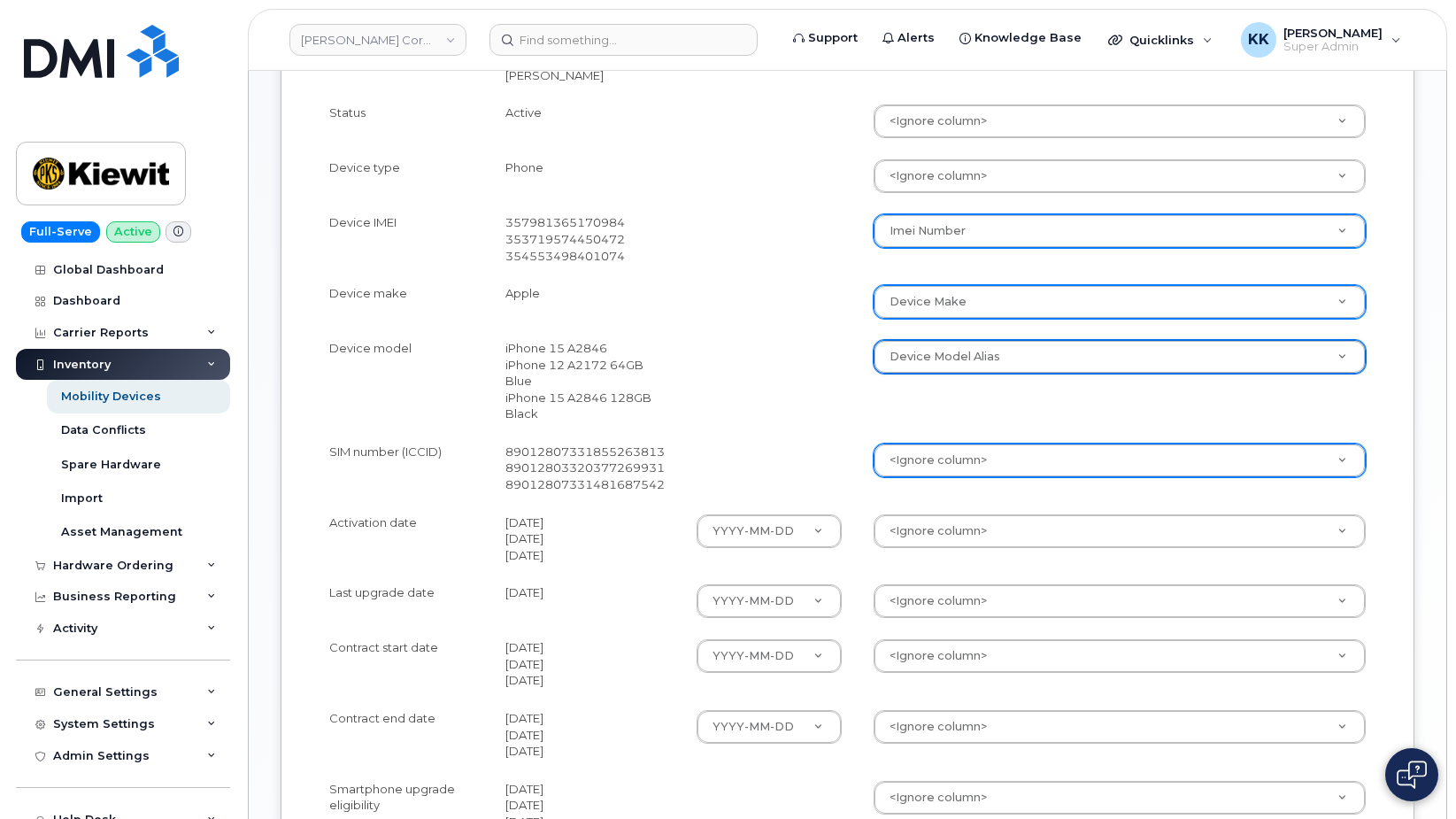
click at [938, 459] on body "[PERSON_NAME] Corporation Support Alerts Knowledge Base Quicklinks Suspend / Ca…" at bounding box center [728, 211] width 1456 height 1685
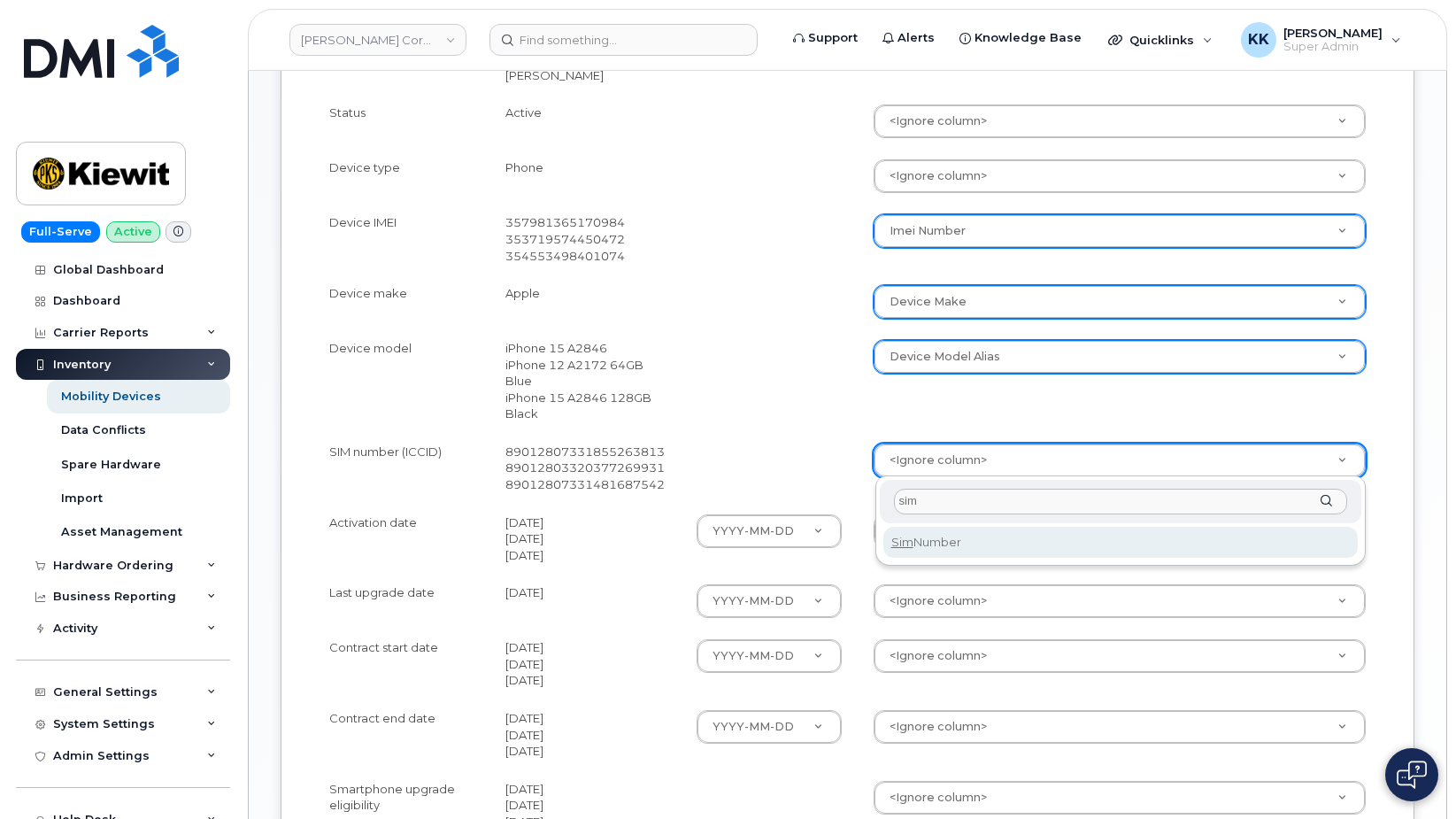
type input "sim"
select select "sim_number"
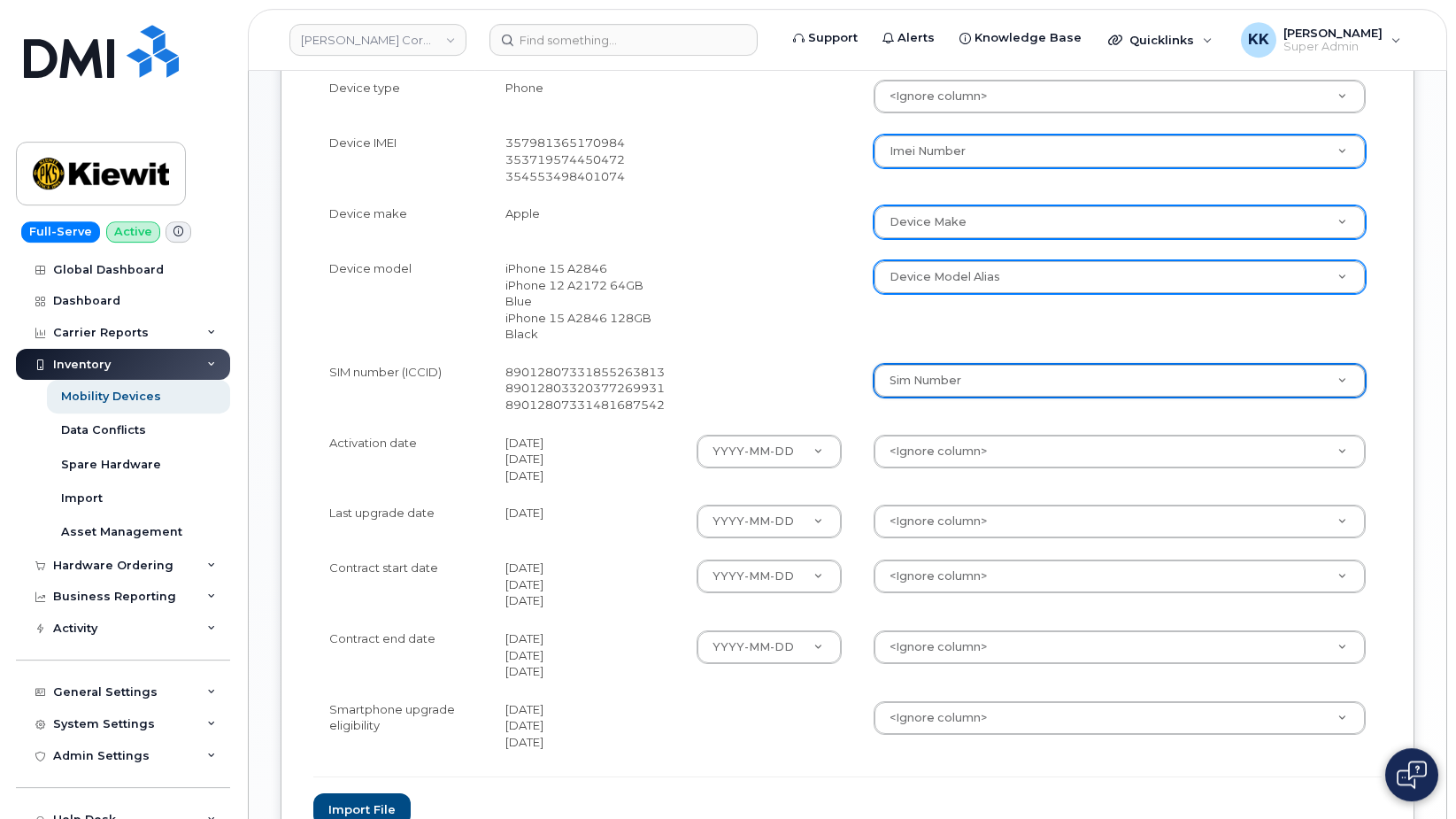
scroll to position [722, 0]
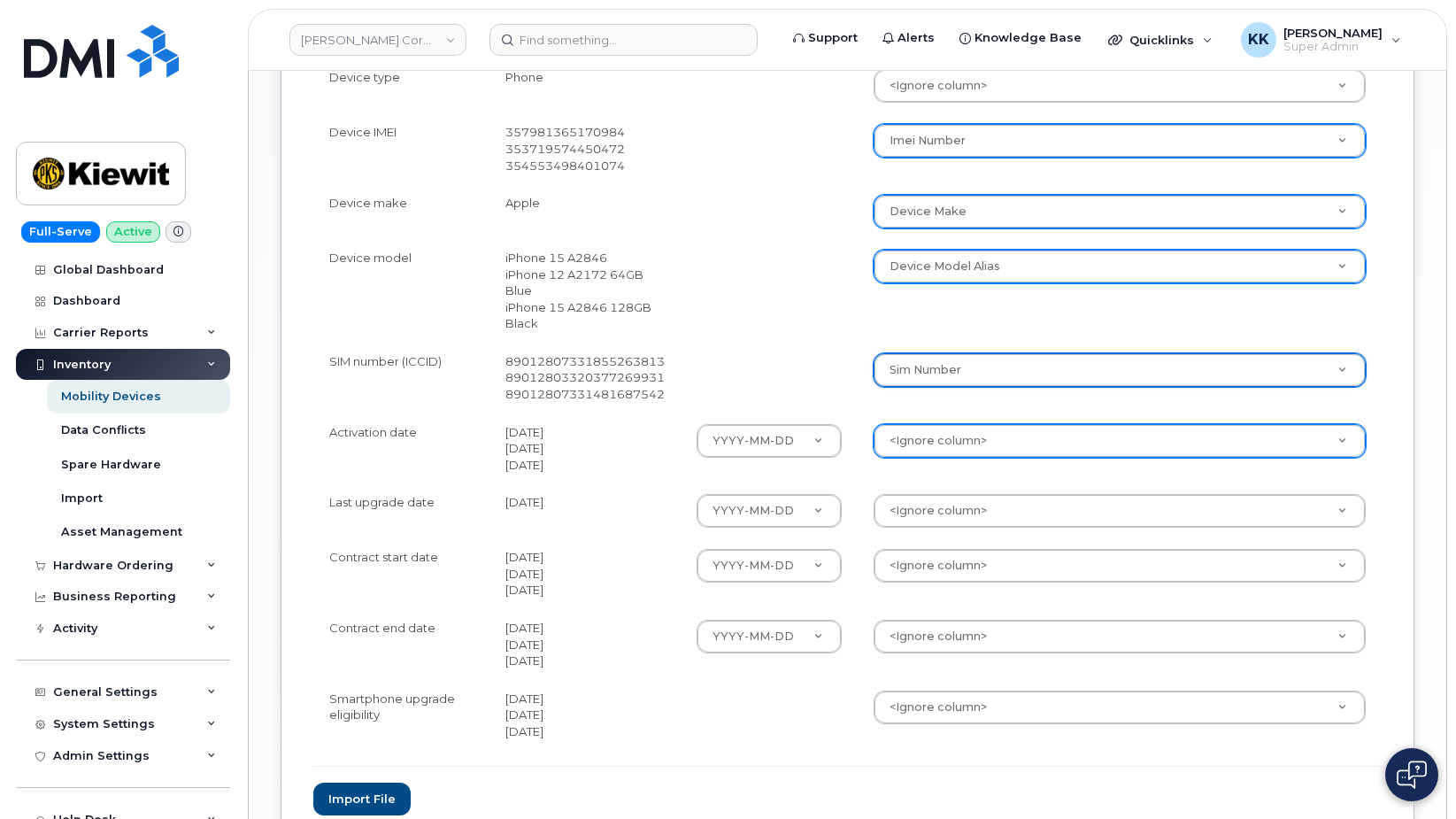
click at [933, 442] on body "[PERSON_NAME] Corporation Support Alerts Knowledge Base Quicklinks Suspend / Ca…" at bounding box center [728, 120] width 1456 height 1685
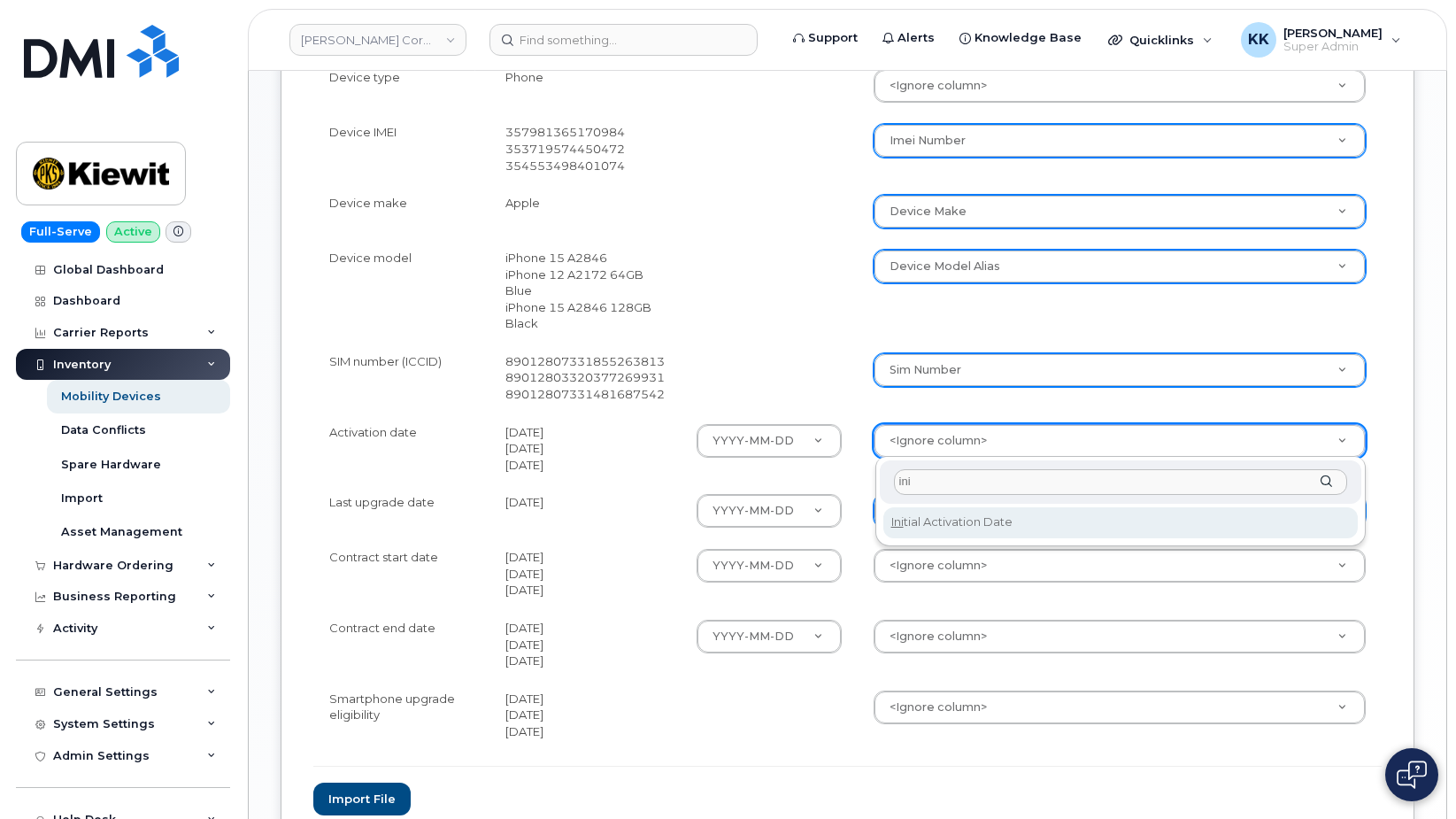
type input "ini"
select select "initial_activation_date"
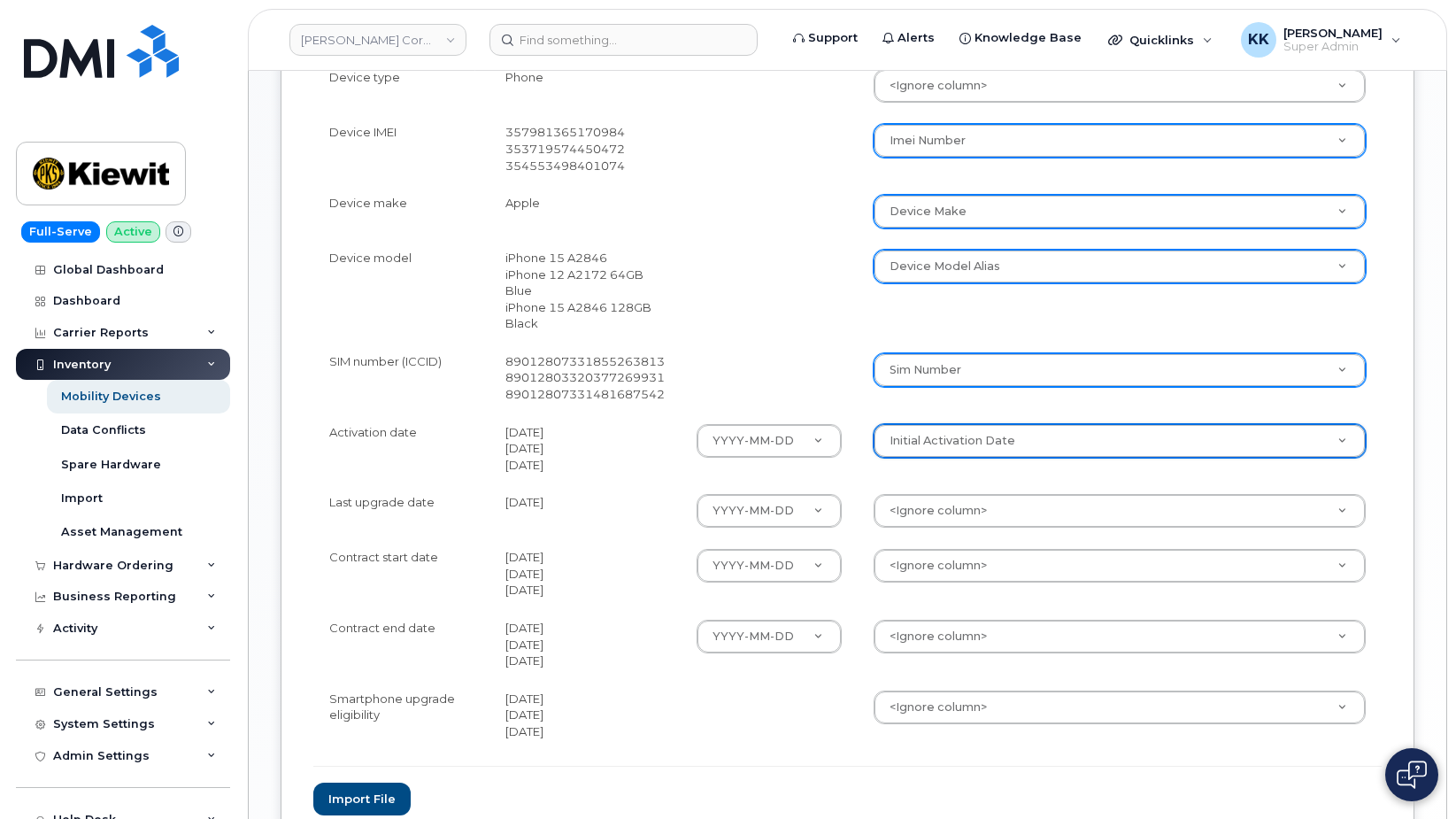
click at [946, 494] on td "<Ignore column> Accounting Categories Accounting Categories[Cost Center] Accoun…" at bounding box center [1119, 511] width 524 height 55
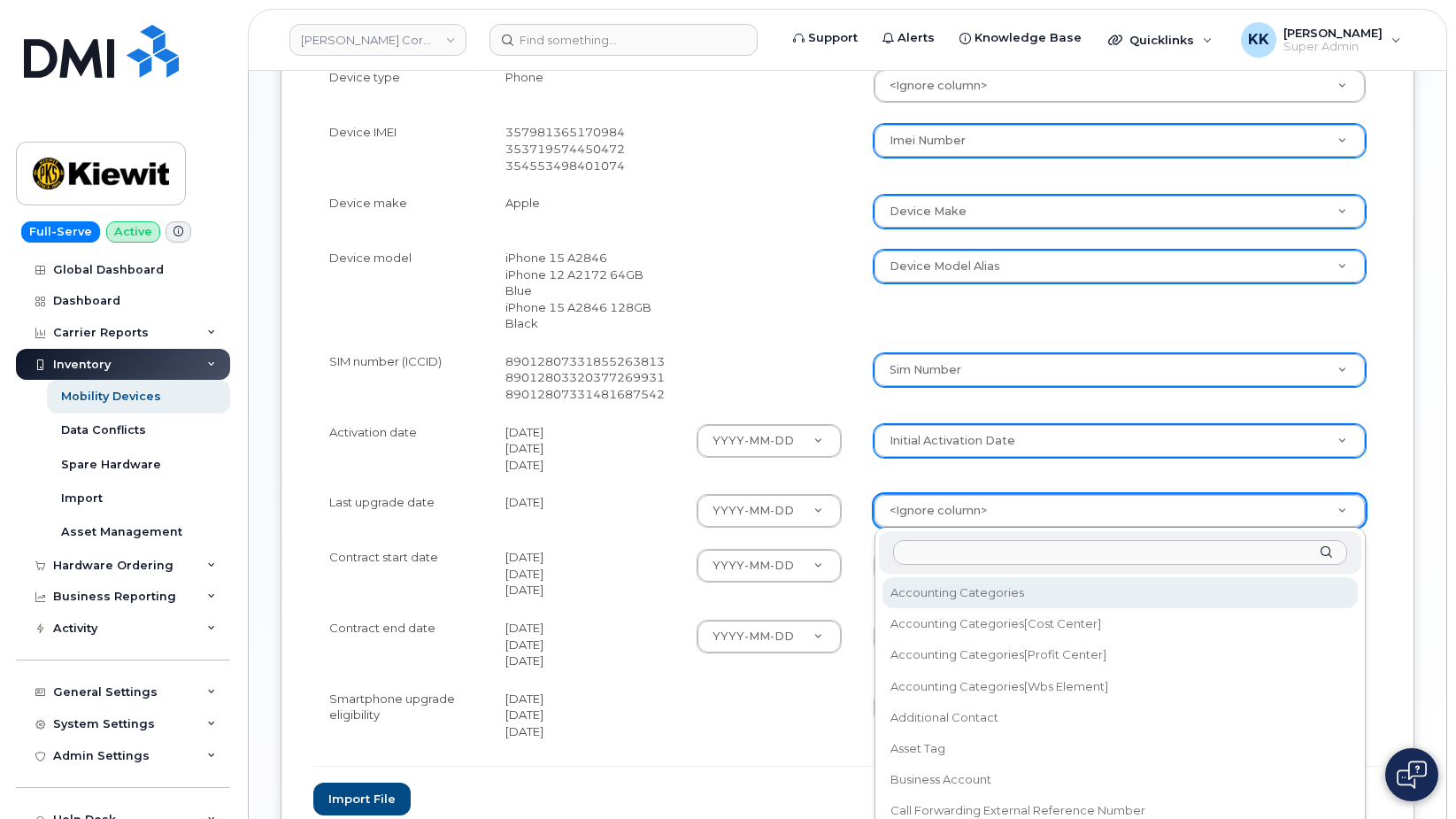
click at [953, 505] on body "[PERSON_NAME] Corporation Support Alerts Knowledge Base Quicklinks Suspend / Ca…" at bounding box center [728, 120] width 1456 height 1685
type input "last u"
select select "last_upgraded_date"
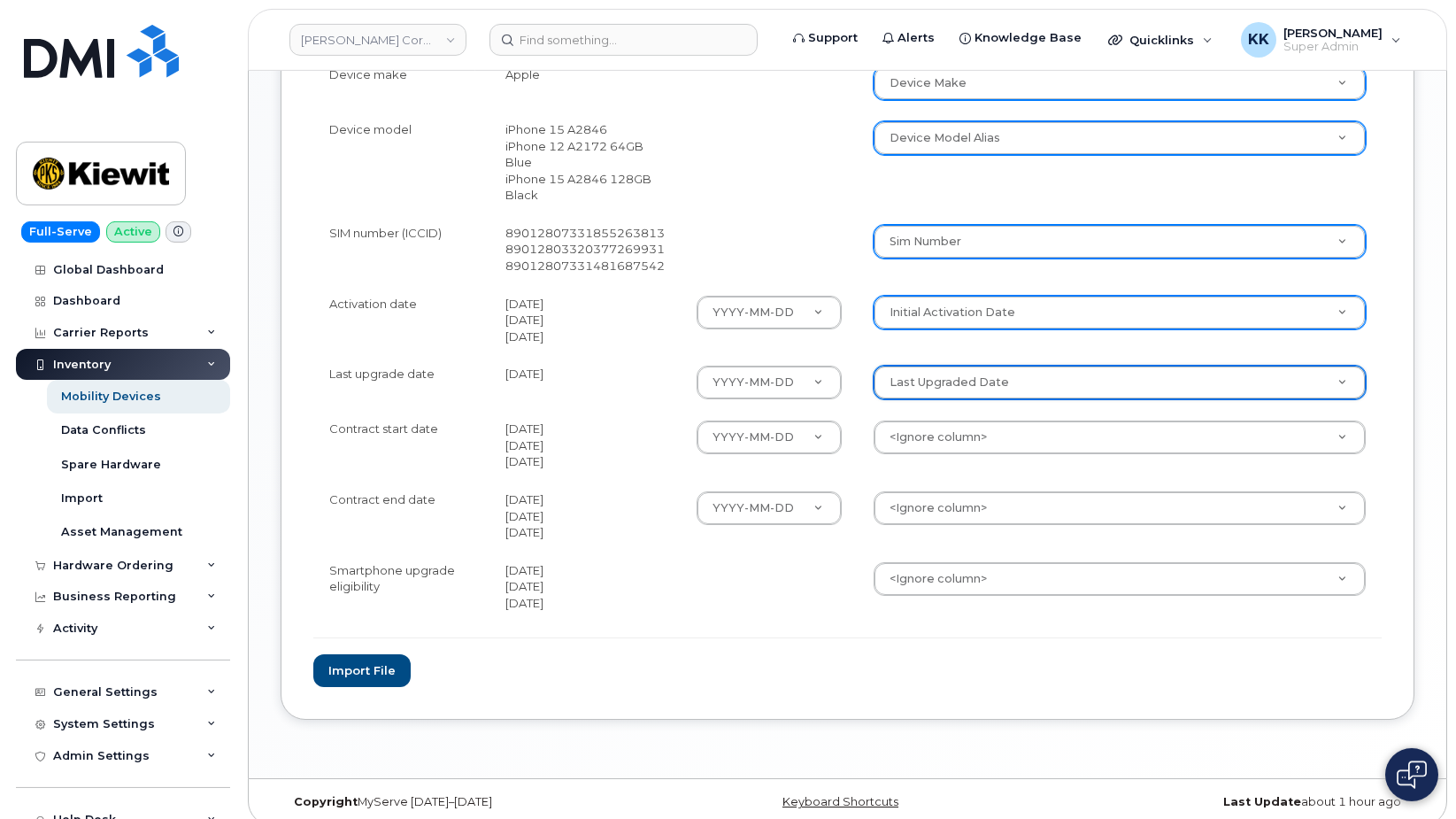
scroll to position [867, 0]
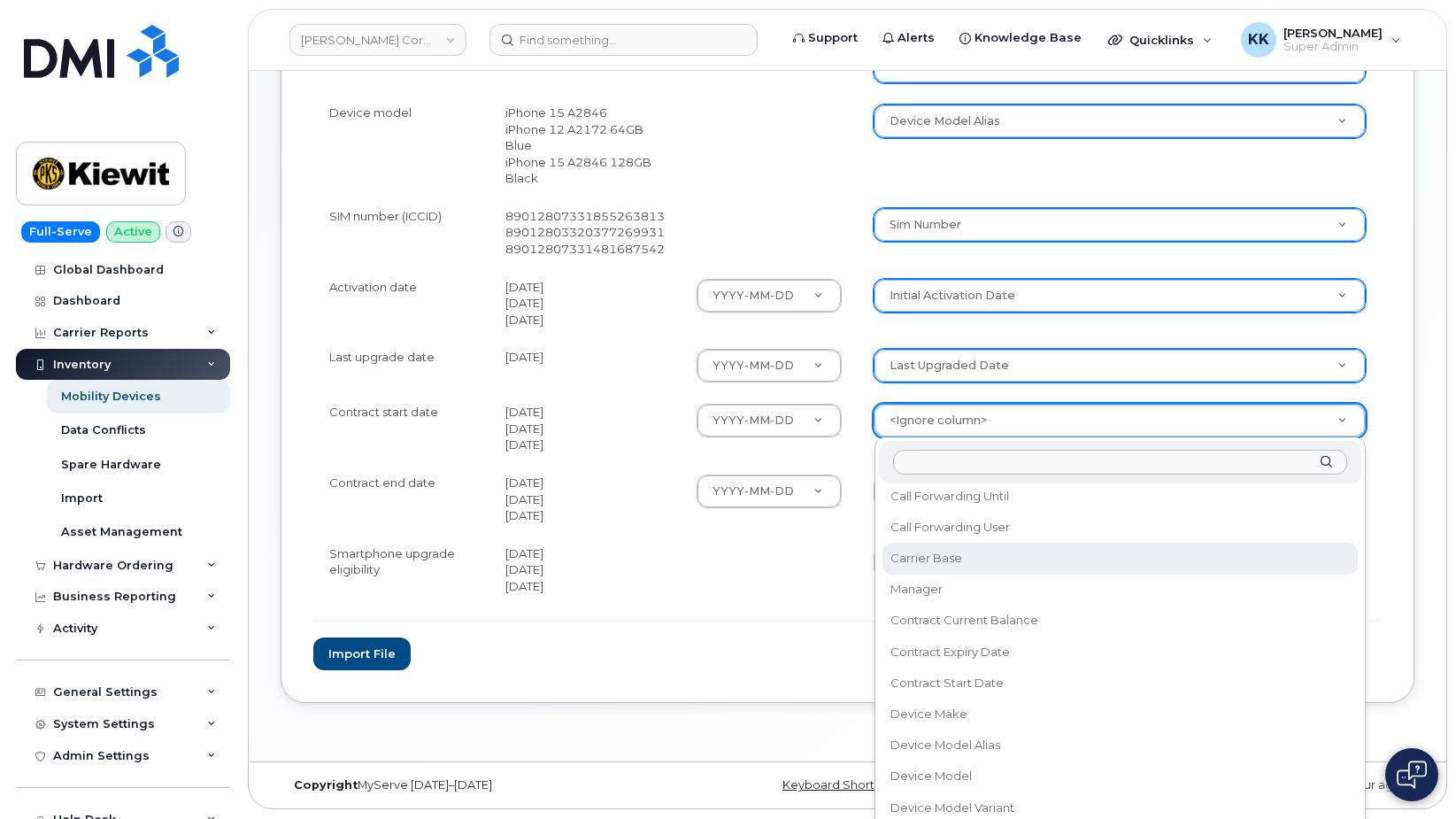
scroll to position [340, 0]
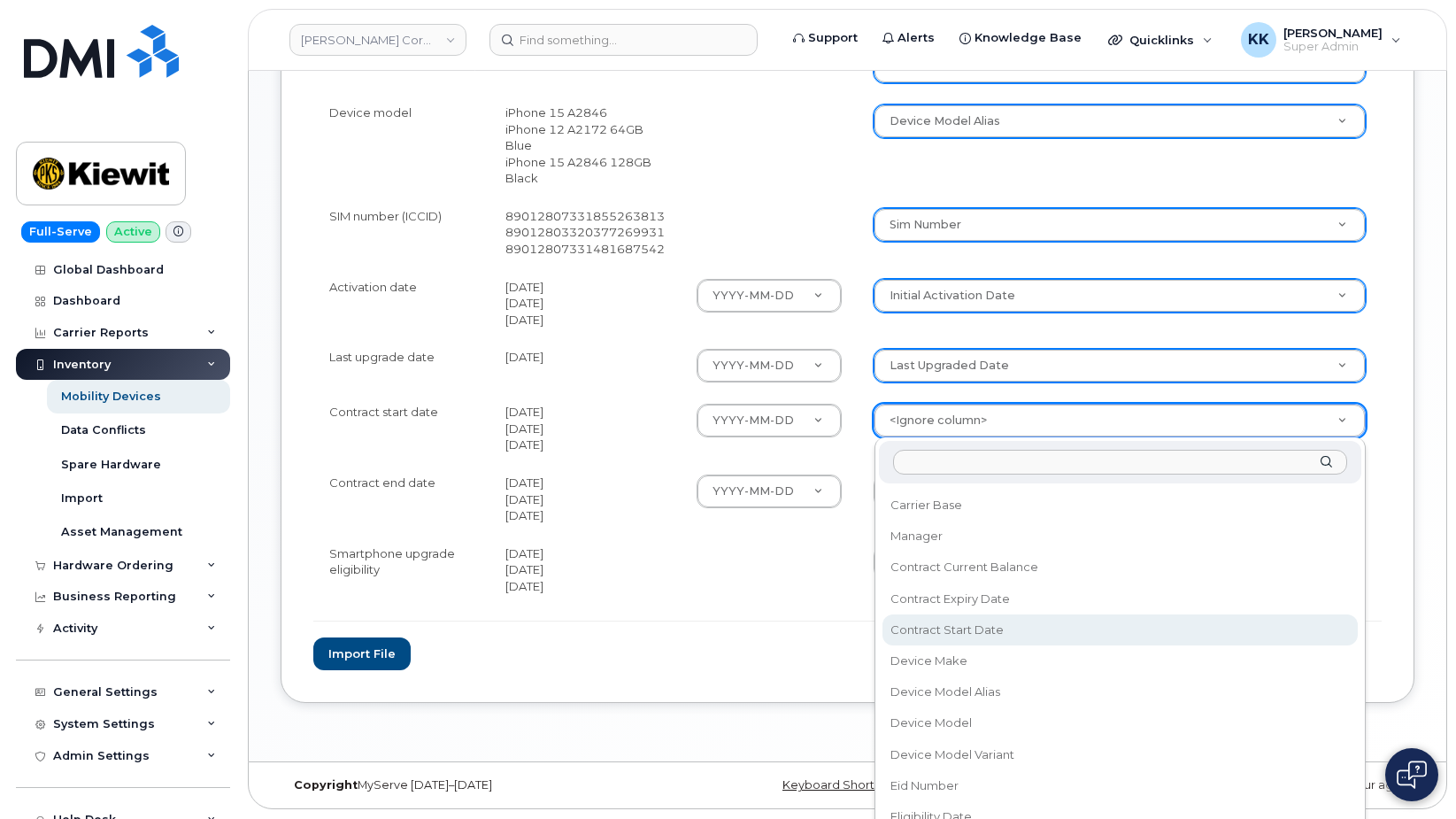
select select "contract_start_date"
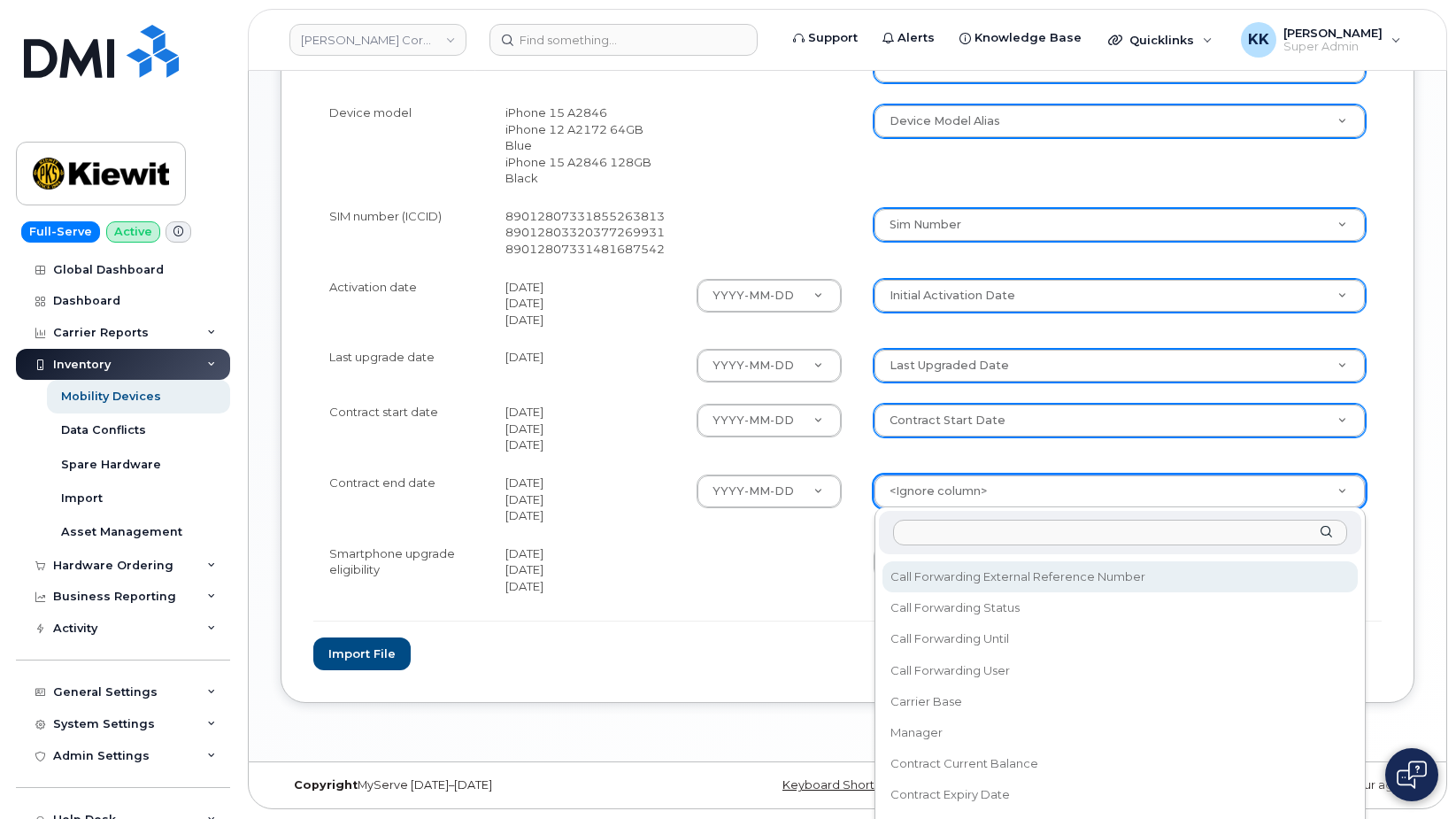
scroll to position [255, 0]
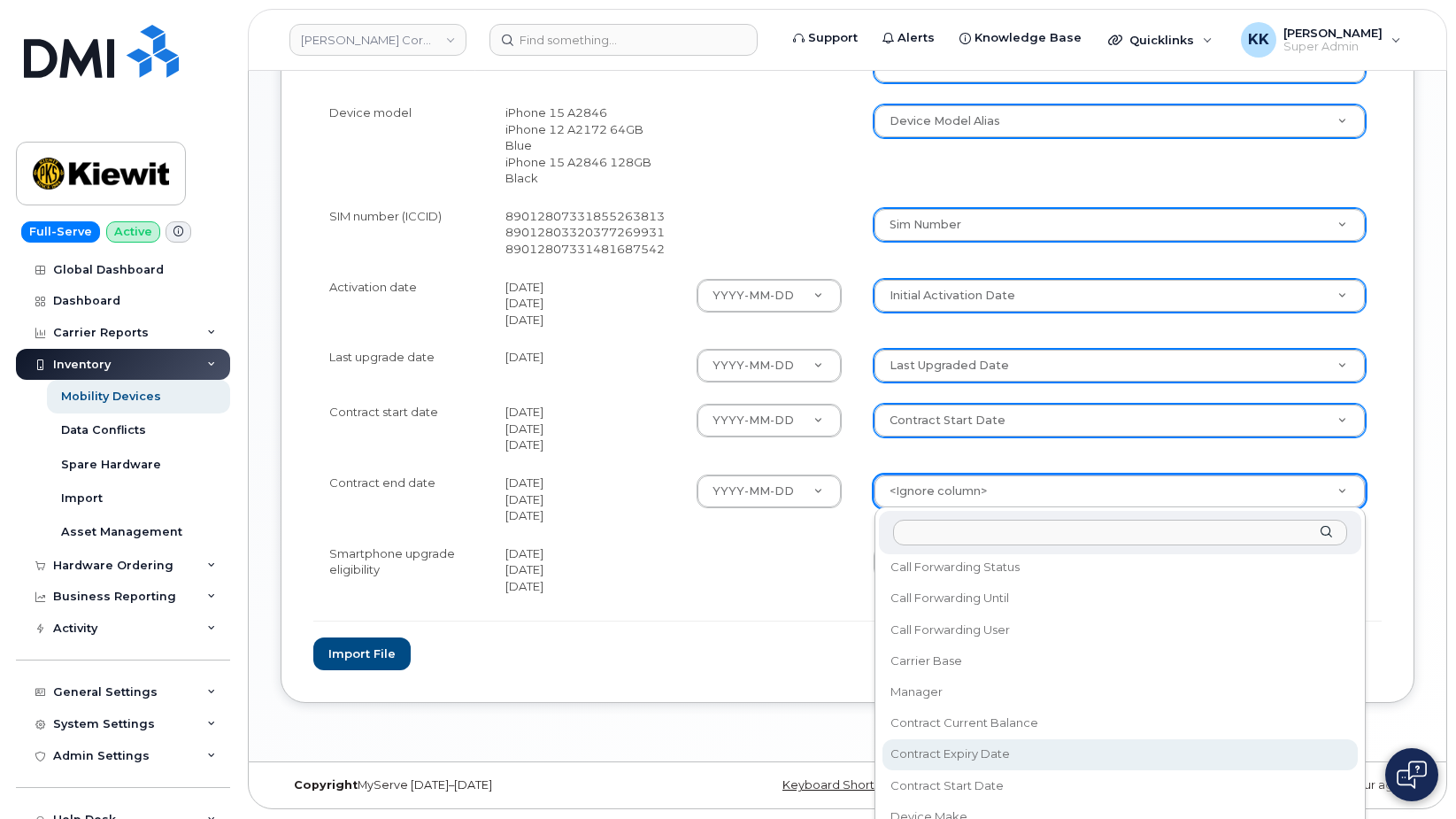
select select "contract_expiry_date"
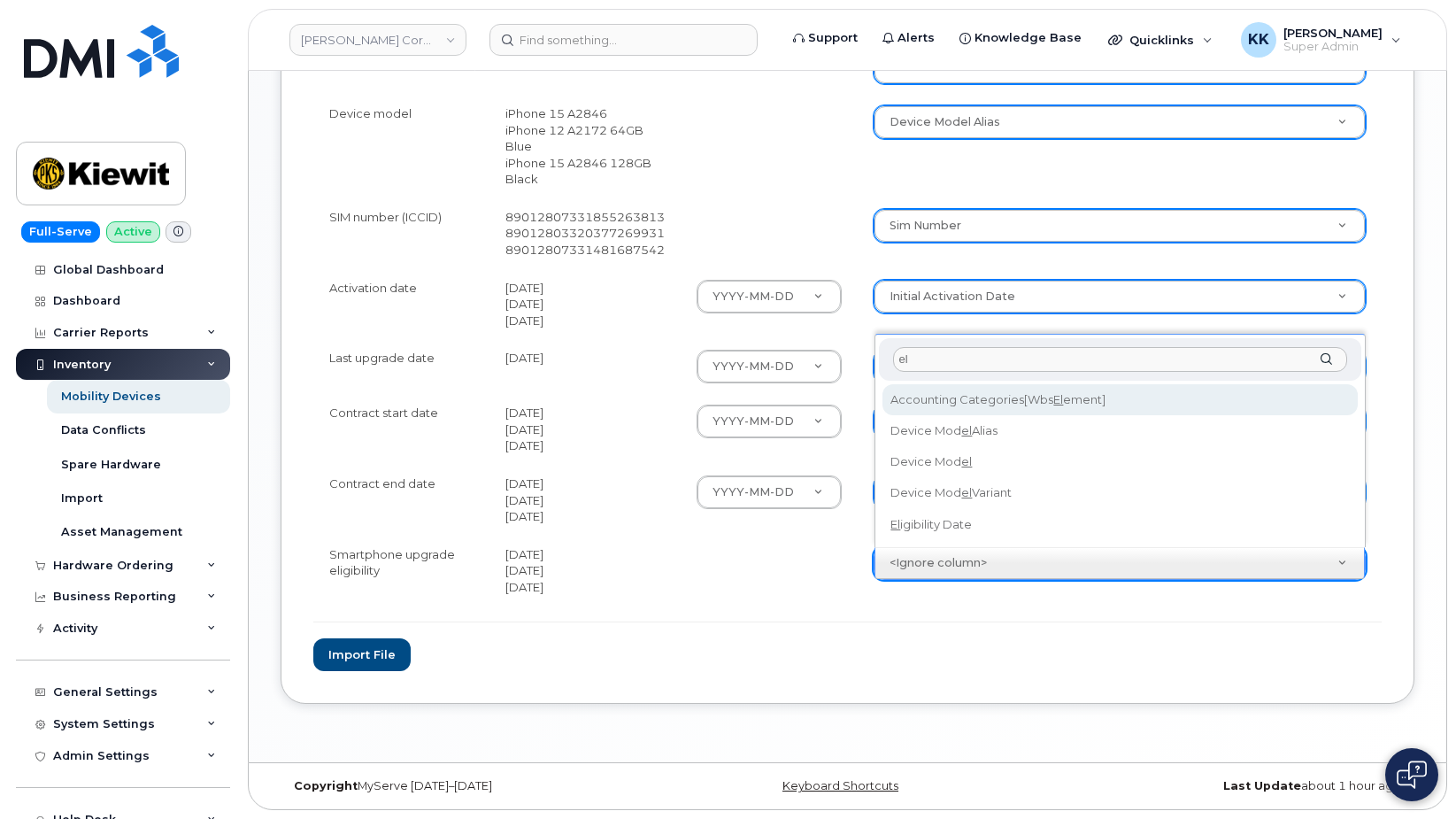
type input "eli"
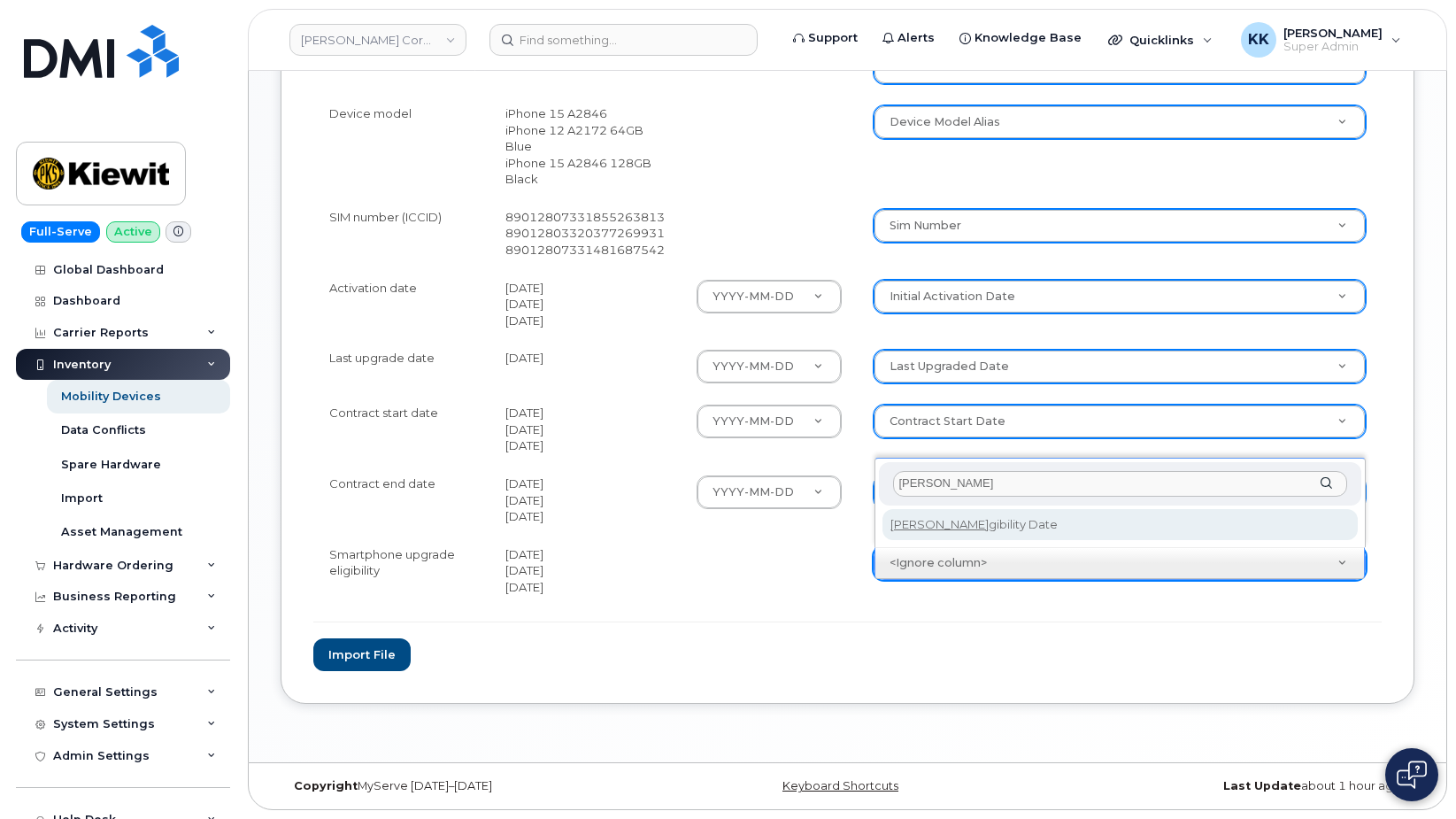
select select "eligibility_date"
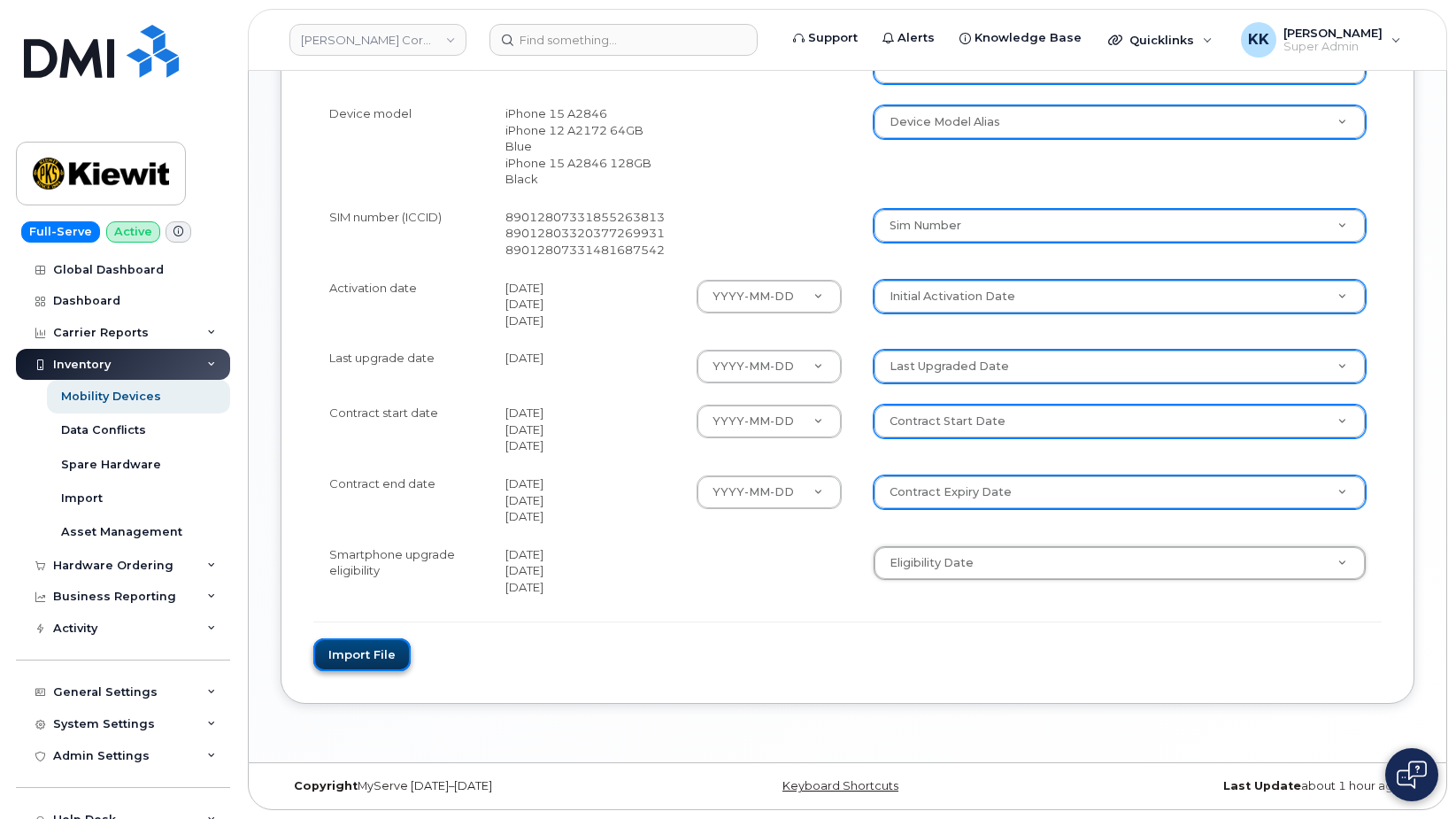
click at [396, 655] on button "Import file" at bounding box center [361, 654] width 97 height 33
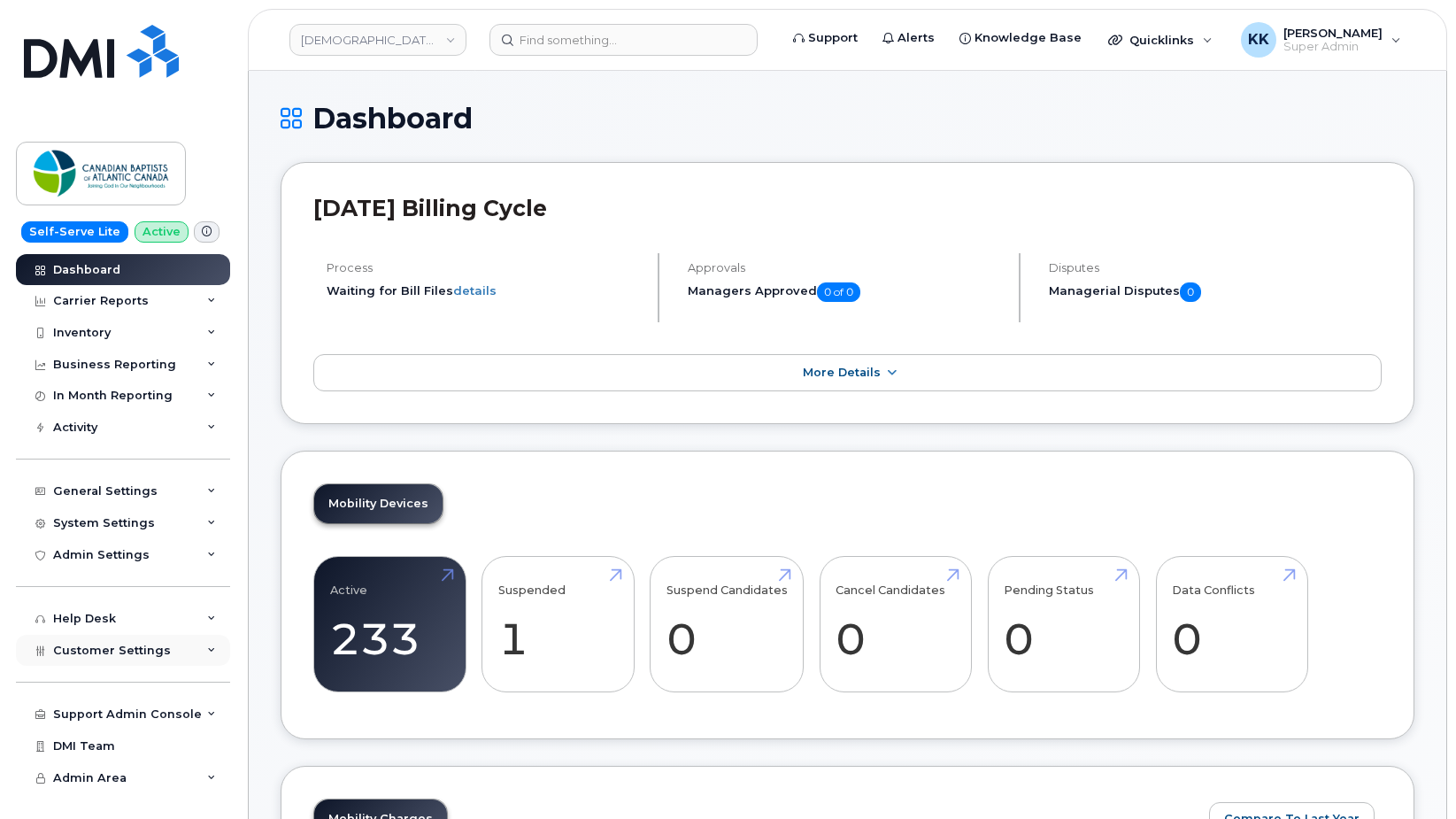
click at [120, 657] on span "Customer Settings" at bounding box center [112, 649] width 118 height 13
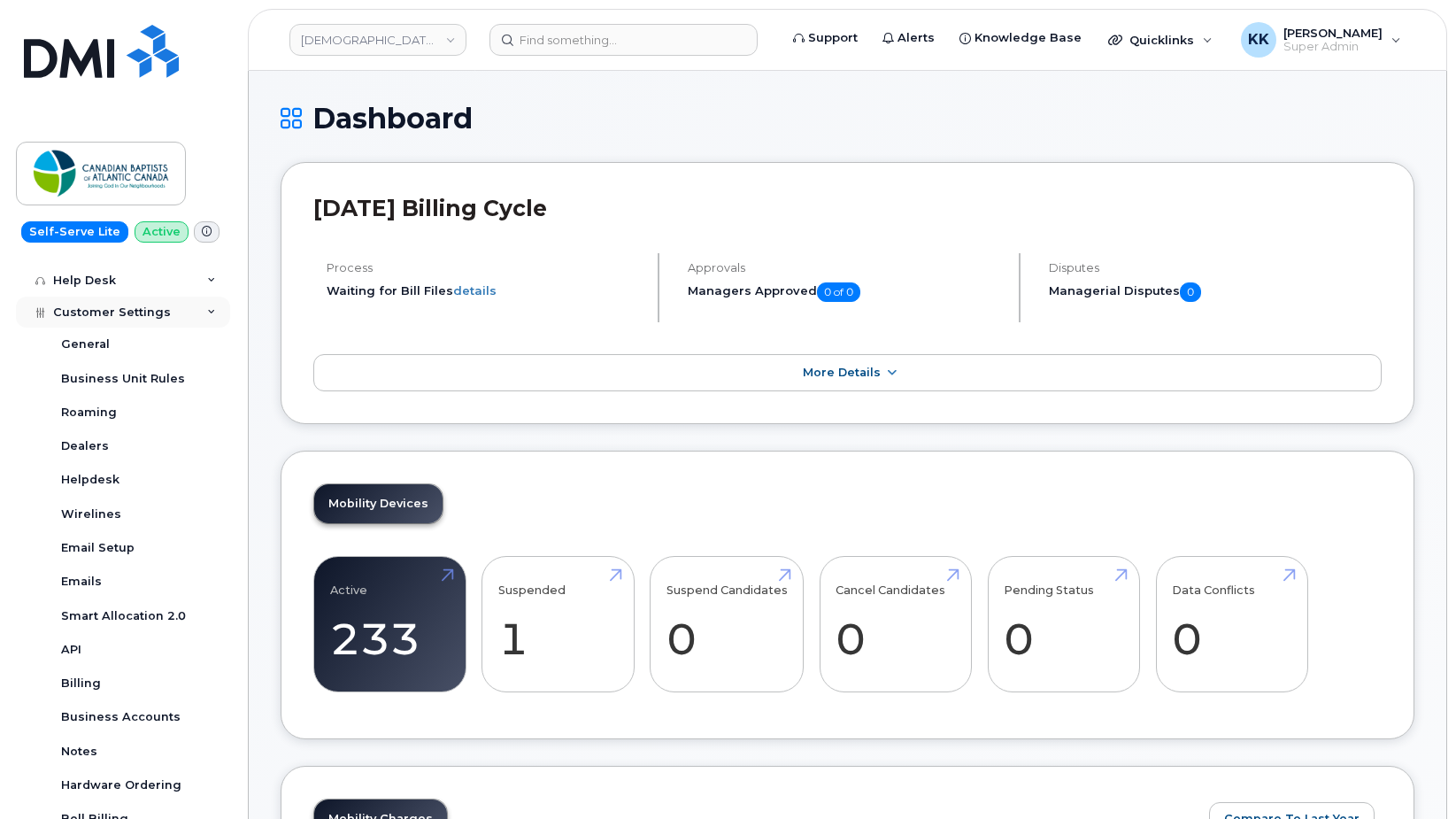
scroll to position [509, 0]
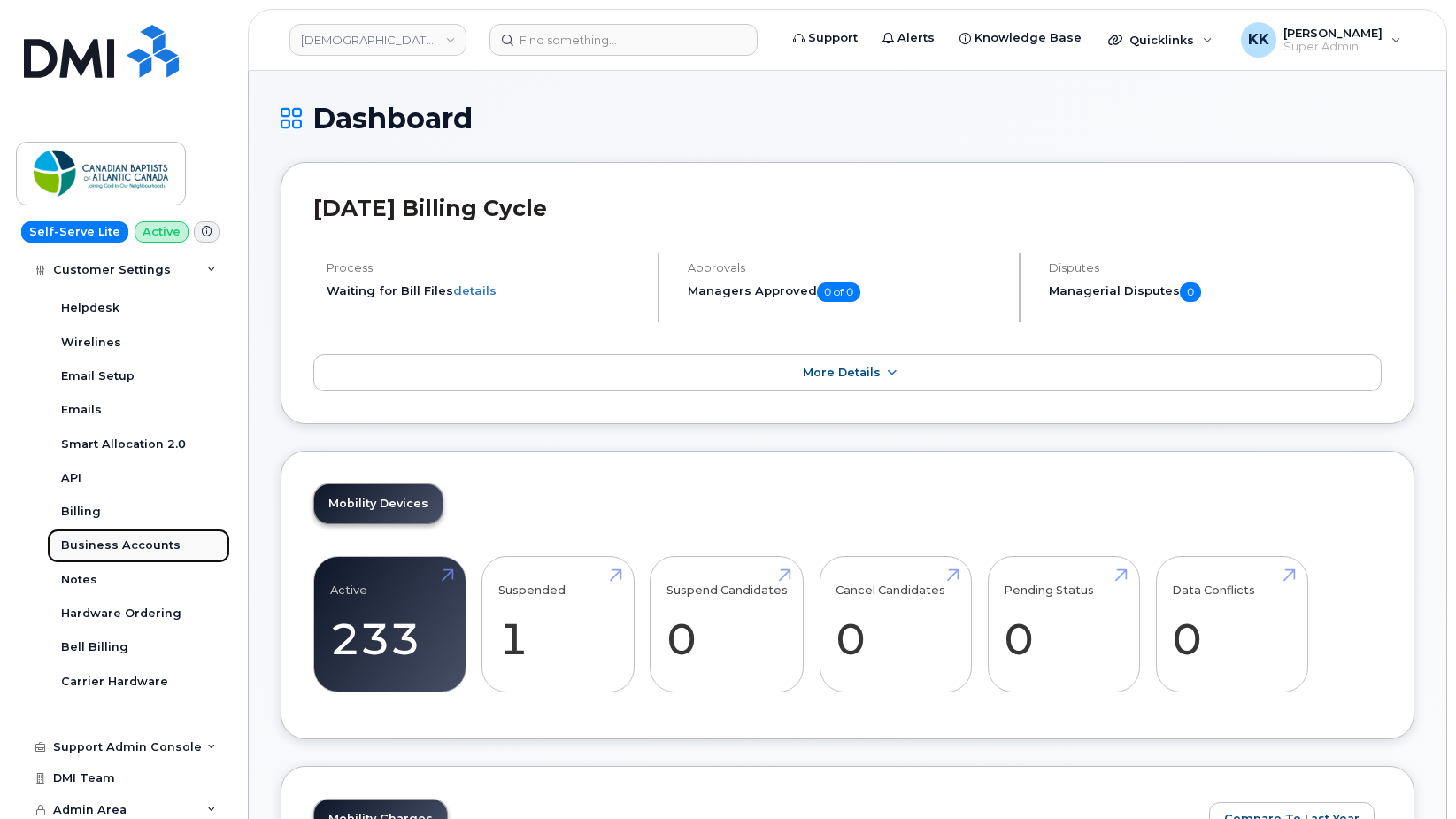
click at [112, 530] on link "Business Accounts" at bounding box center [138, 545] width 183 height 34
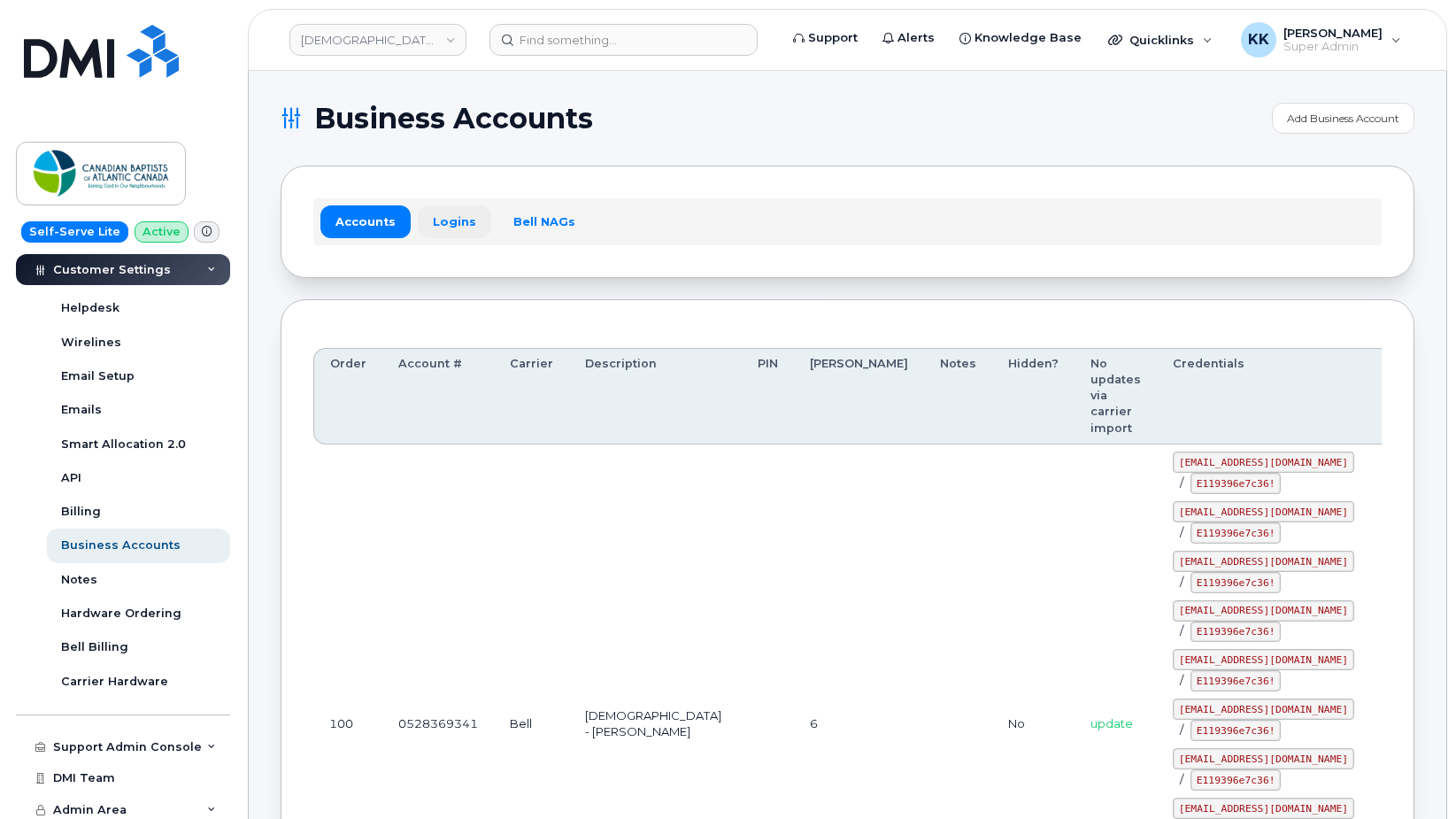
click at [458, 226] on link "Logins" at bounding box center [454, 221] width 73 height 32
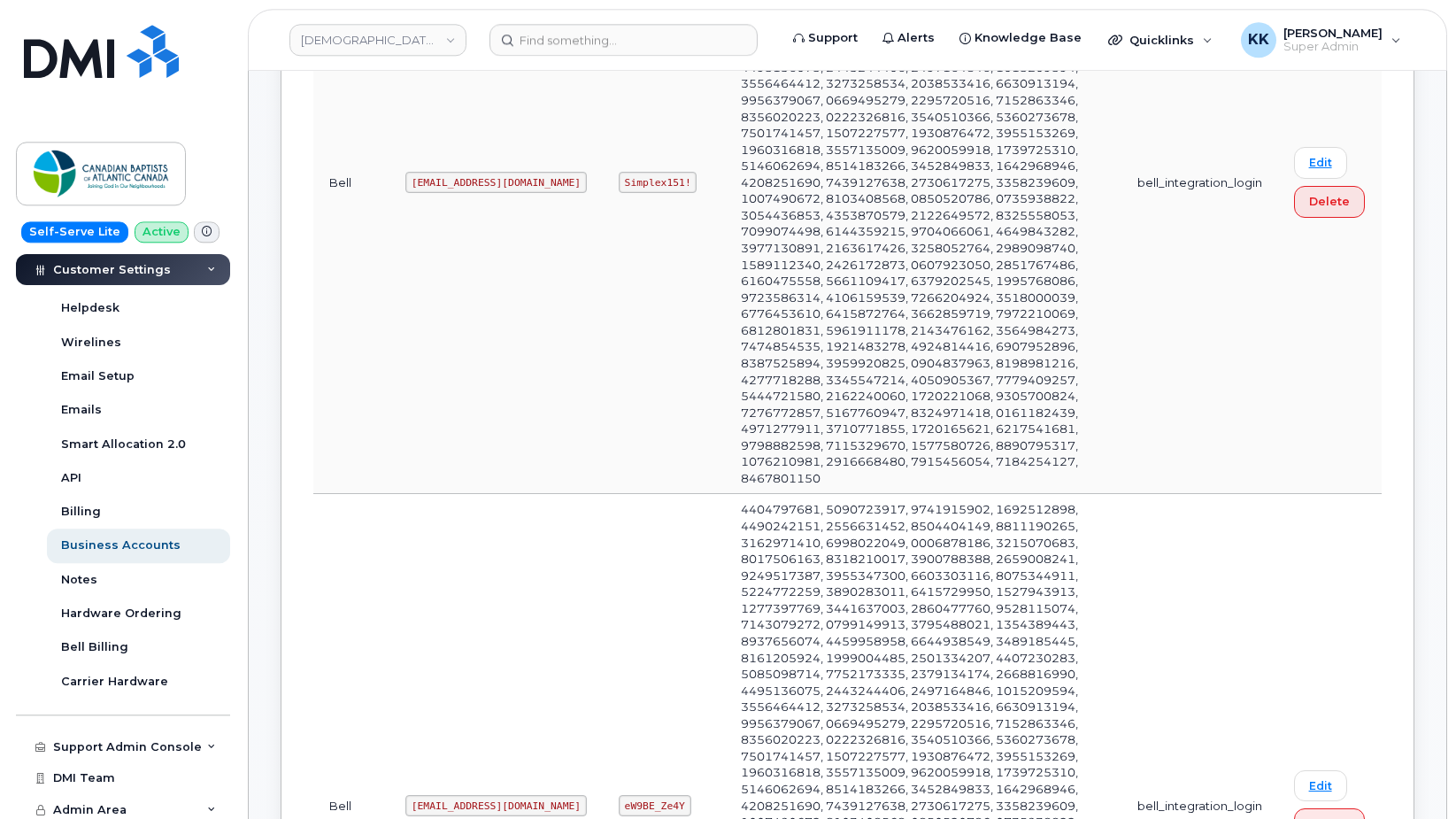
scroll to position [1354, 0]
